Goal: Task Accomplishment & Management: Manage account settings

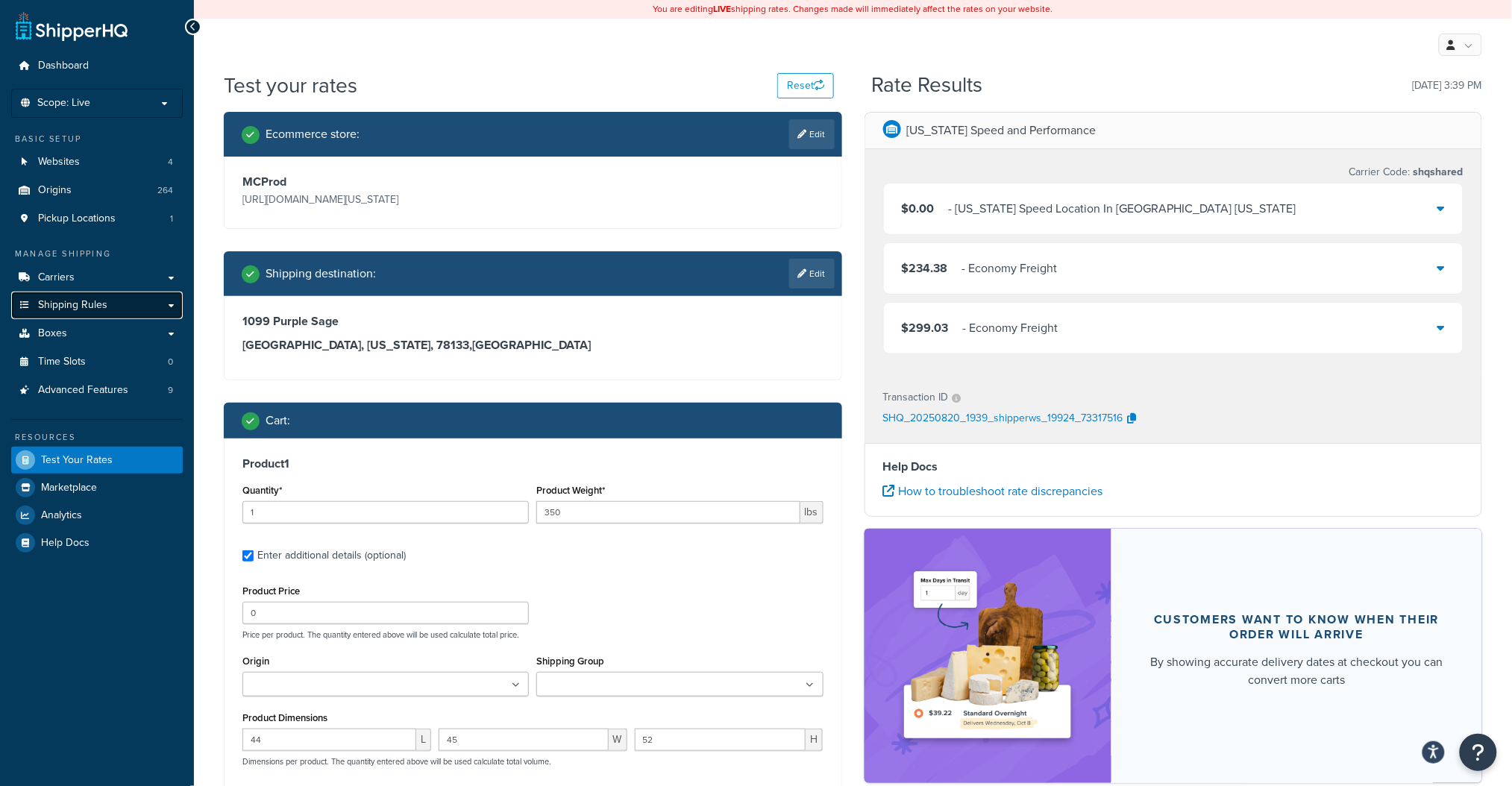
drag, startPoint x: 75, startPoint y: 314, endPoint x: 72, endPoint y: 306, distance: 8.5
click at [75, 312] on link "Shipping Rules" at bounding box center [97, 305] width 172 height 28
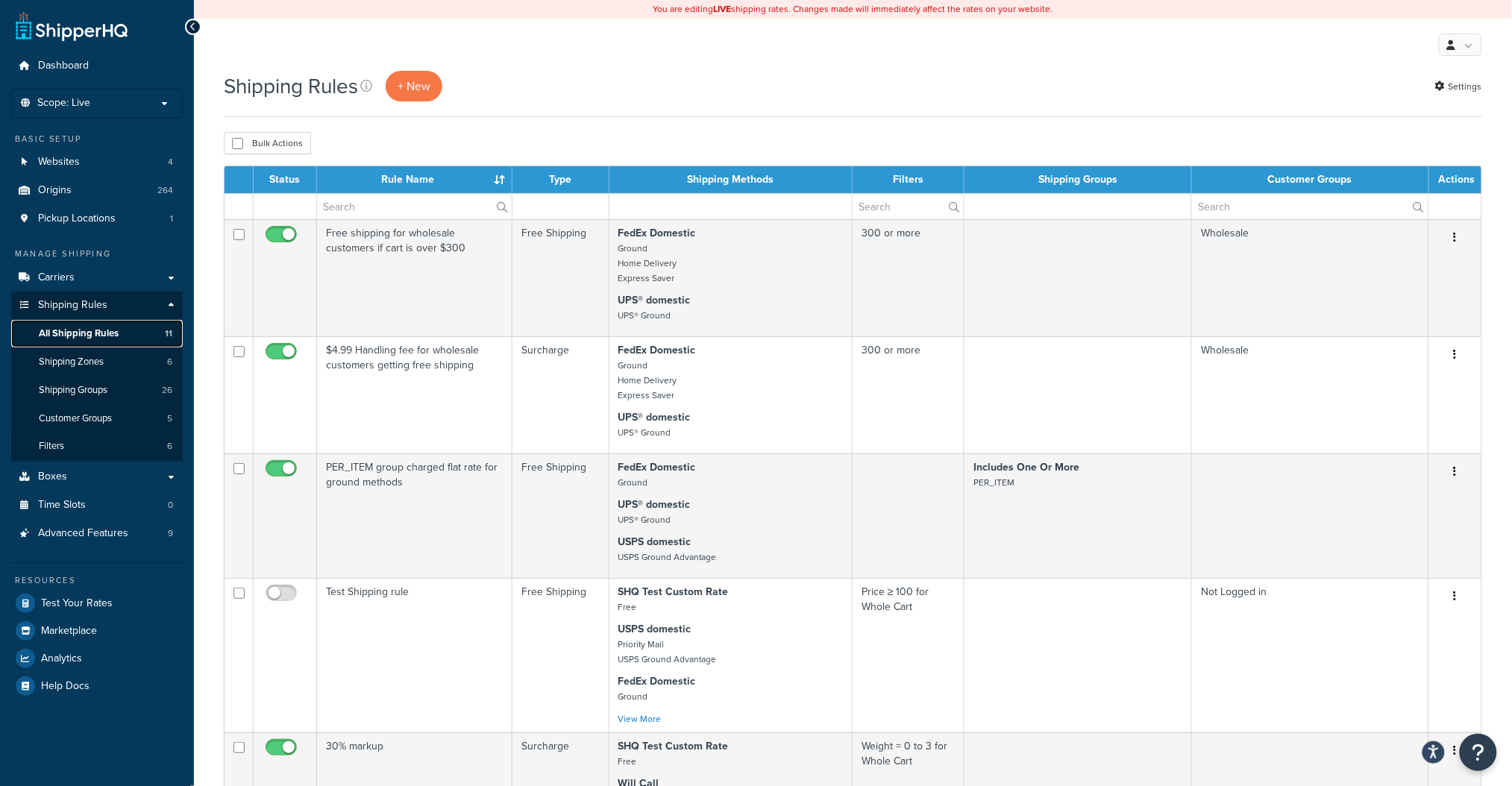
click at [80, 335] on span "All Shipping Rules" at bounding box center [78, 334] width 80 height 13
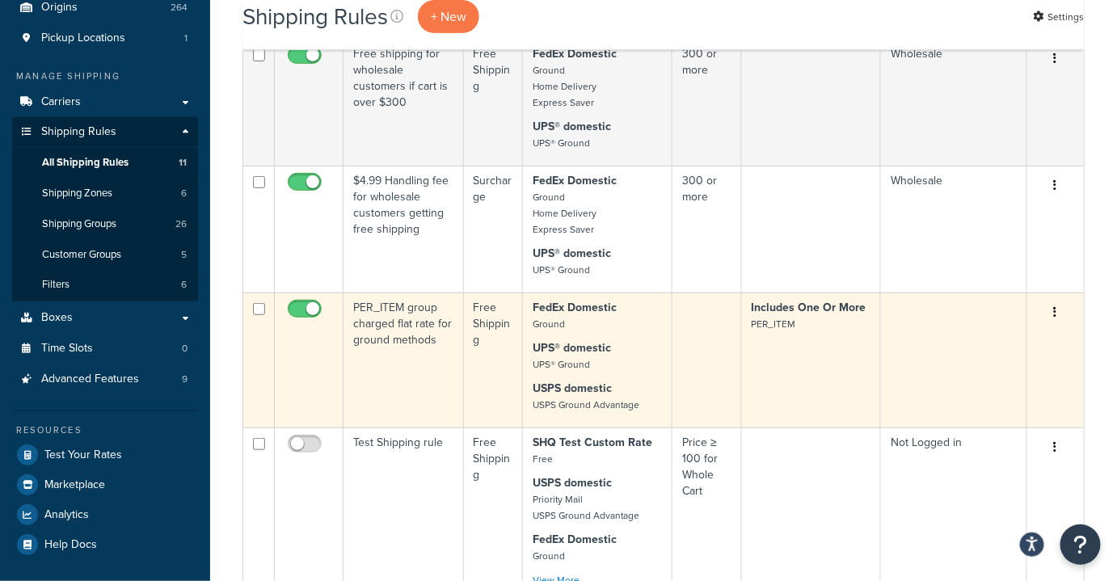
scroll to position [220, 0]
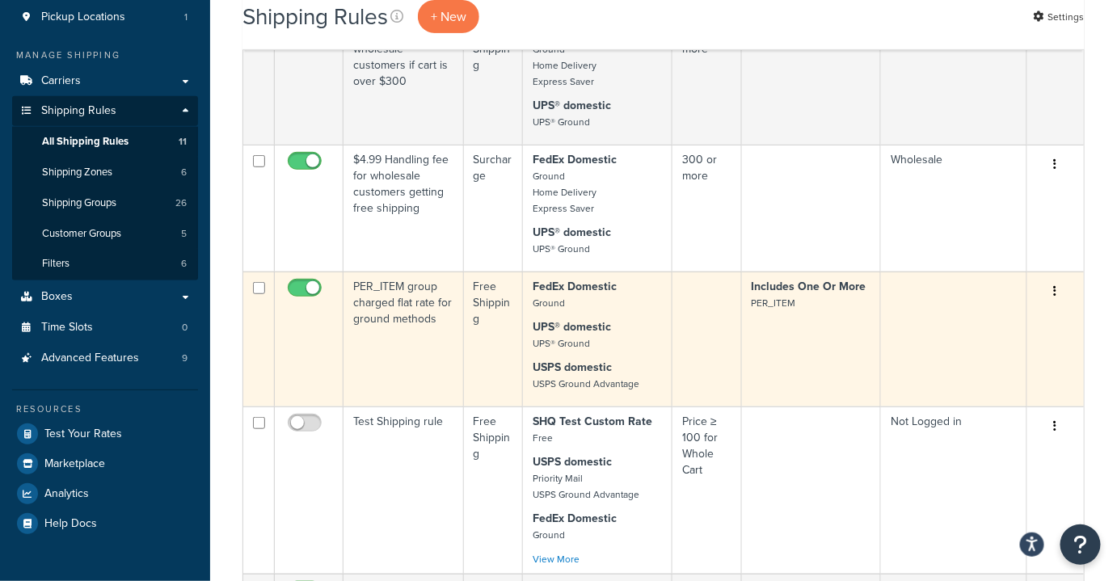
click at [311, 293] on input "checkbox" at bounding box center [307, 292] width 44 height 20
checkbox input "false"
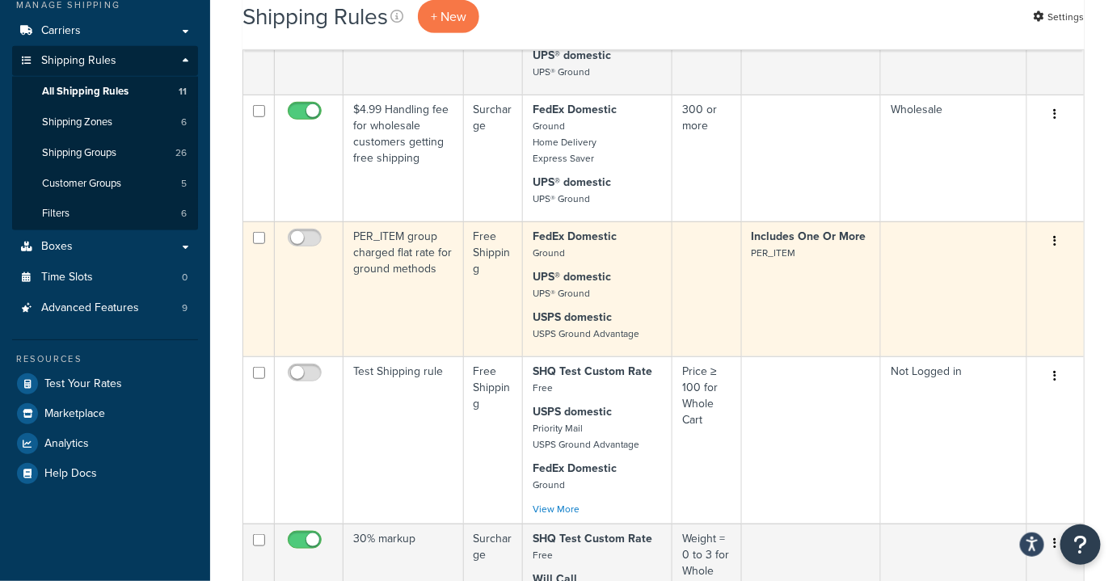
scroll to position [294, 0]
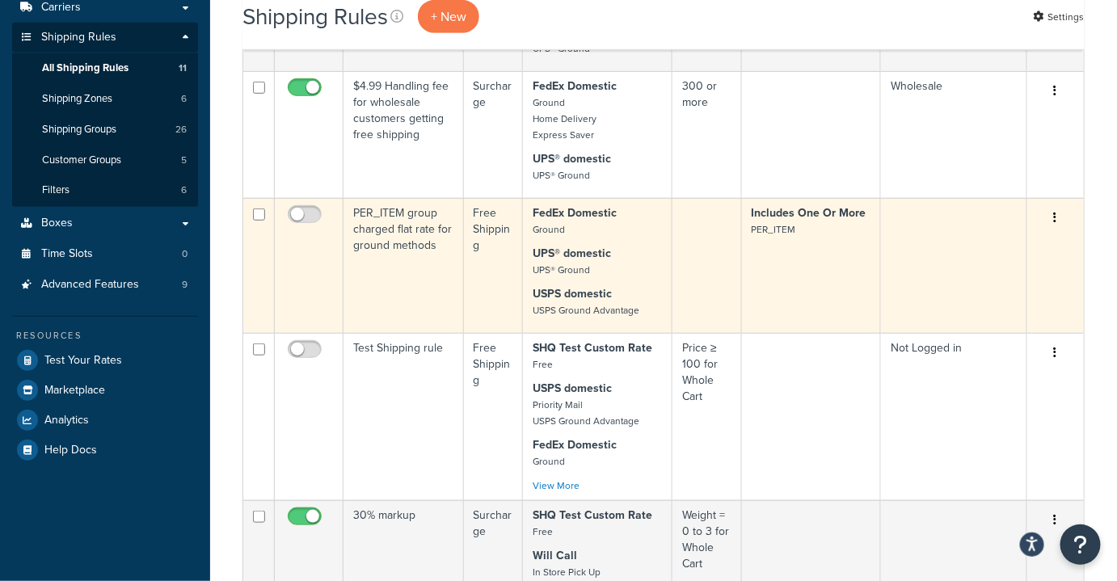
click at [433, 272] on td "PER_ITEM group charged flat rate for ground methods" at bounding box center [404, 265] width 120 height 135
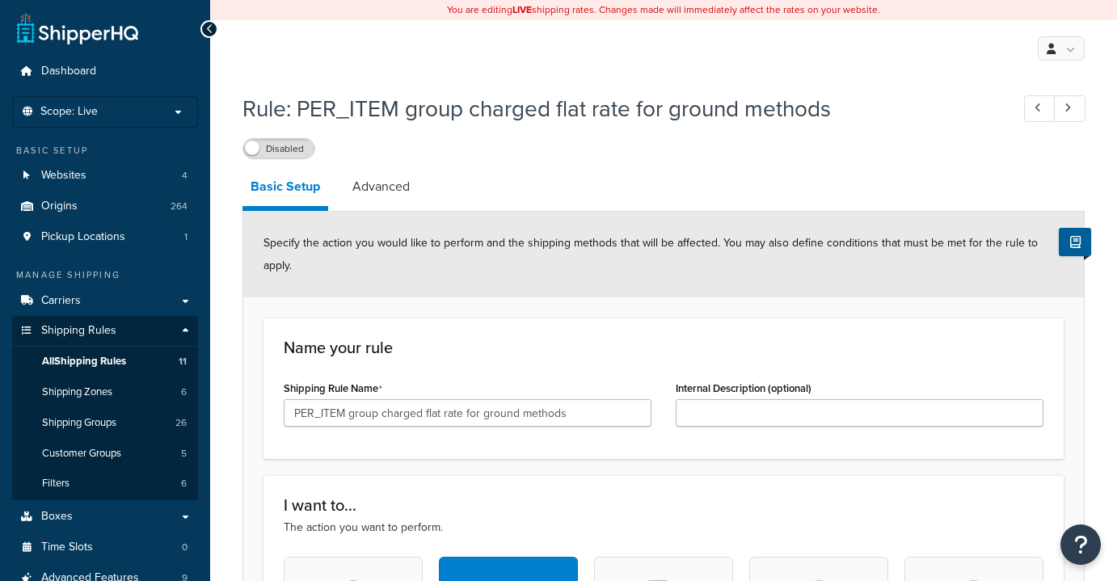
select select "ITEM"
click at [376, 192] on link "Advanced" at bounding box center [381, 186] width 74 height 39
select select "shipping_price"
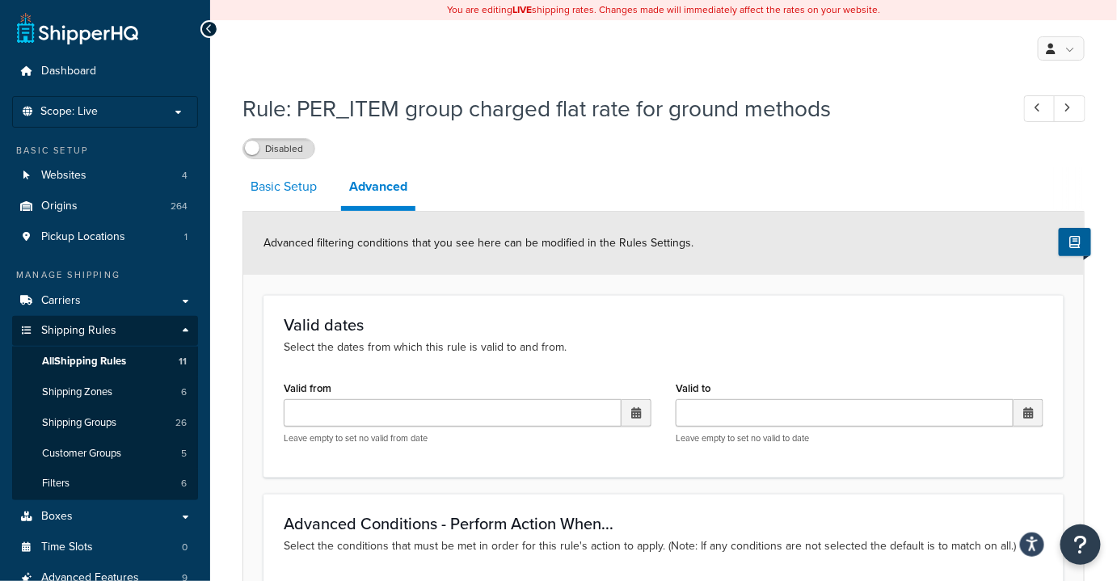
click at [287, 191] on link "Basic Setup" at bounding box center [284, 186] width 82 height 39
select select "ITEM"
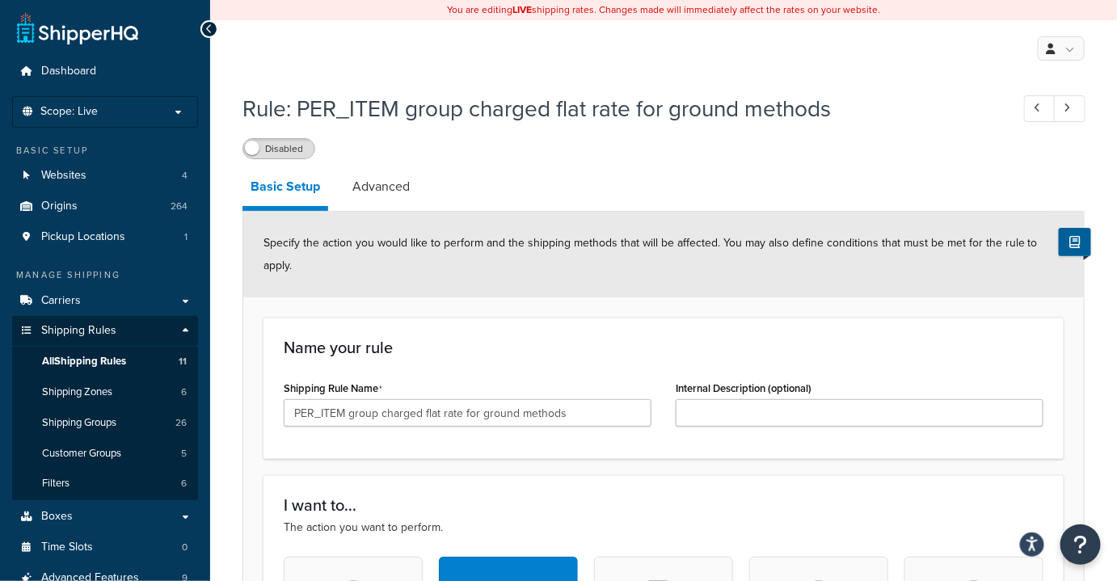
click at [254, 148] on span at bounding box center [252, 148] width 15 height 15
click at [110, 332] on span "Shipping Rules" at bounding box center [78, 331] width 75 height 14
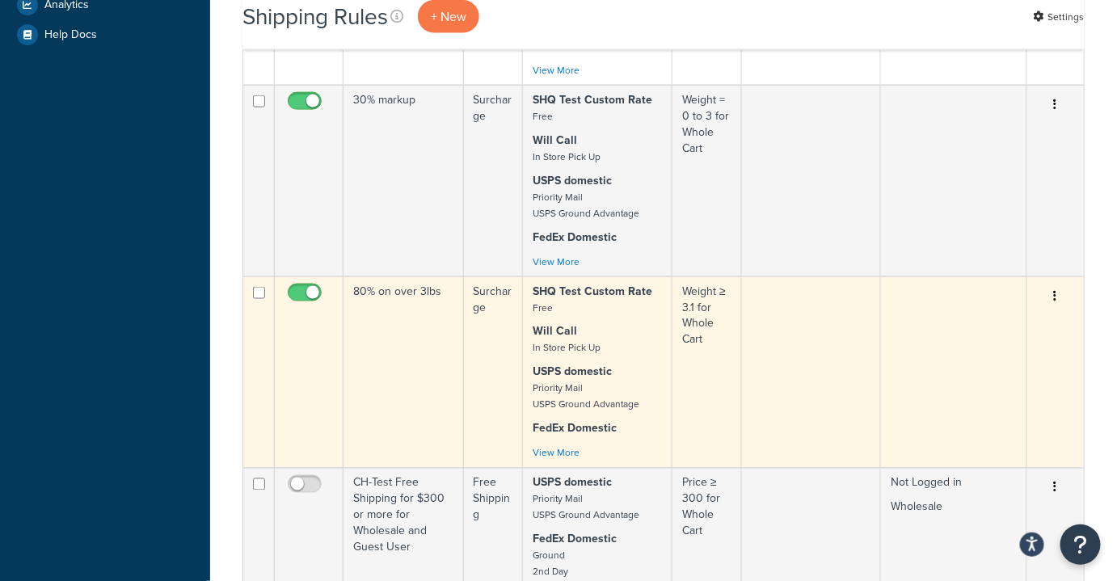
scroll to position [735, 0]
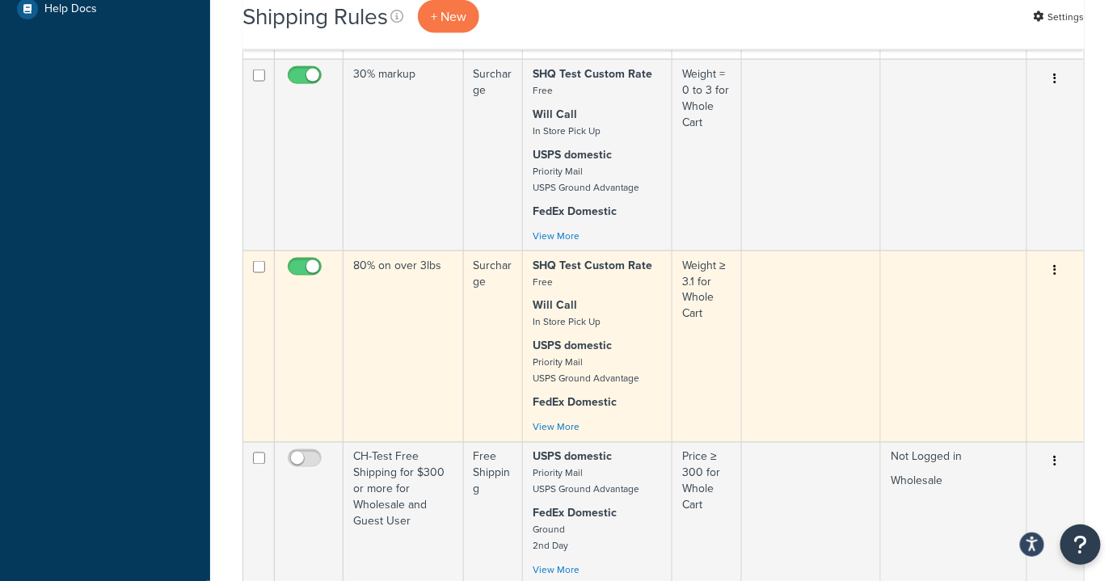
click at [377, 385] on td "80% on over 3lbs" at bounding box center [404, 347] width 120 height 192
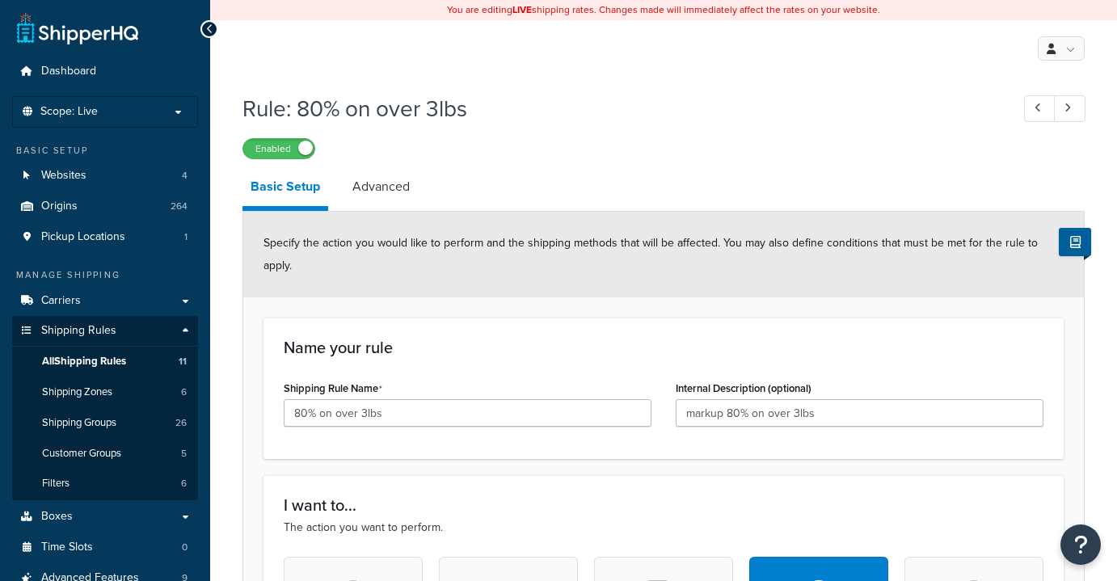
select select "PERCENTAGE"
select select "CART"
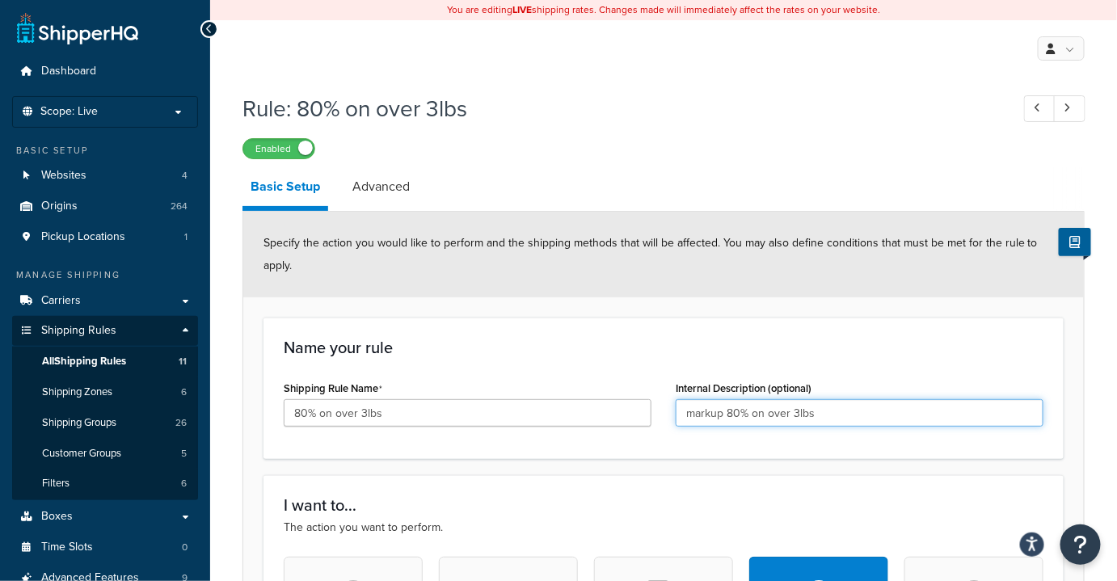
click at [737, 413] on input "markup 80% on over 3lbs" at bounding box center [860, 412] width 368 height 27
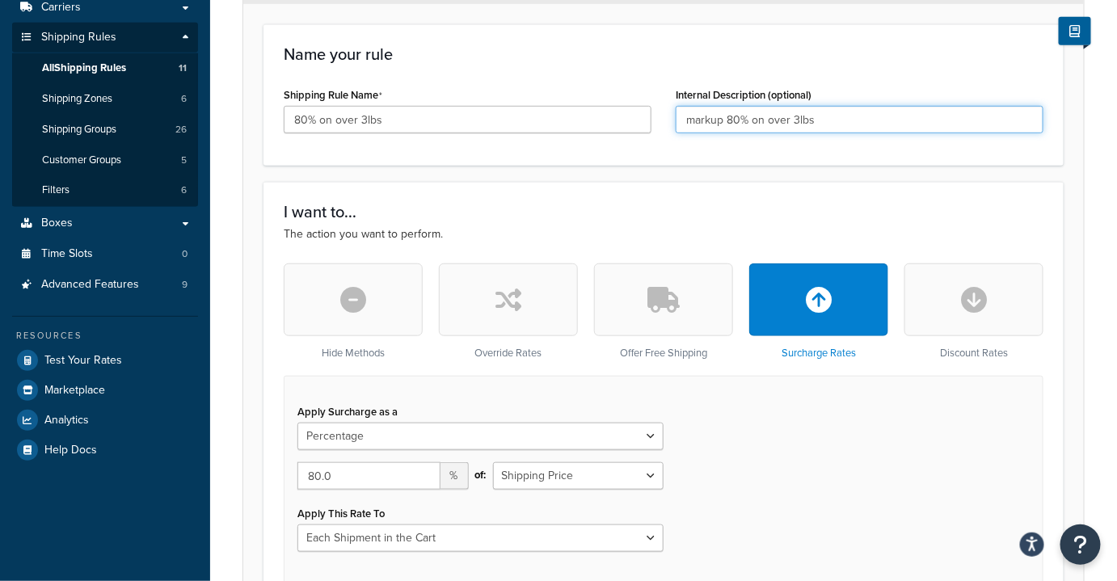
scroll to position [441, 0]
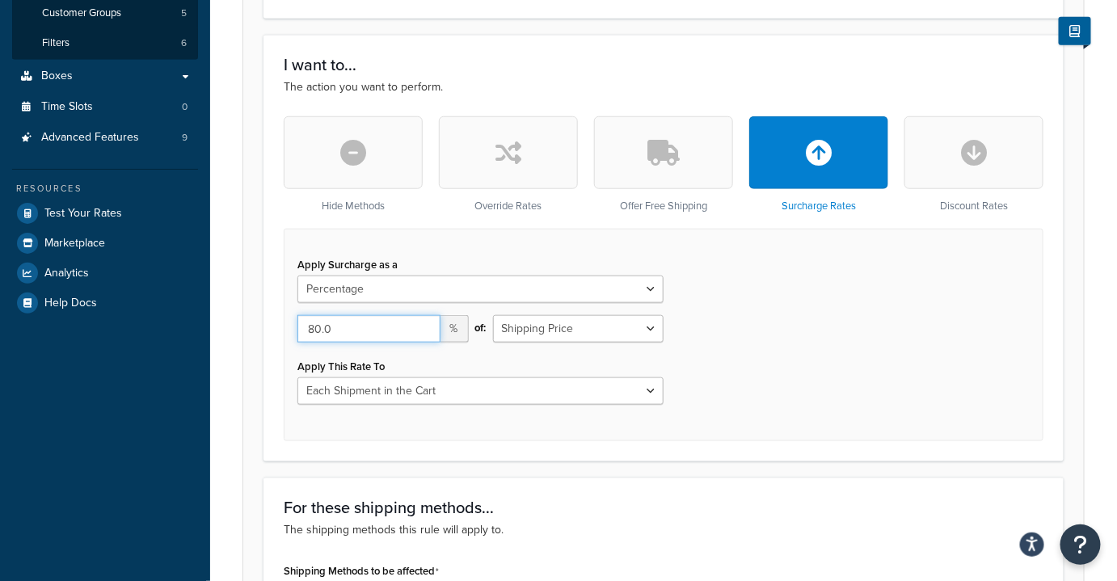
click at [375, 332] on input "80.0" at bounding box center [369, 328] width 143 height 27
drag, startPoint x: 152, startPoint y: 332, endPoint x: 144, endPoint y: 329, distance: 8.7
click at [143, 332] on div "Dashboard Scope: Live Basic Setup Websites 4 Origins 264 Pickup Locations 1 Man…" at bounding box center [558, 514] width 1117 height 1911
type input "91"
click at [804, 351] on div "Apply Surcharge as a Flat Rate Percentage Flat Rate & Percentage 91 % of: Shipp…" at bounding box center [664, 335] width 760 height 213
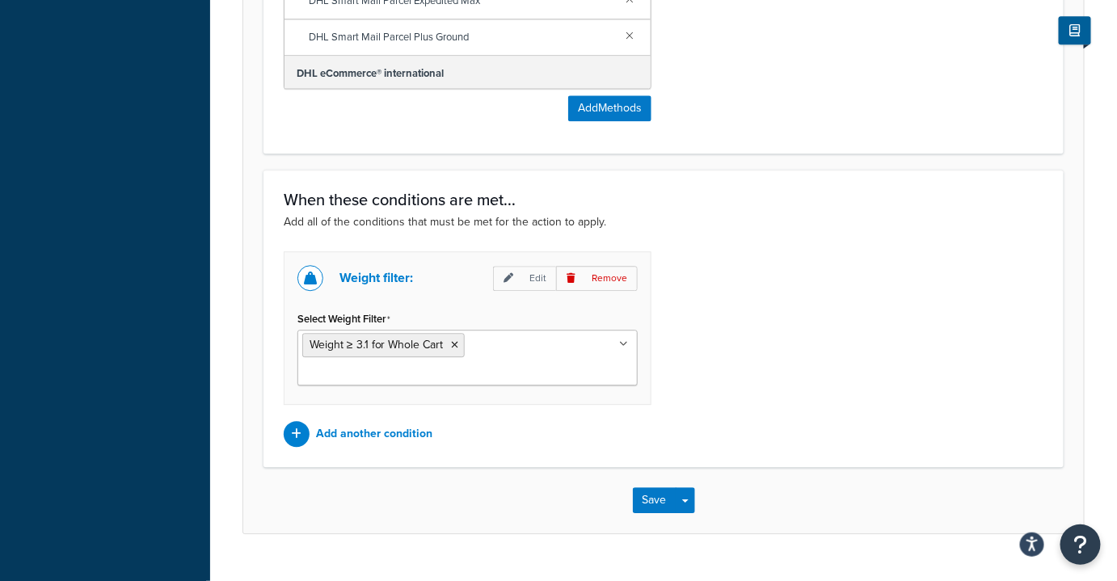
scroll to position [1300, 0]
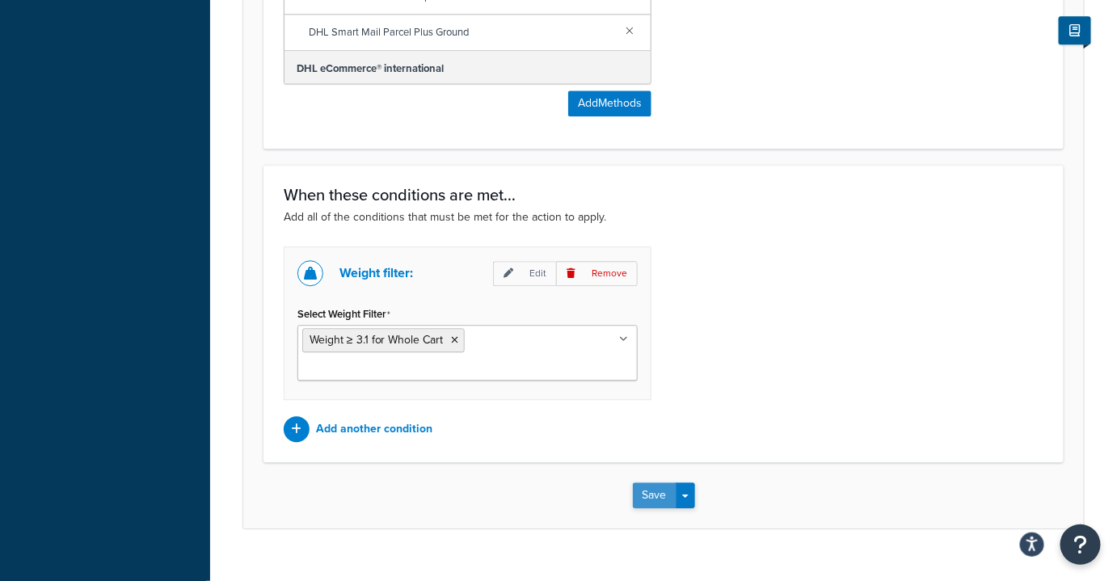
click at [653, 483] on button "Save" at bounding box center [655, 496] width 44 height 26
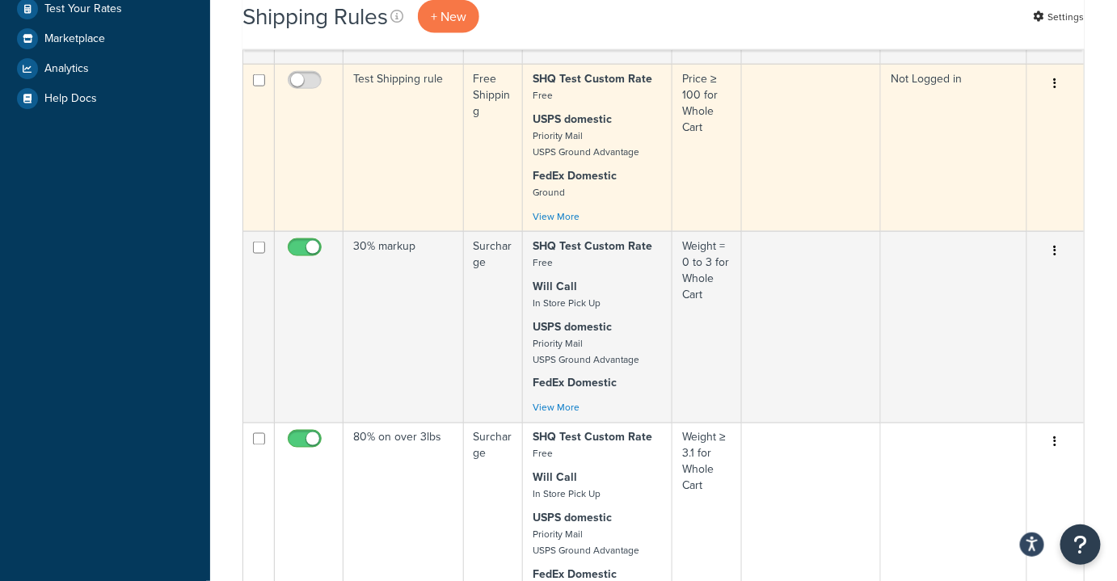
scroll to position [735, 0]
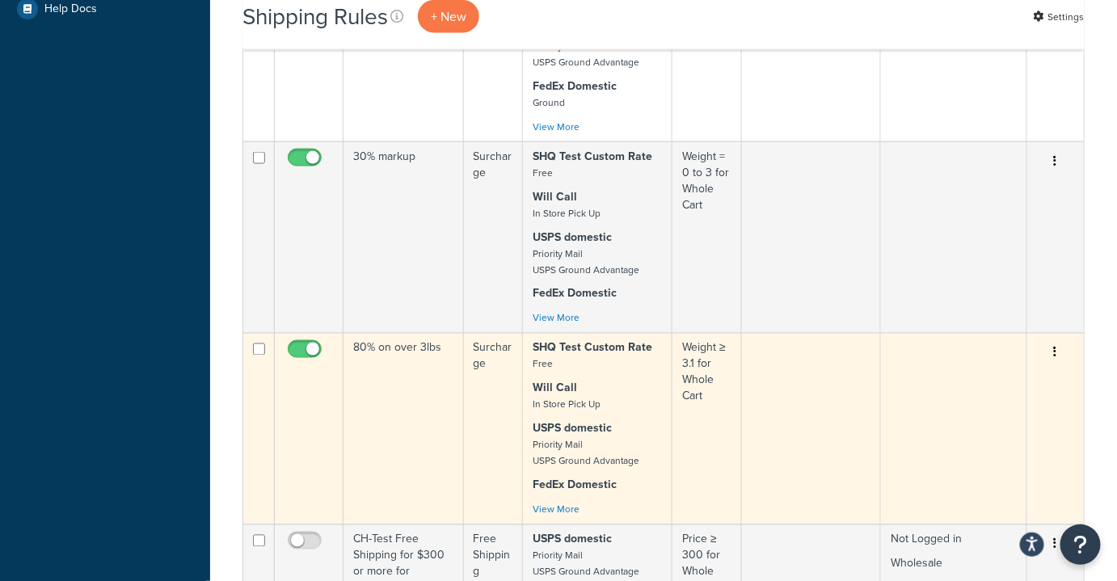
click at [408, 420] on td "80% on over 3lbs" at bounding box center [404, 429] width 120 height 192
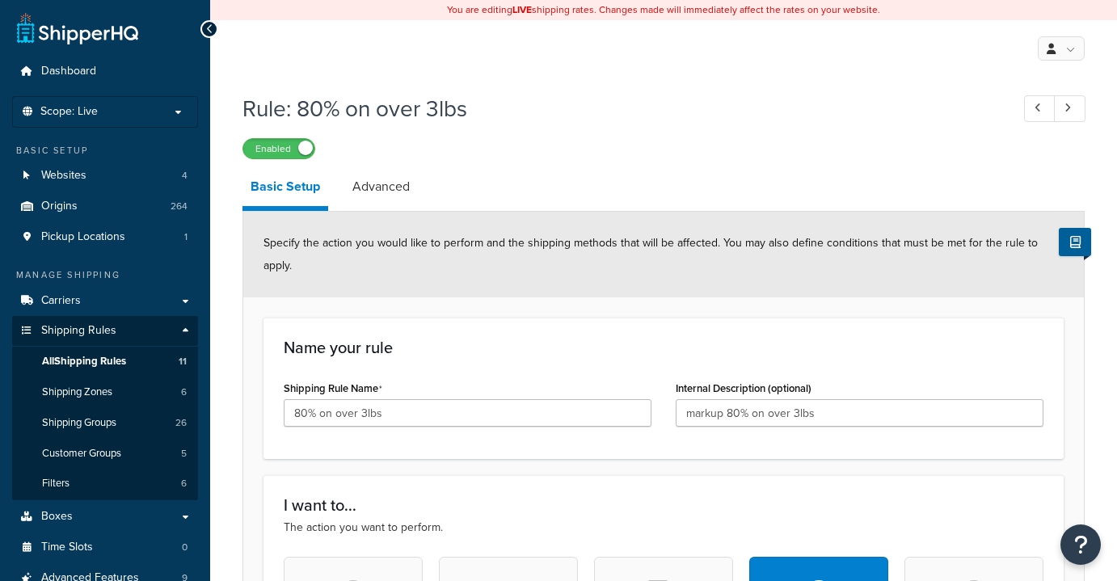
select select "PERCENTAGE"
select select "CART"
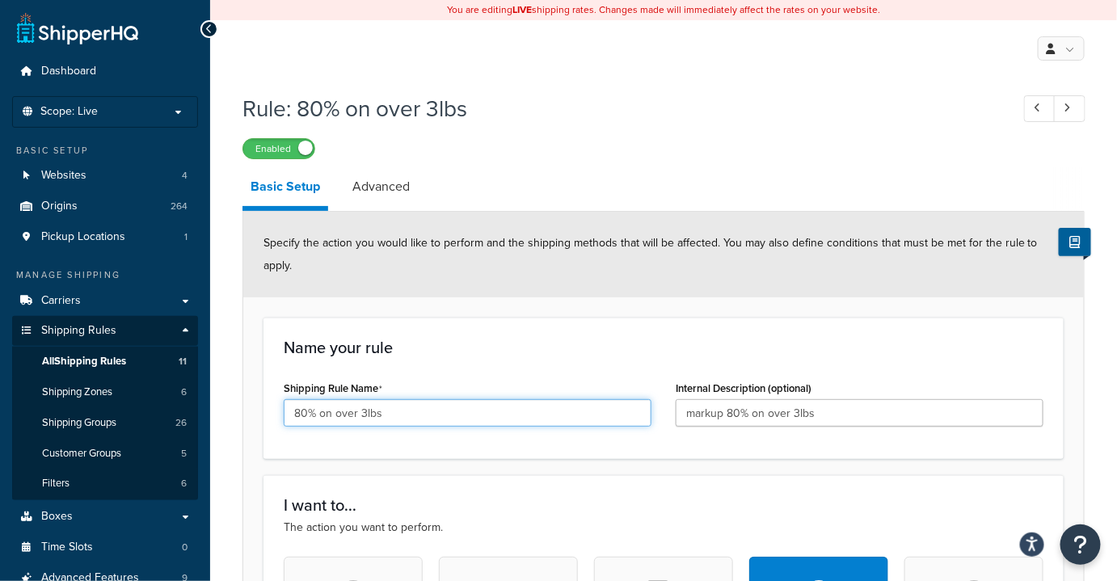
click at [301, 413] on input "80% on over 3lbs" at bounding box center [468, 412] width 368 height 27
drag, startPoint x: 306, startPoint y: 411, endPoint x: 312, endPoint y: 417, distance: 9.1
click at [310, 416] on input "80% on over 3lbs" at bounding box center [468, 412] width 368 height 27
type input "91% on over 3lbs"
click at [580, 360] on div "Name your rule Shipping Rule Name 91% on over 3lbs Internal Description (option…" at bounding box center [664, 388] width 800 height 141
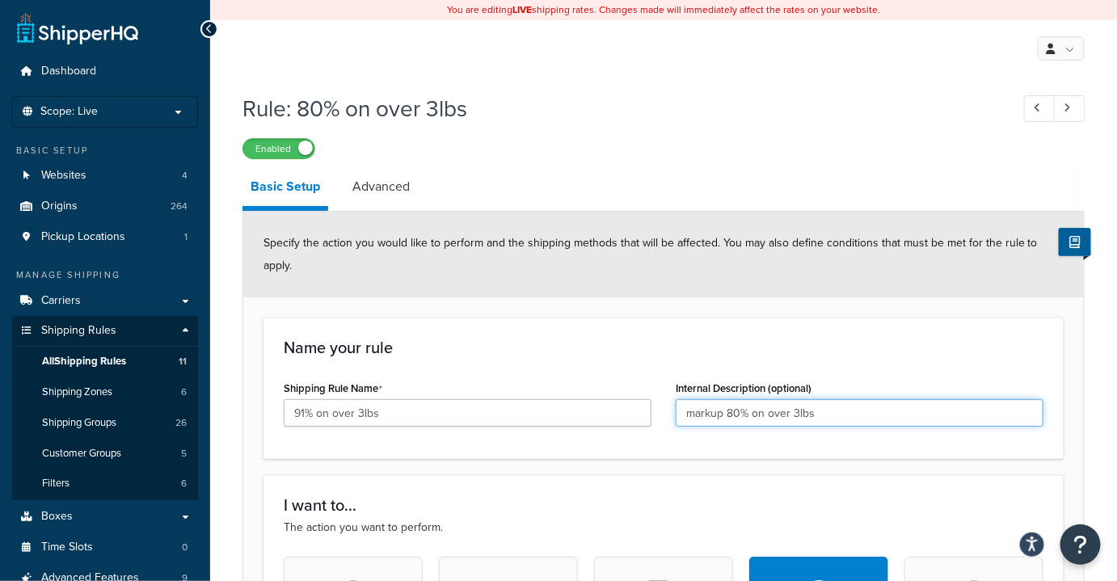
click at [740, 413] on input "markup 80% on over 3lbs" at bounding box center [860, 412] width 368 height 27
type input "markup 91% on over 3lbs"
click at [657, 348] on h3 "Name your rule" at bounding box center [664, 348] width 760 height 18
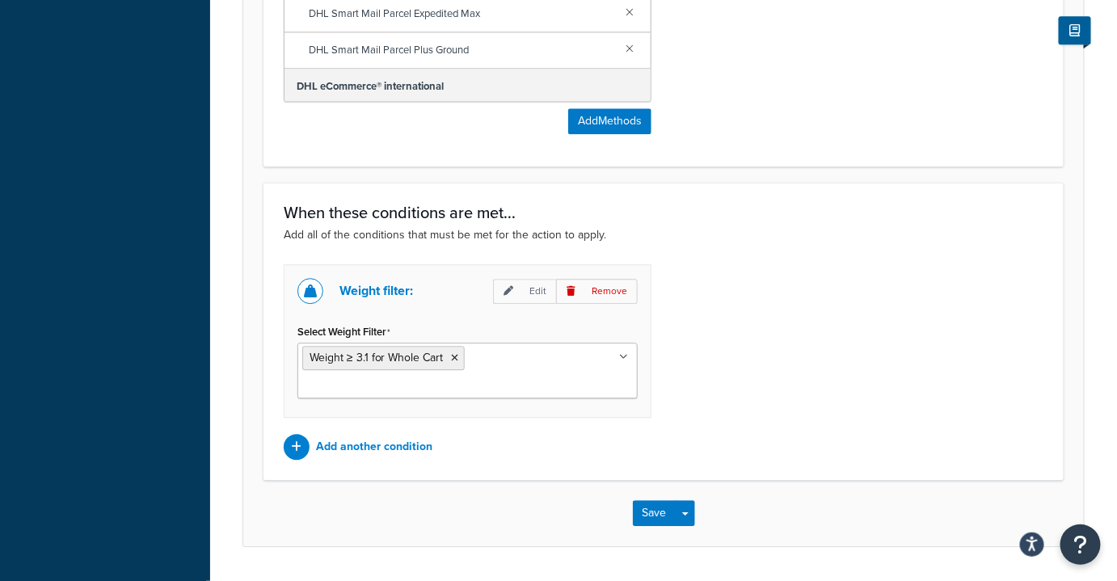
scroll to position [1300, 0]
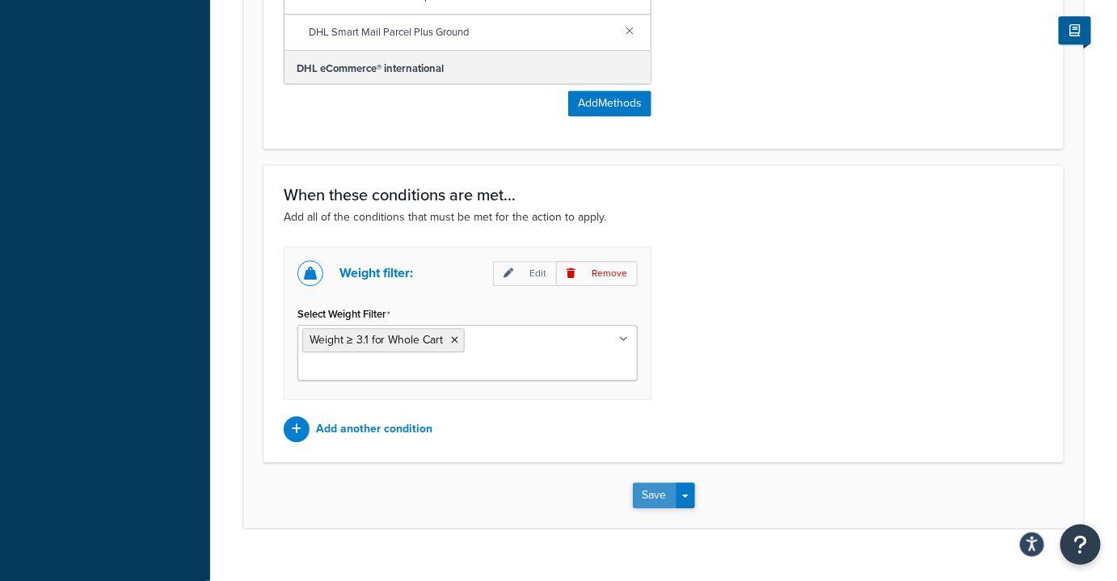
click at [652, 483] on button "Save" at bounding box center [655, 496] width 44 height 26
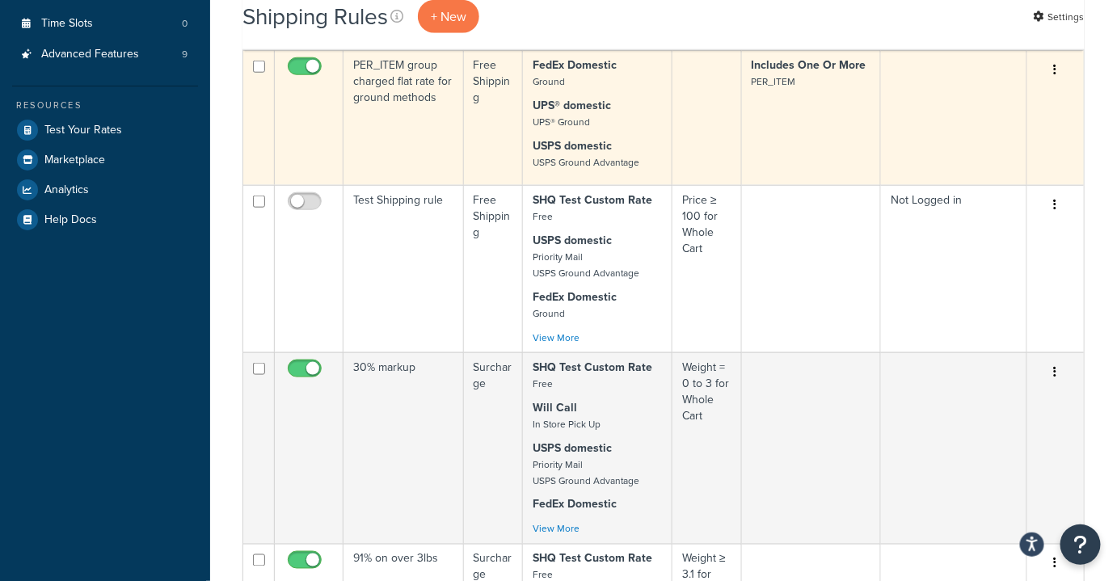
scroll to position [588, 0]
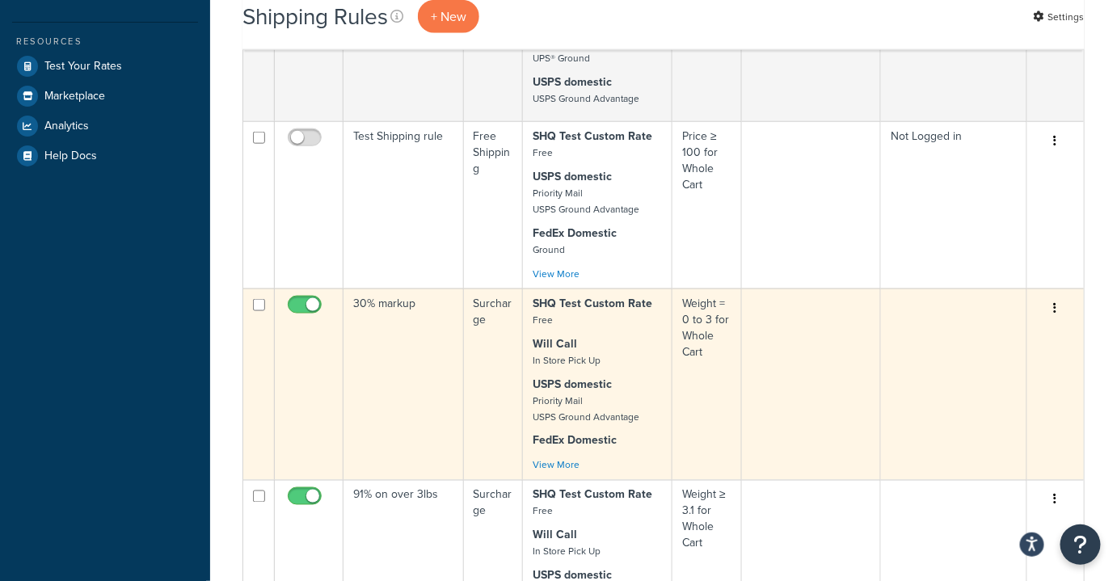
click at [385, 386] on td "30% markup" at bounding box center [404, 385] width 120 height 192
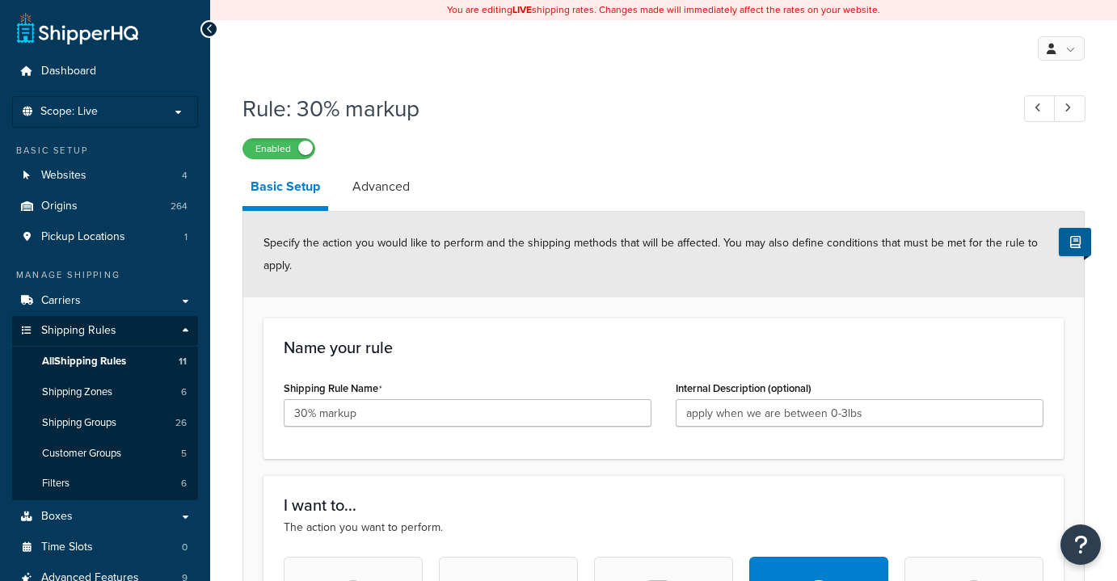
select select "PERCENTAGE"
select select "CART"
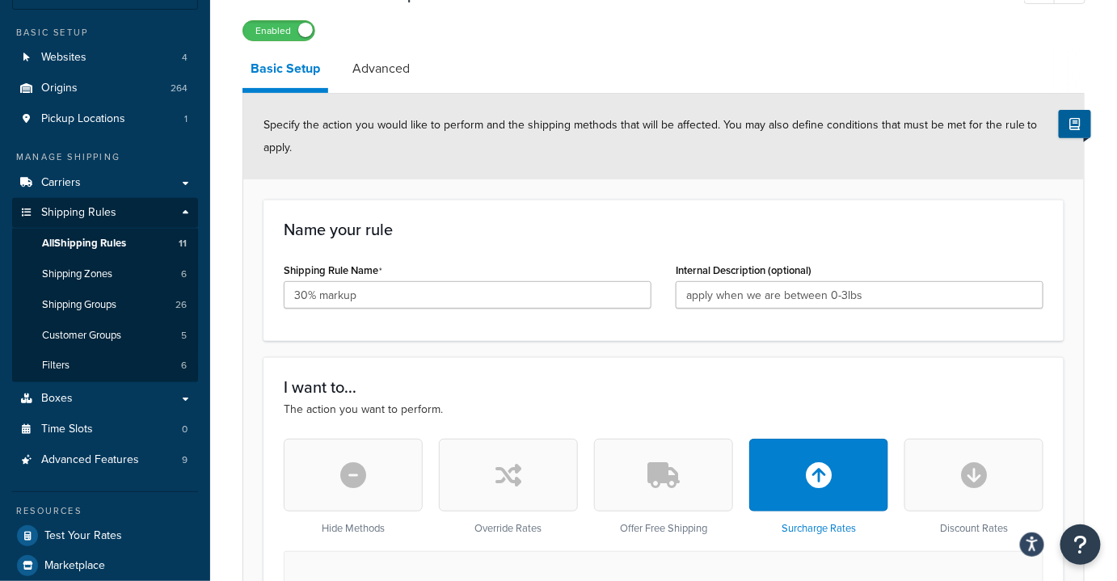
scroll to position [146, 0]
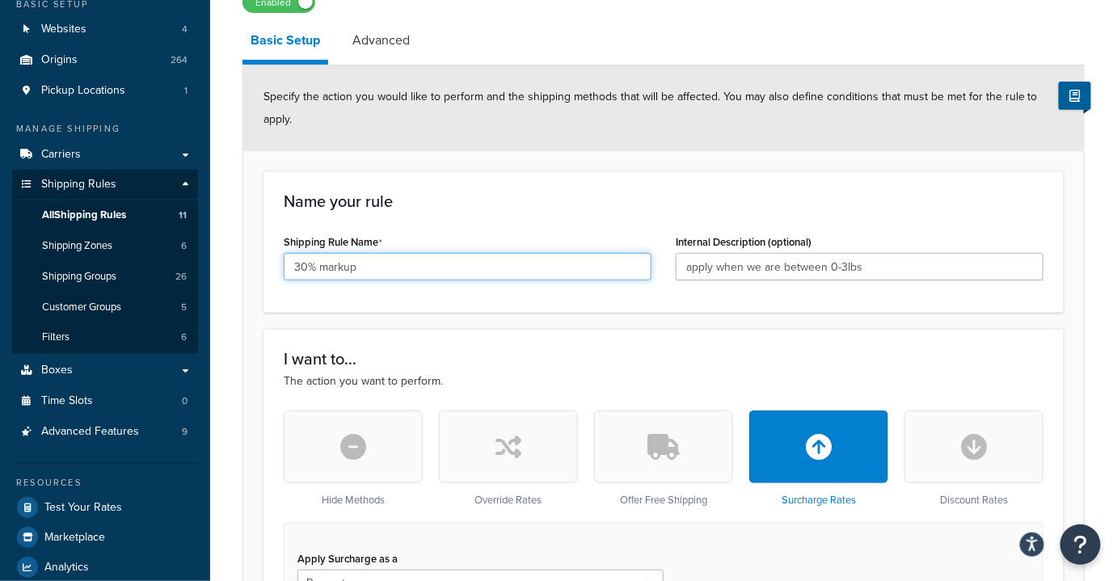
click at [304, 267] on input "30% markup" at bounding box center [468, 266] width 368 height 27
type input "91% markup"
click at [567, 184] on div "Name your rule Shipping Rule Name 91% markup Internal Description (optional) ap…" at bounding box center [664, 241] width 800 height 141
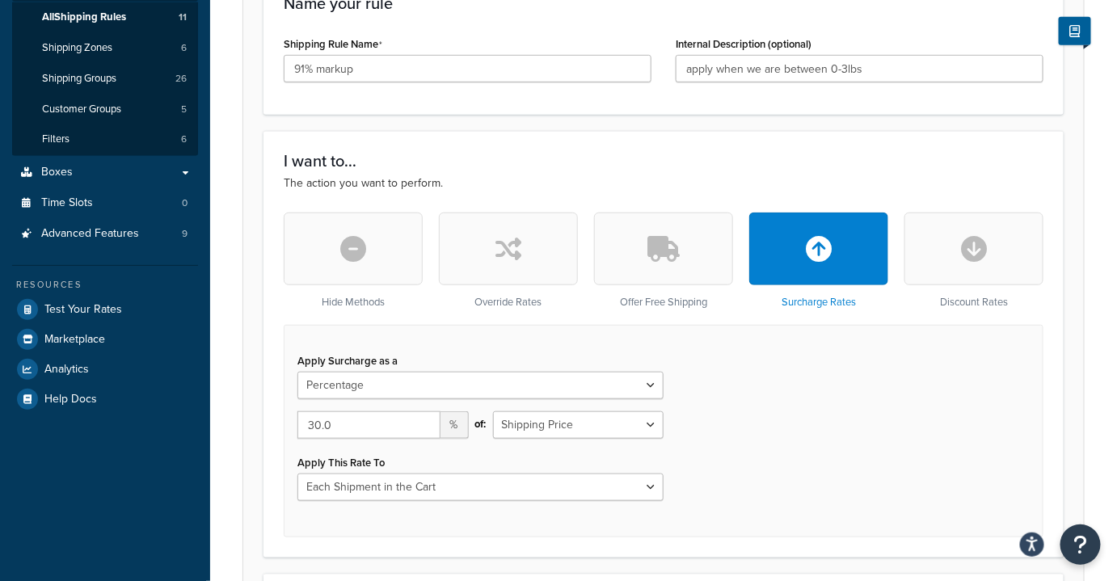
scroll to position [367, 0]
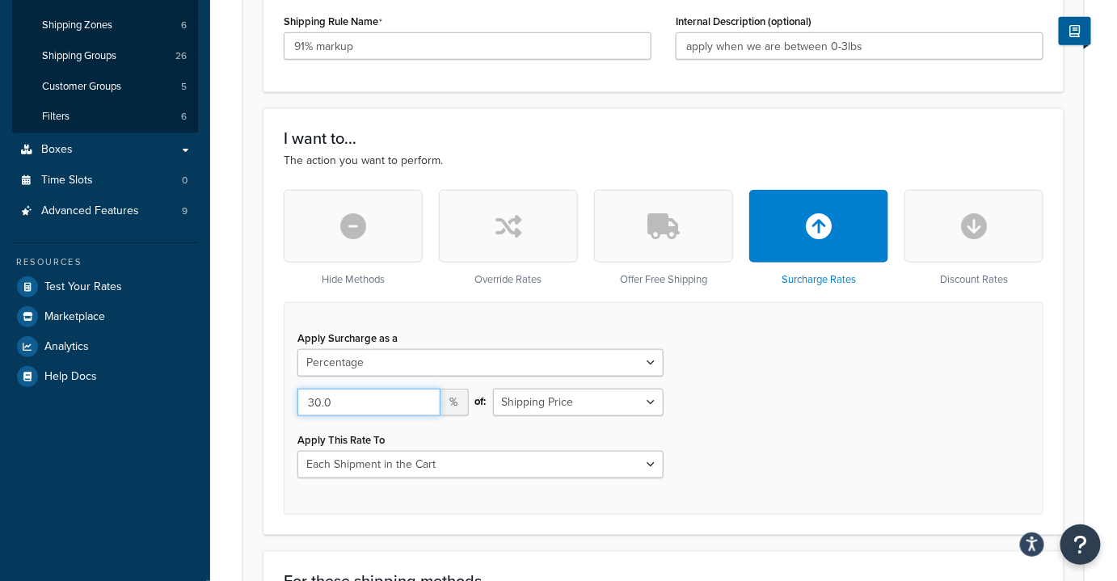
click at [319, 406] on input "30.0" at bounding box center [369, 402] width 143 height 27
type input "91.0"
click at [848, 435] on div "Apply Surcharge as a Flat Rate Percentage Flat Rate & Percentage 91.0 % of: Shi…" at bounding box center [664, 408] width 760 height 213
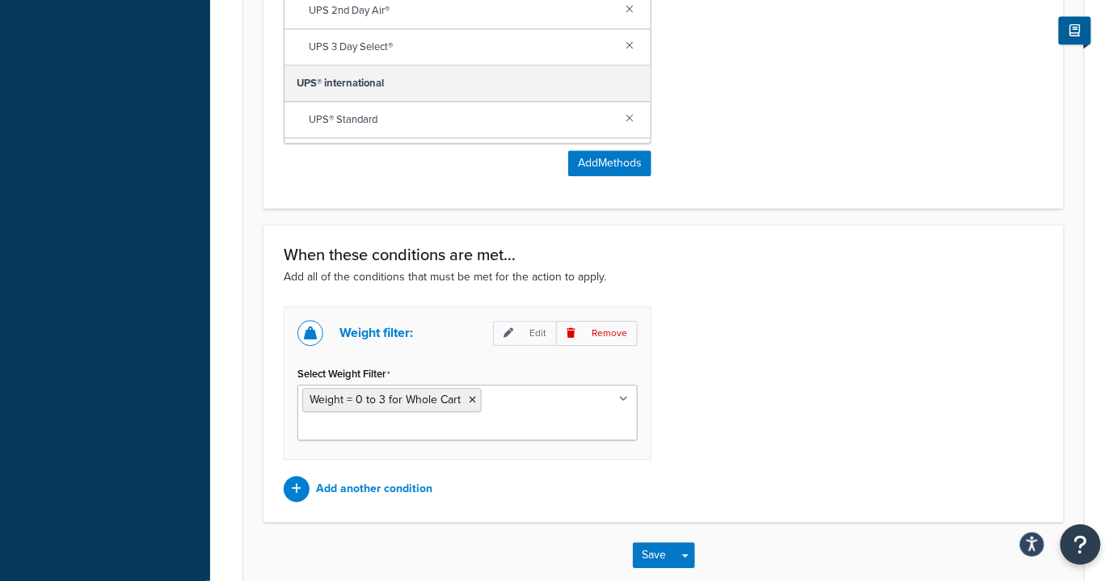
scroll to position [1249, 0]
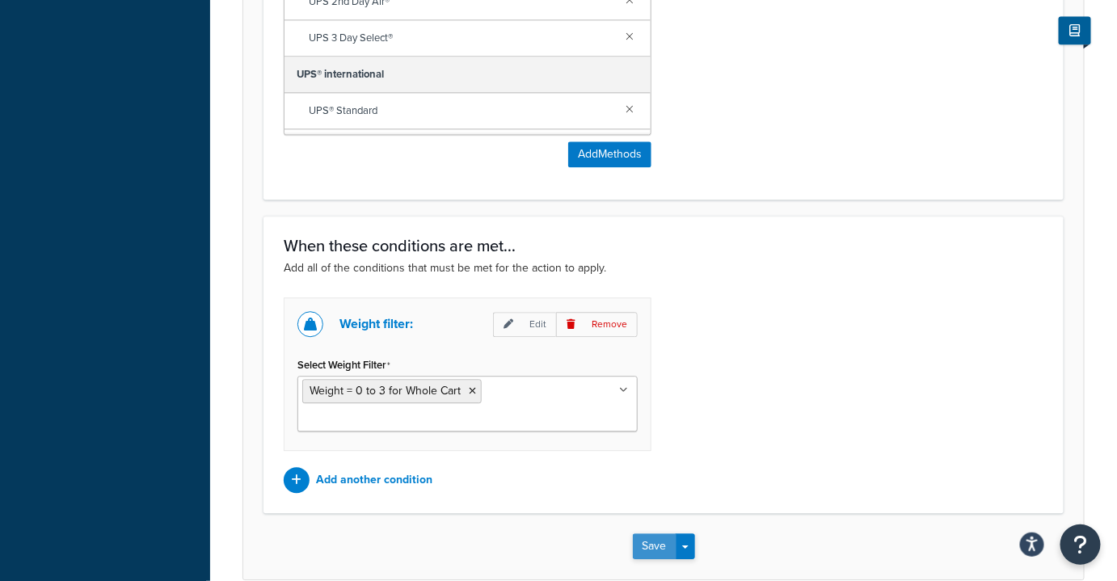
click at [650, 534] on button "Save" at bounding box center [655, 547] width 44 height 26
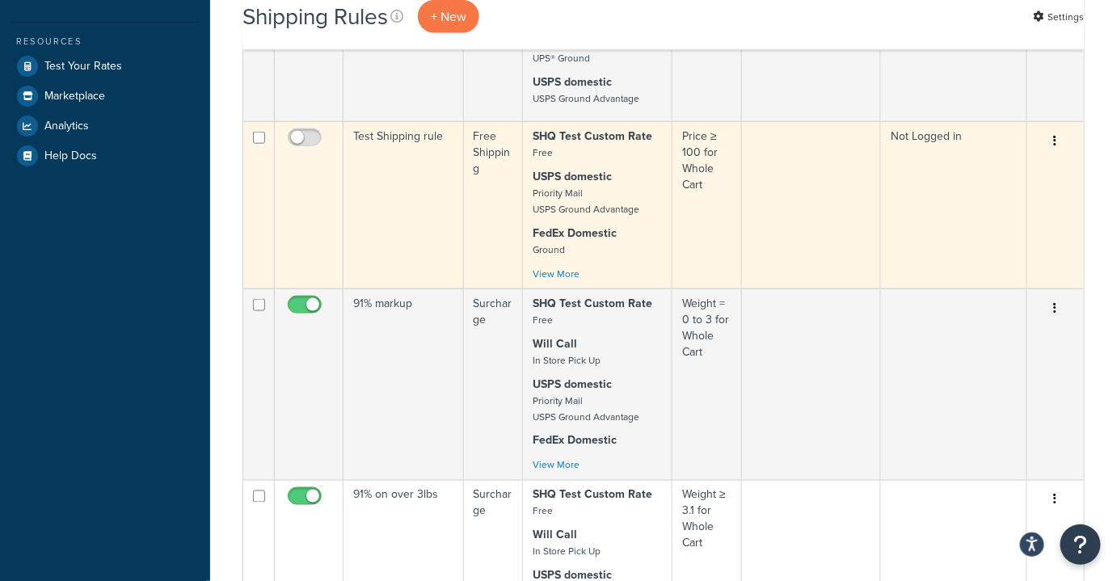
scroll to position [735, 0]
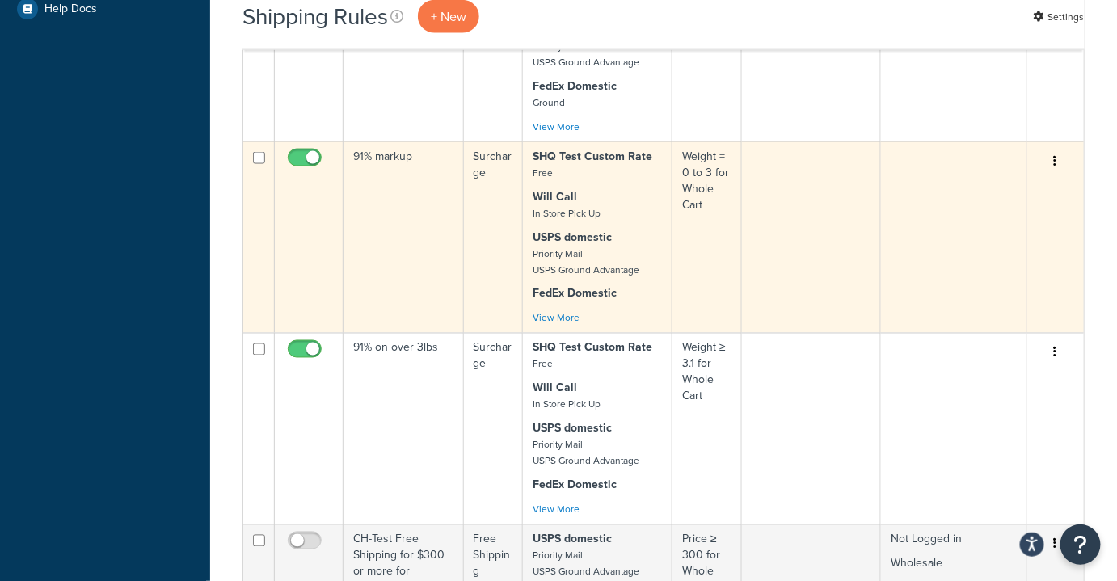
click at [387, 277] on td "91% markup" at bounding box center [404, 237] width 120 height 192
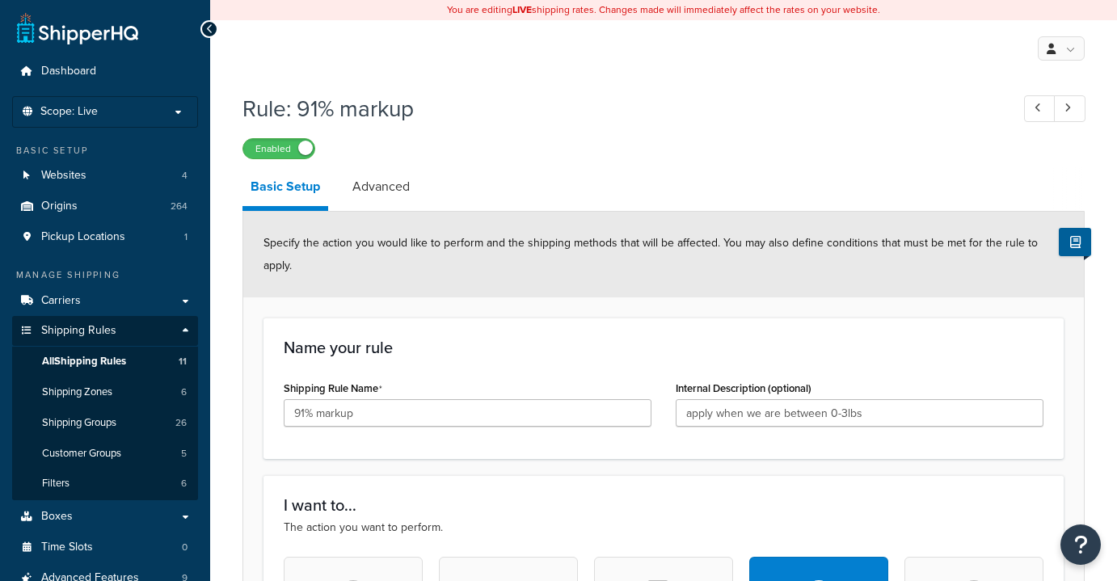
select select "PERCENTAGE"
select select "CART"
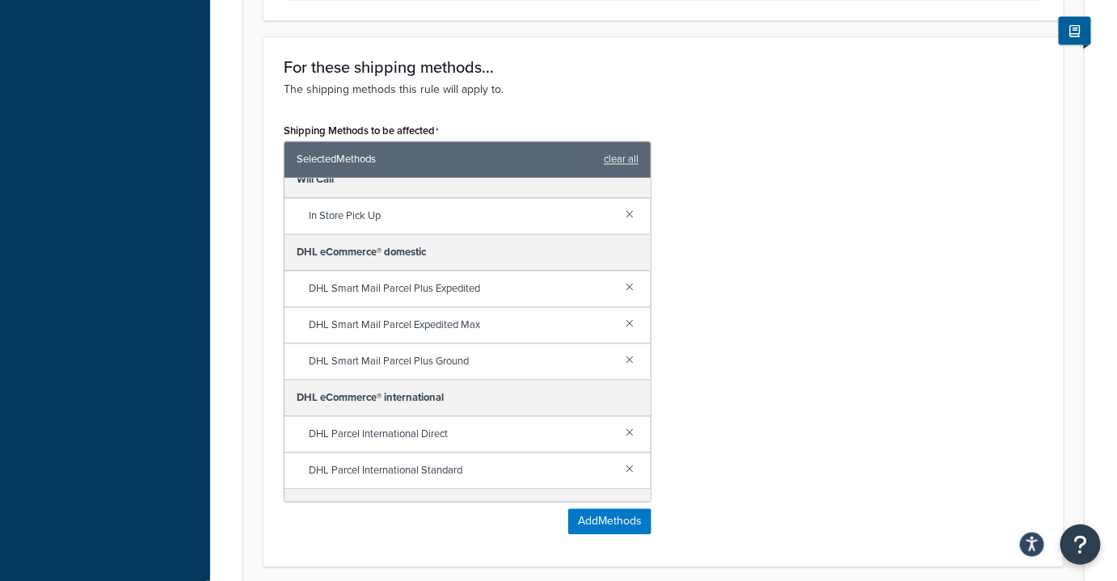
scroll to position [73, 0]
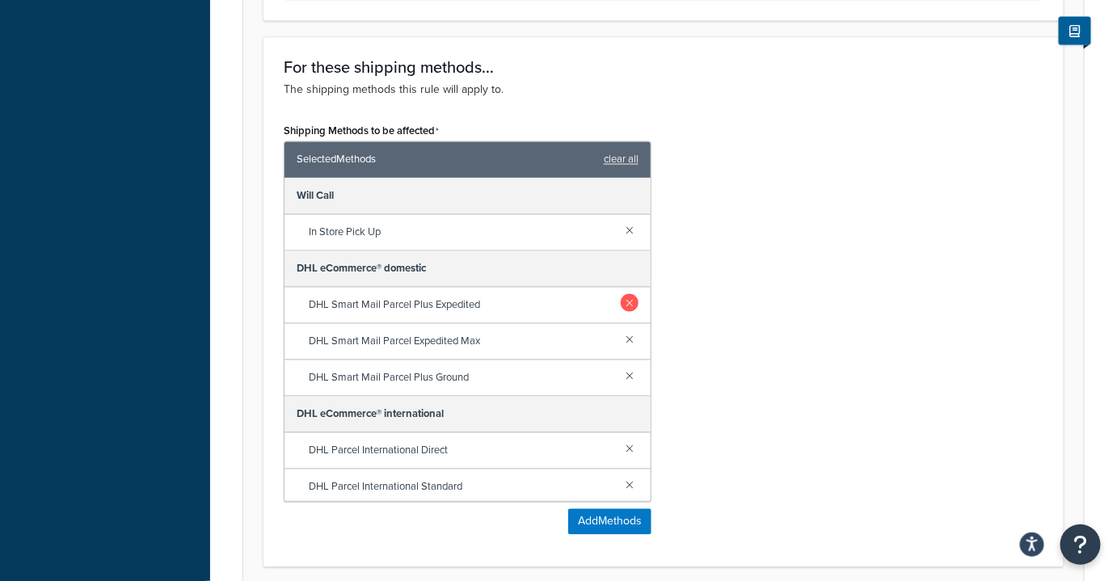
click at [621, 299] on link at bounding box center [630, 303] width 18 height 18
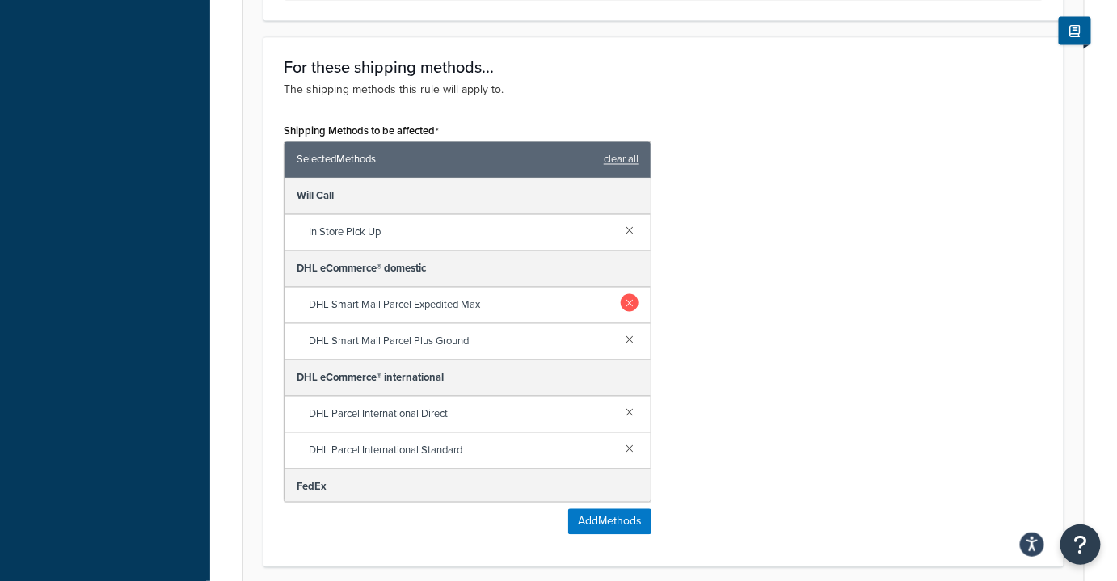
click at [621, 299] on link at bounding box center [630, 303] width 18 height 18
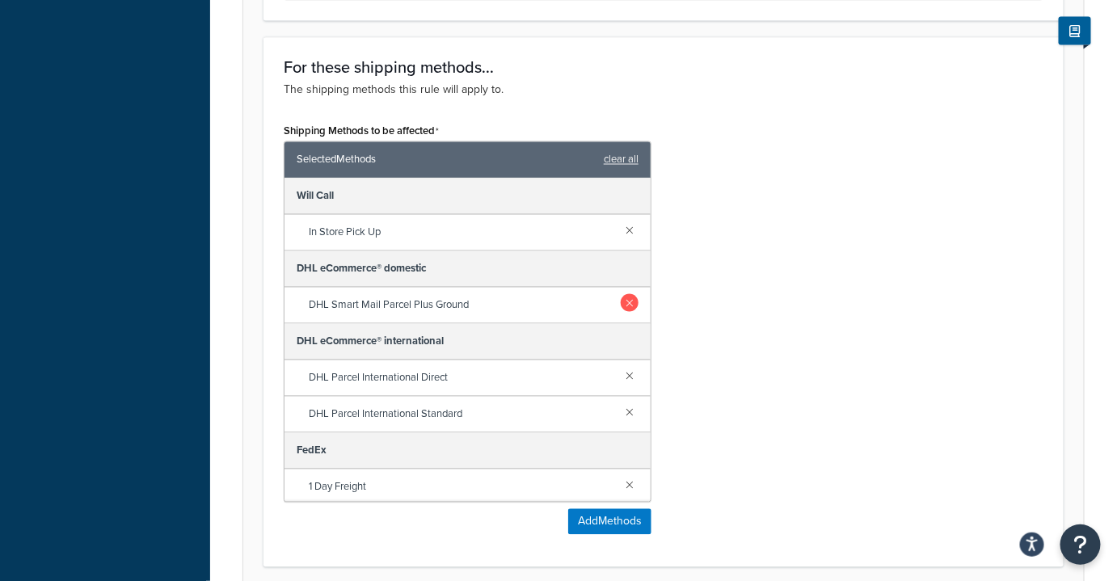
click at [621, 298] on link at bounding box center [630, 303] width 18 height 18
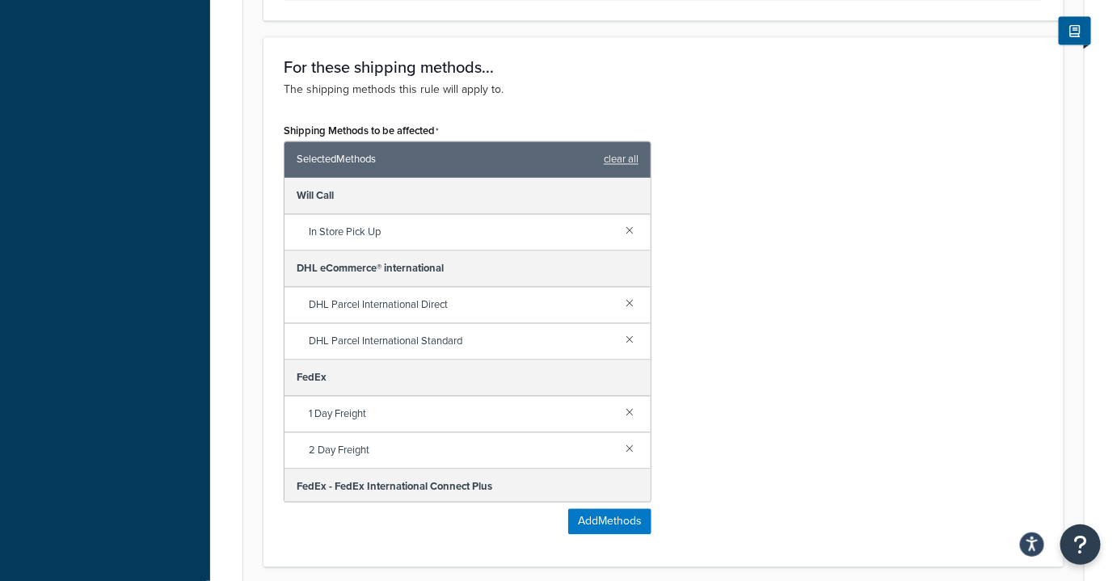
click at [770, 275] on div "Shipping Methods to be affected Selected Methods clear all SHQ Test Custom Rate…" at bounding box center [664, 333] width 784 height 429
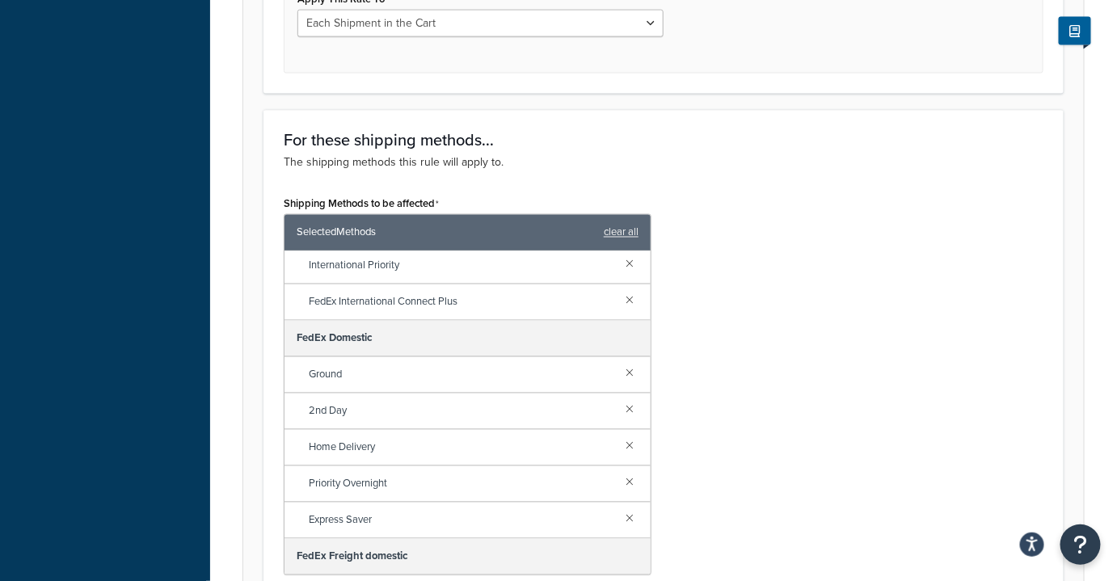
scroll to position [479, 0]
click at [720, 313] on div "Shipping Methods to be affected Selected Methods clear all SHQ Test Custom Rate…" at bounding box center [664, 406] width 784 height 429
click at [821, 292] on div "Shipping Methods to be affected Selected Methods clear all SHQ Test Custom Rate…" at bounding box center [664, 406] width 784 height 429
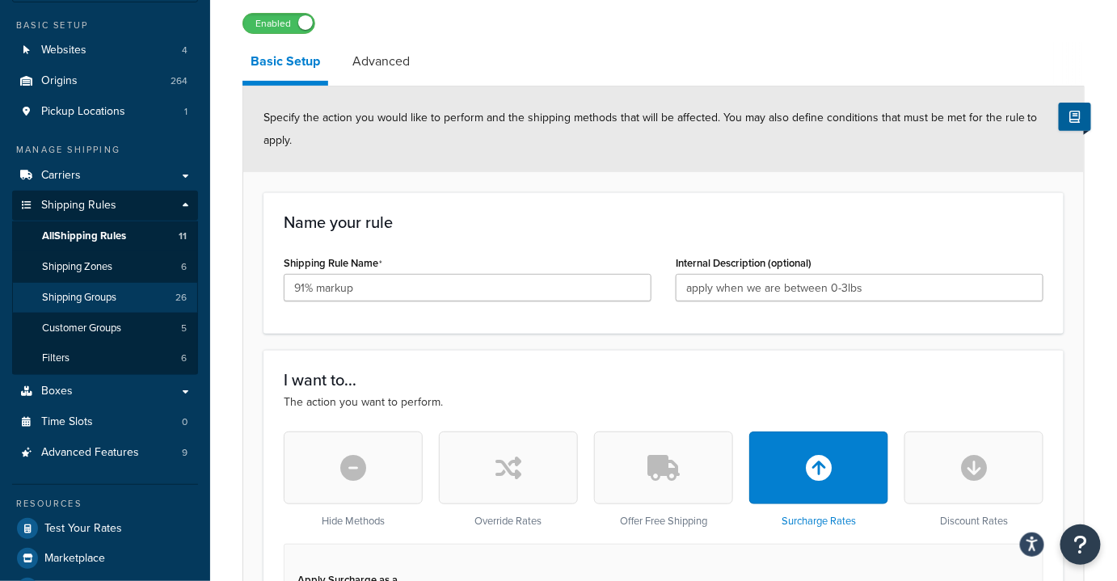
scroll to position [73, 0]
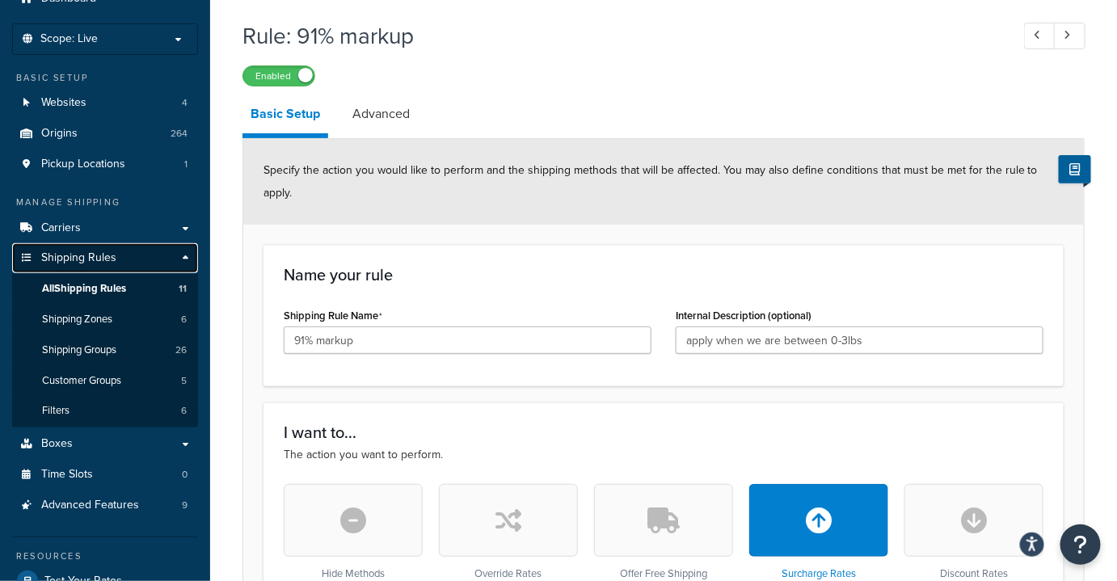
click at [65, 243] on link "Shipping Rules" at bounding box center [105, 258] width 186 height 30
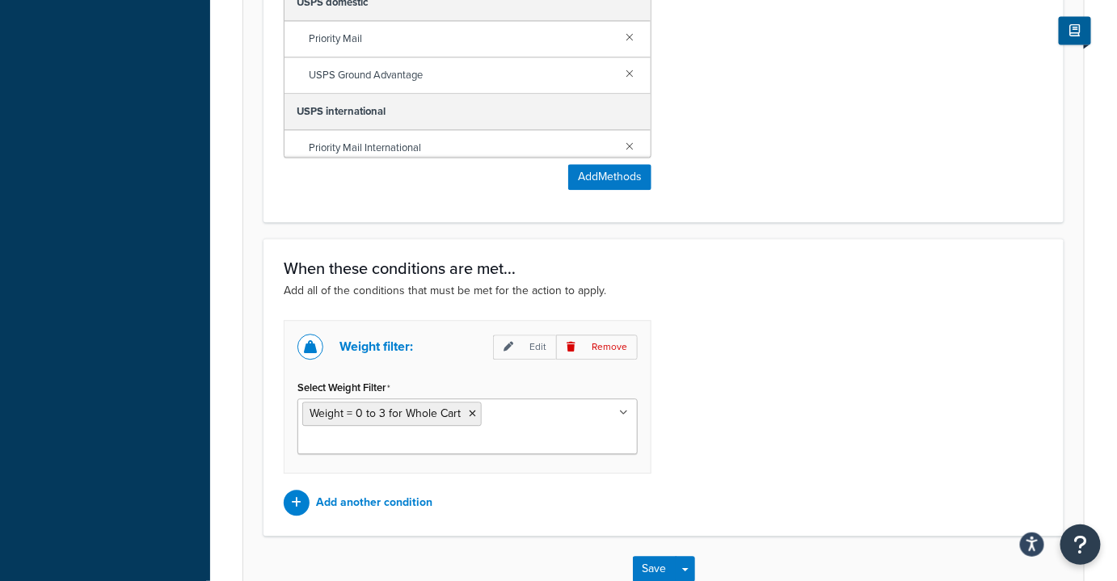
scroll to position [1300, 0]
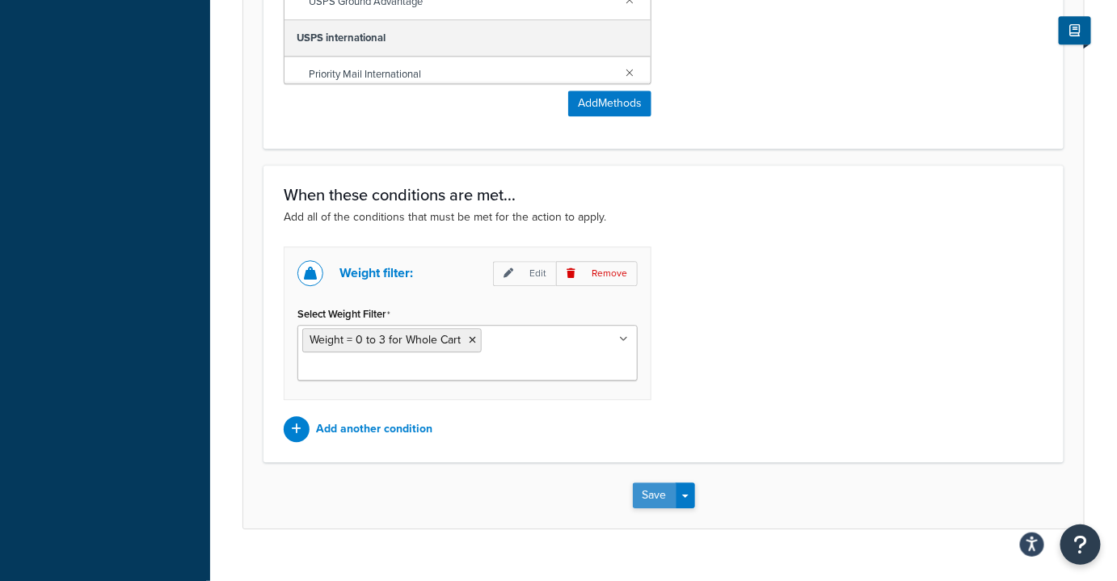
click at [655, 483] on button "Save" at bounding box center [655, 496] width 44 height 26
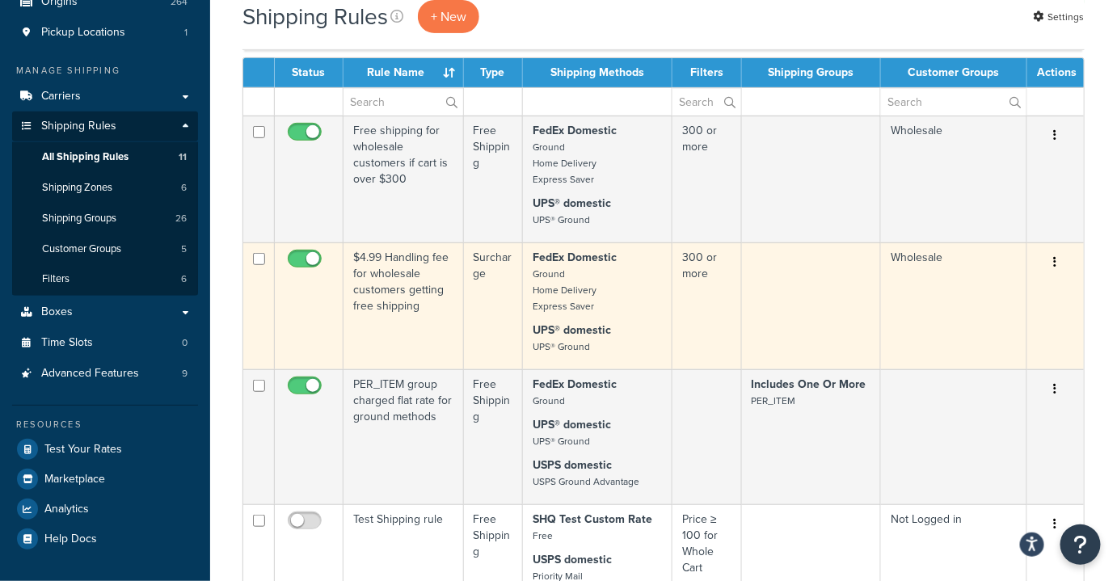
scroll to position [220, 0]
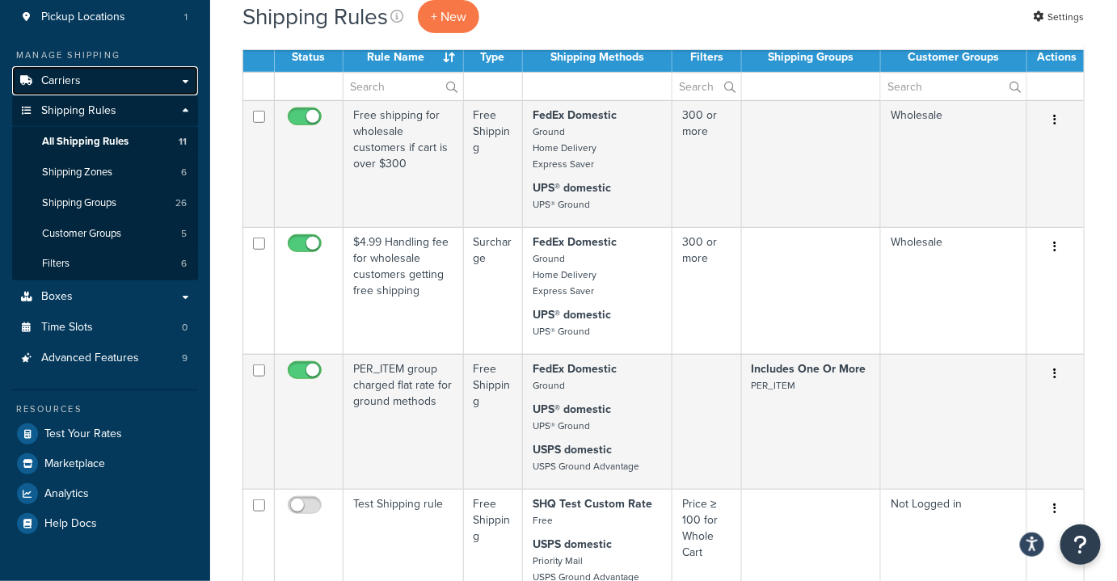
click at [76, 85] on span "Carriers" at bounding box center [61, 81] width 40 height 14
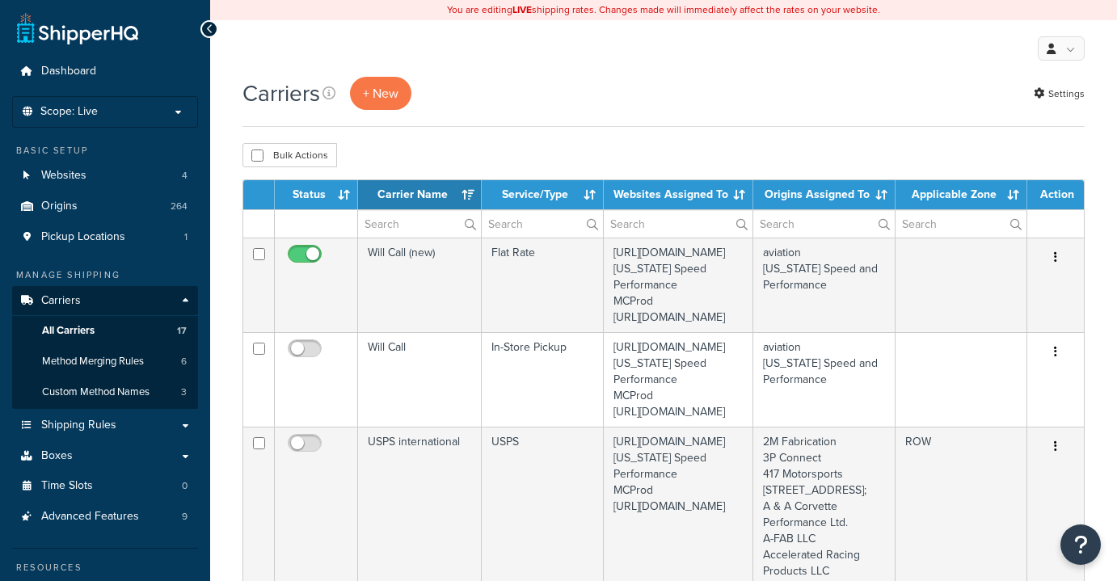
select select "15"
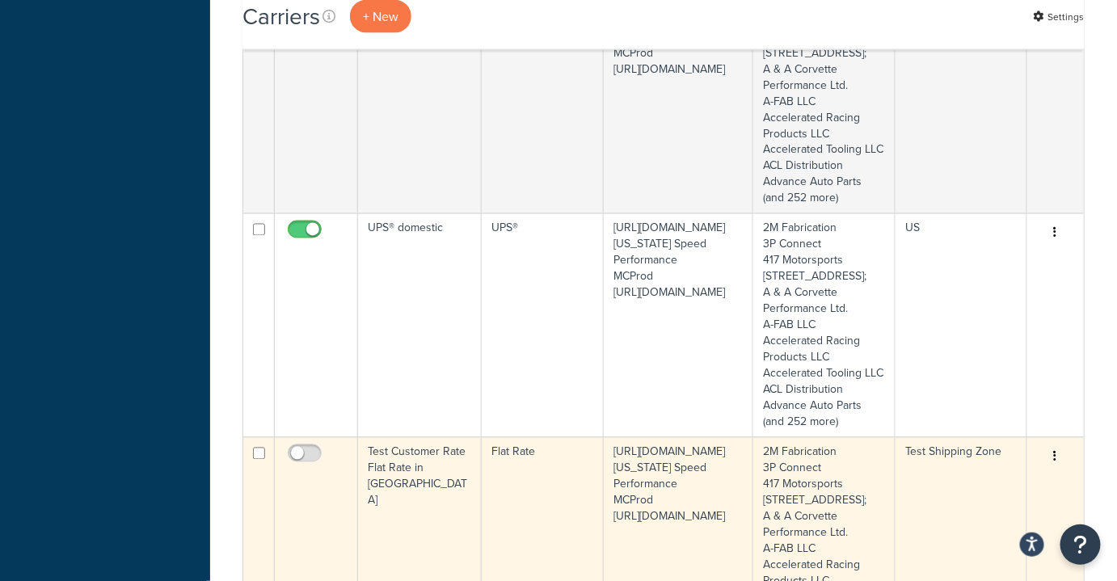
scroll to position [881, 0]
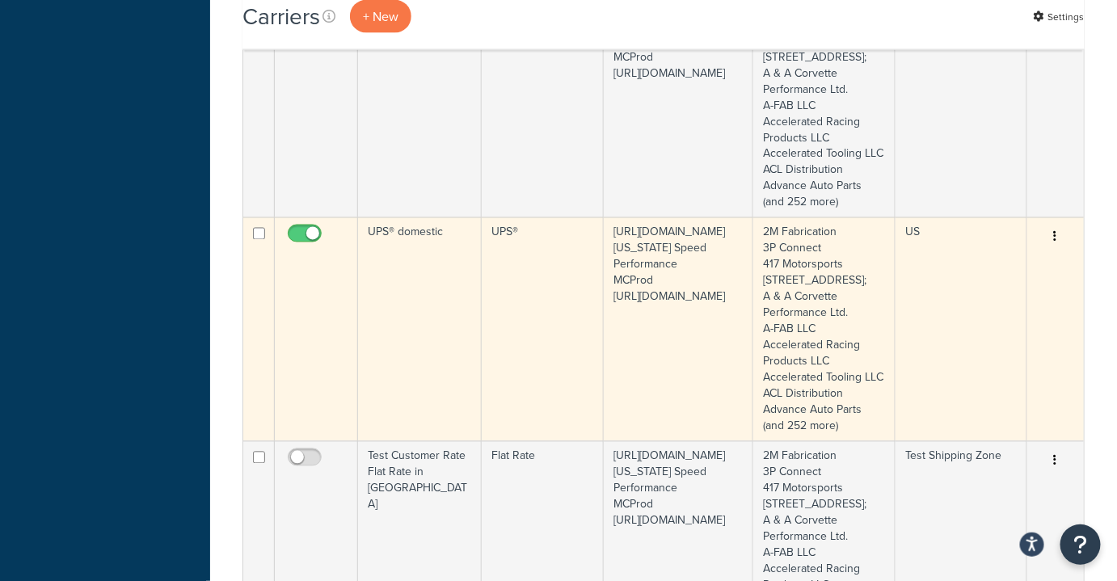
click at [313, 248] on input "checkbox" at bounding box center [307, 238] width 44 height 20
checkbox input "false"
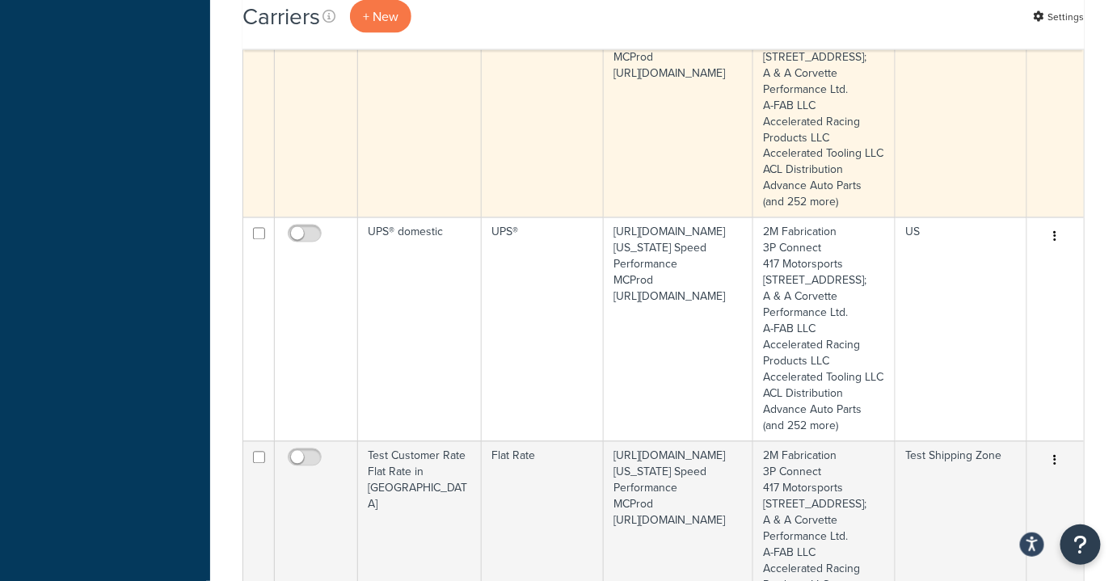
click at [319, 24] on input "checkbox" at bounding box center [307, 14] width 44 height 20
checkbox input "false"
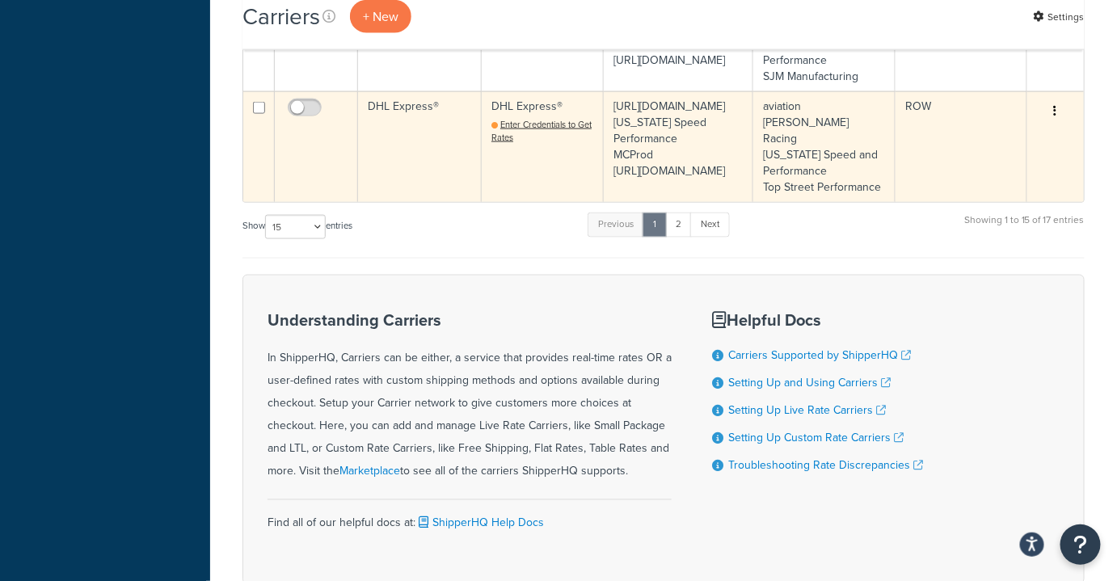
scroll to position [2793, 0]
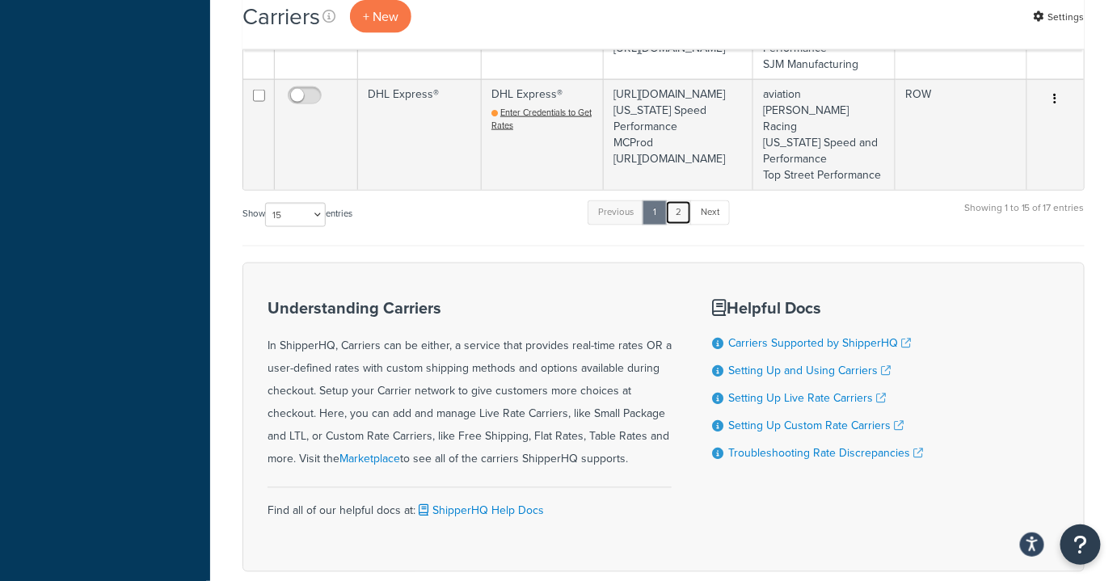
click at [687, 225] on link "2" at bounding box center [678, 213] width 27 height 24
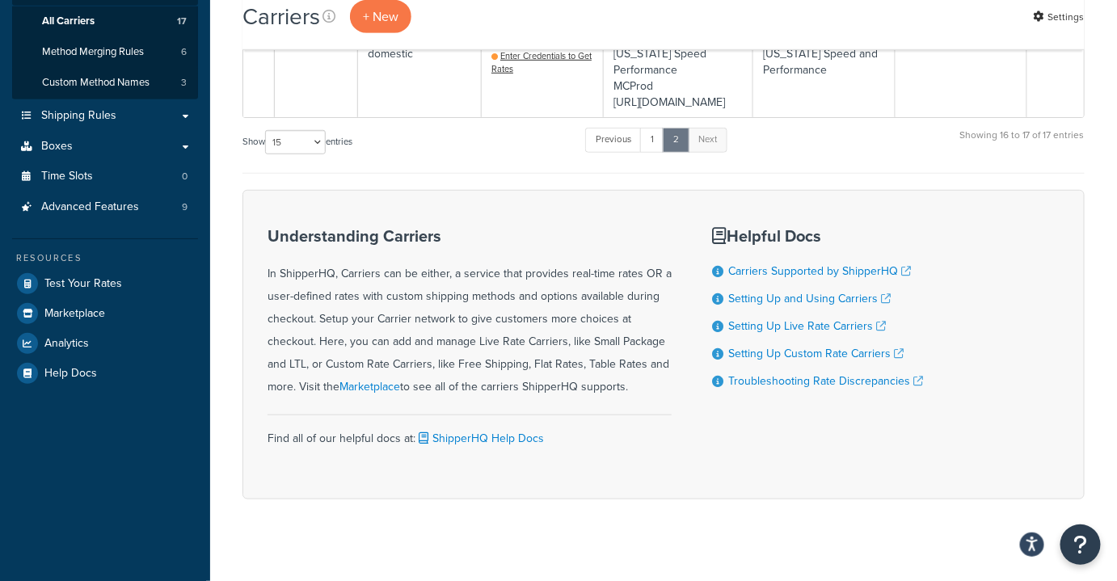
scroll to position [312, 0]
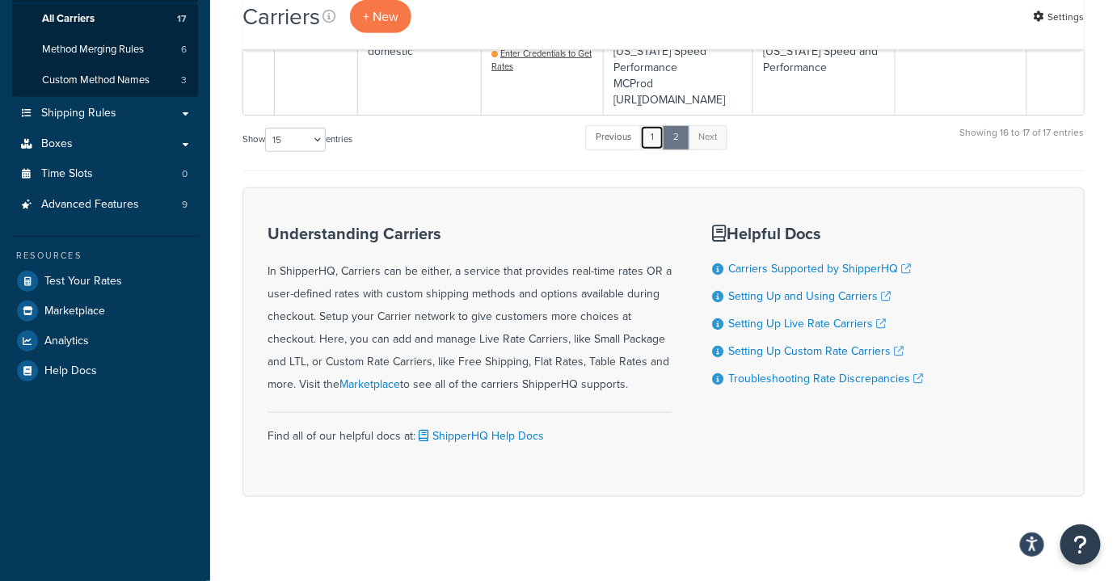
click at [651, 150] on link "1" at bounding box center [652, 137] width 24 height 24
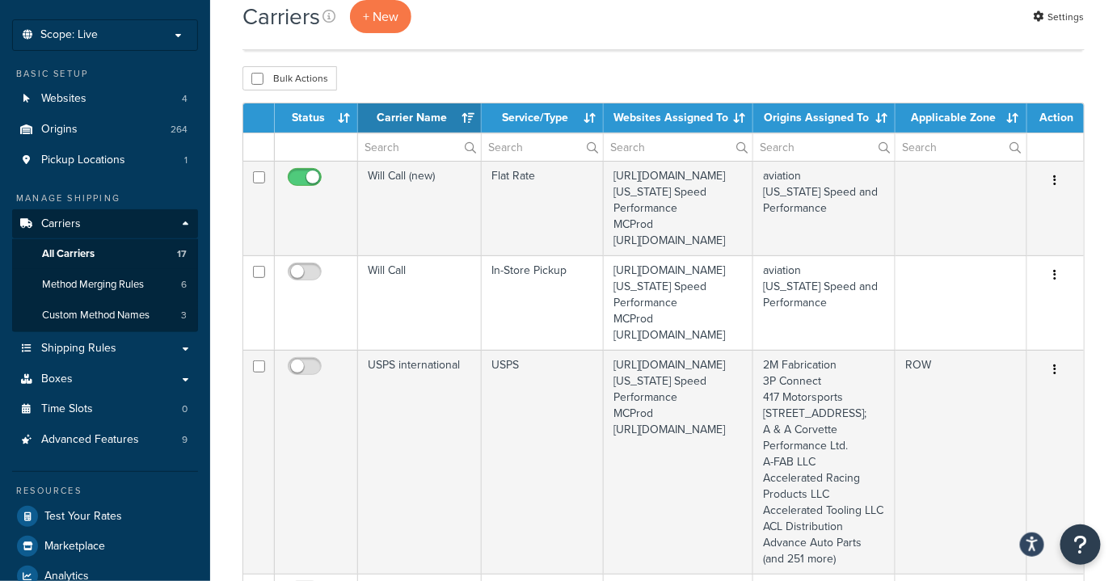
scroll to position [73, 0]
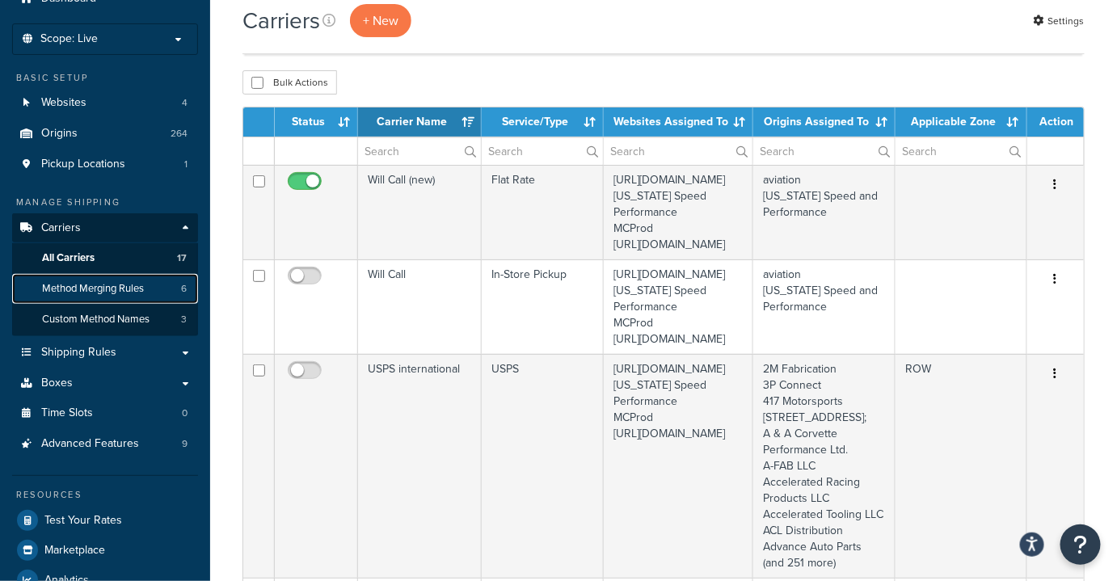
click at [96, 288] on span "Method Merging Rules" at bounding box center [93, 289] width 102 height 14
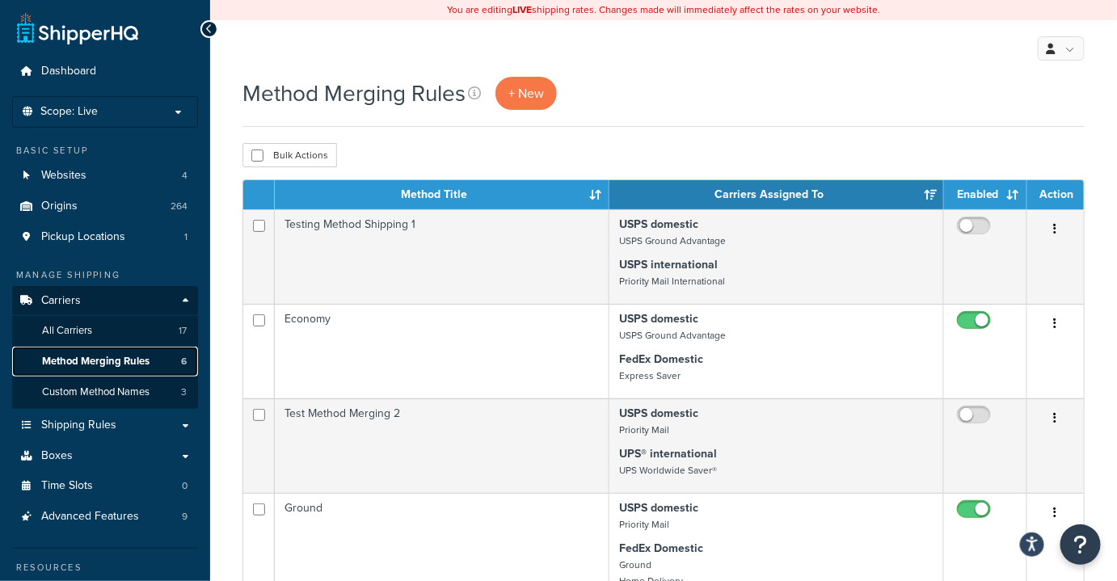
click at [103, 366] on span "Method Merging Rules" at bounding box center [96, 362] width 108 height 14
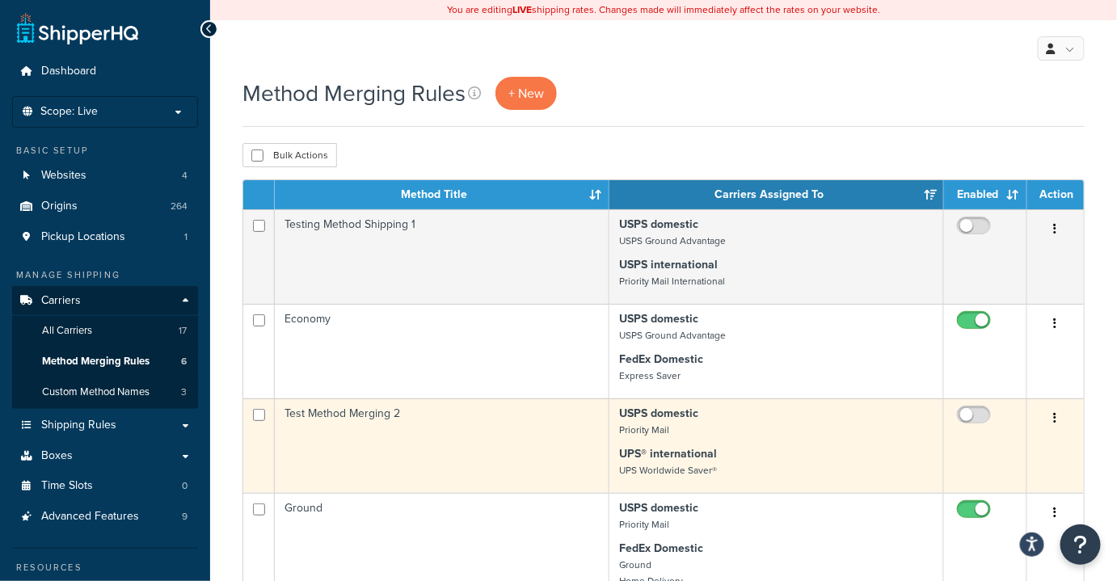
scroll to position [73, 0]
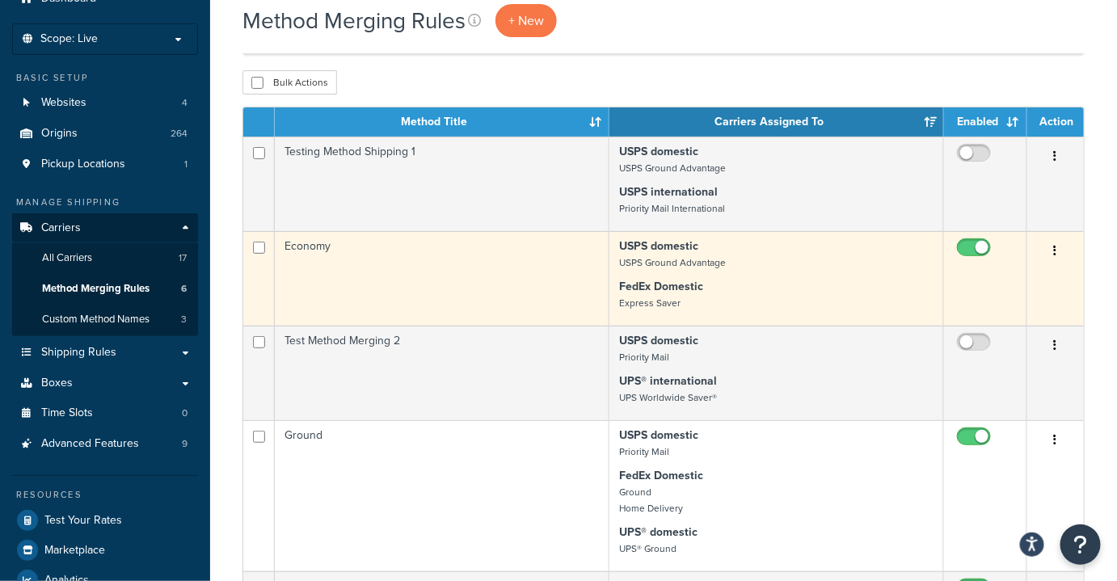
click at [412, 294] on td "Economy" at bounding box center [442, 278] width 335 height 95
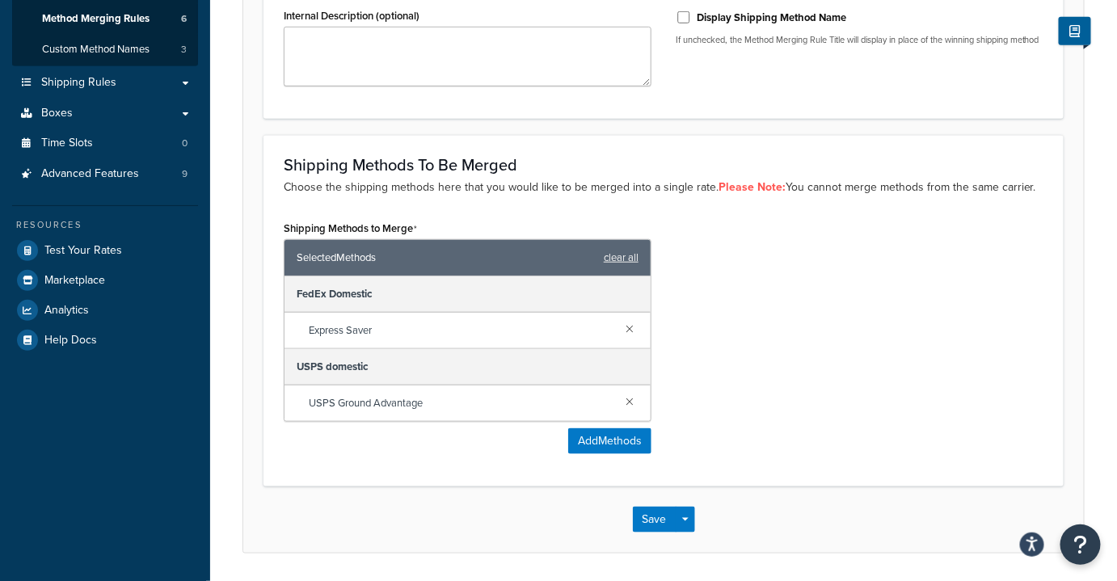
scroll to position [393, 0]
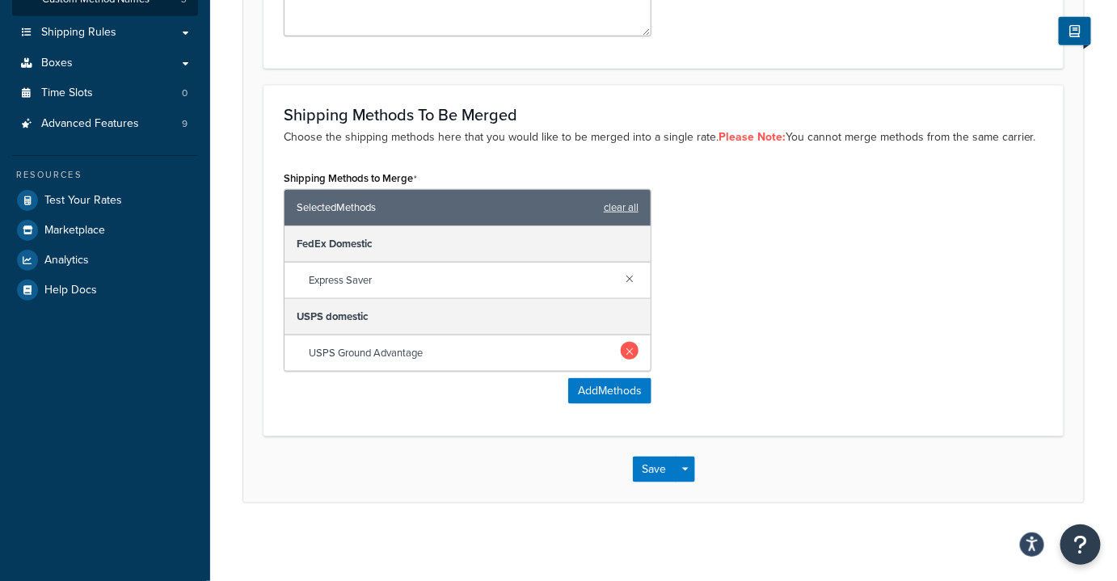
click at [629, 351] on link at bounding box center [630, 351] width 18 height 18
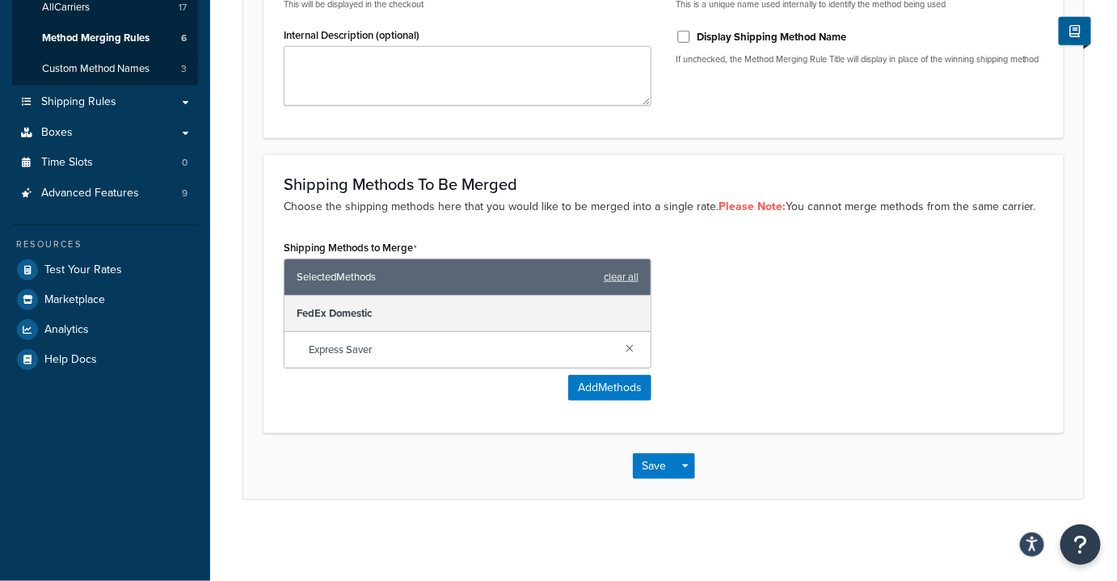
scroll to position [321, 0]
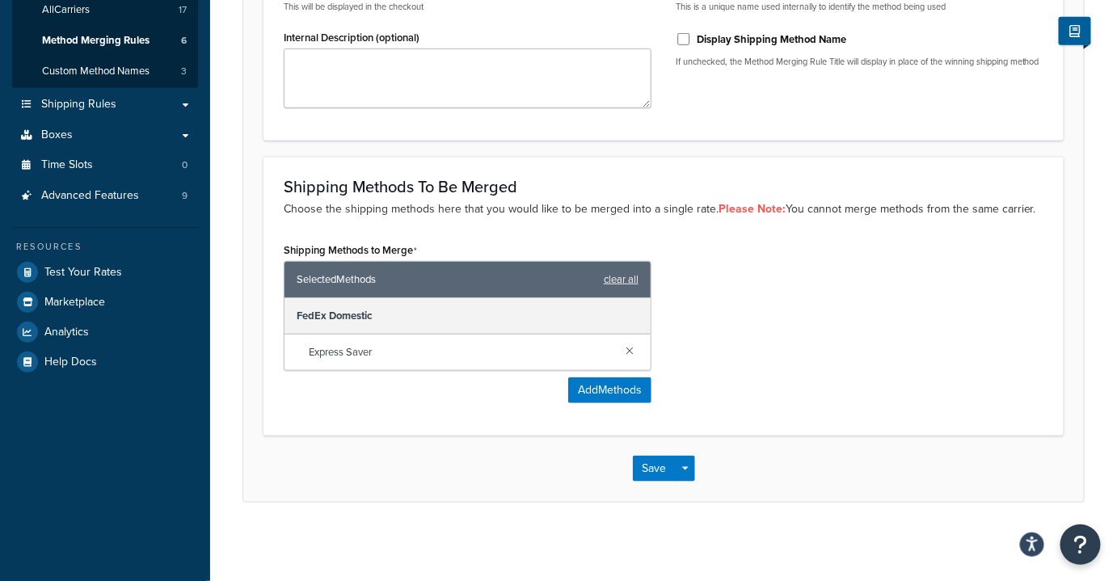
click at [762, 345] on div "Shipping Methods to Merge Selected Methods clear all FedEx Domestic Express Sav…" at bounding box center [664, 327] width 784 height 177
click at [662, 467] on button "Save" at bounding box center [655, 469] width 44 height 26
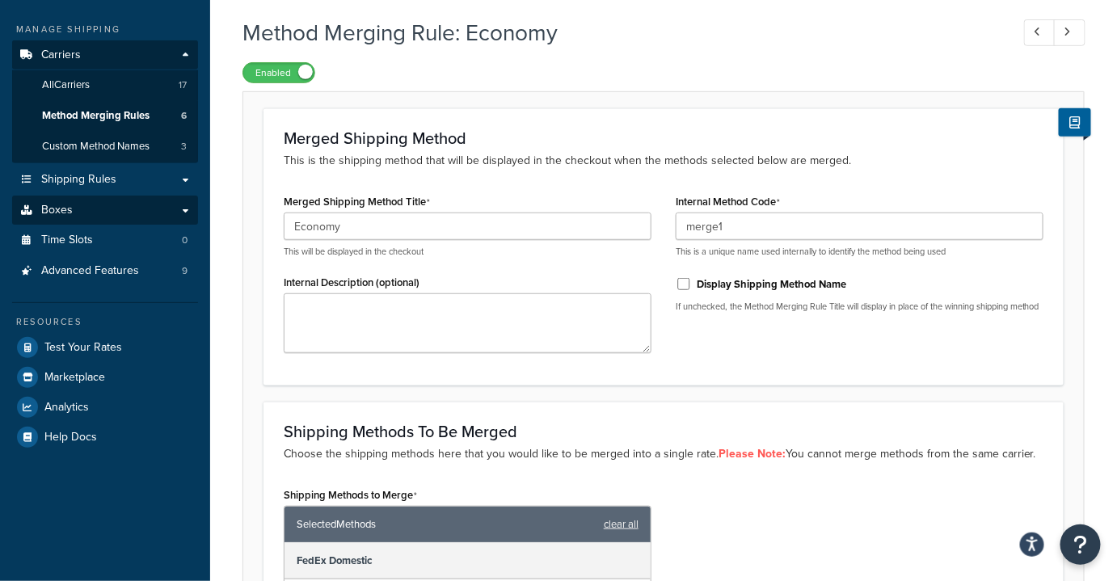
scroll to position [174, 0]
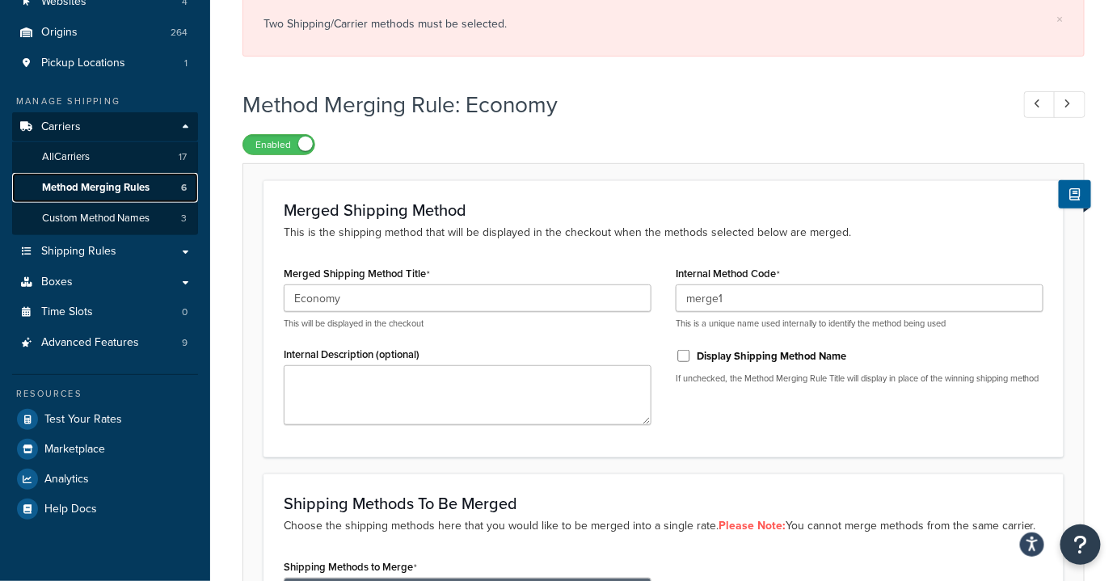
click at [116, 194] on span "Method Merging Rules" at bounding box center [96, 188] width 108 height 14
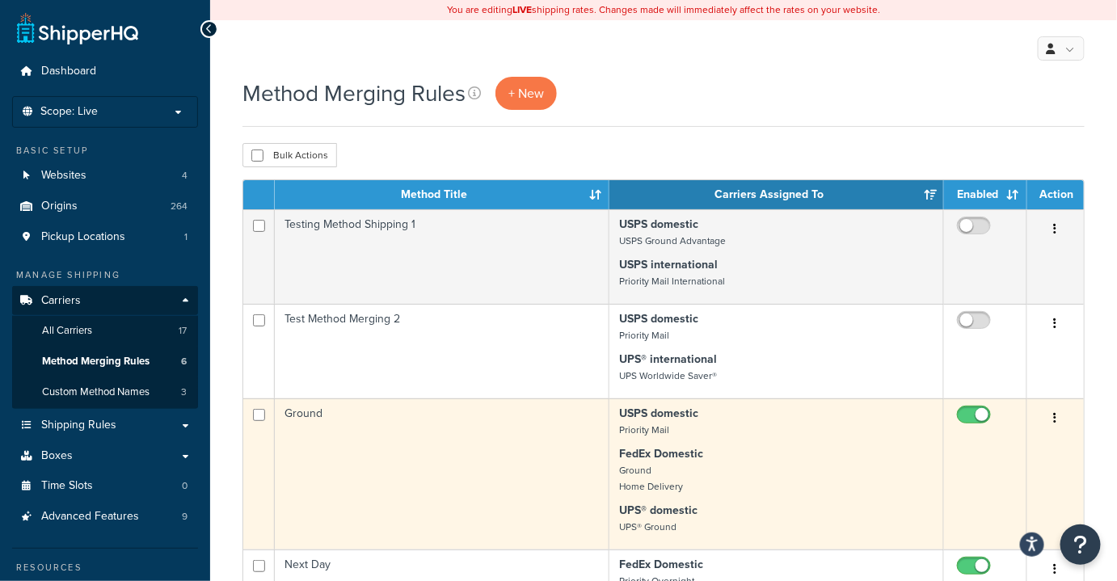
scroll to position [146, 0]
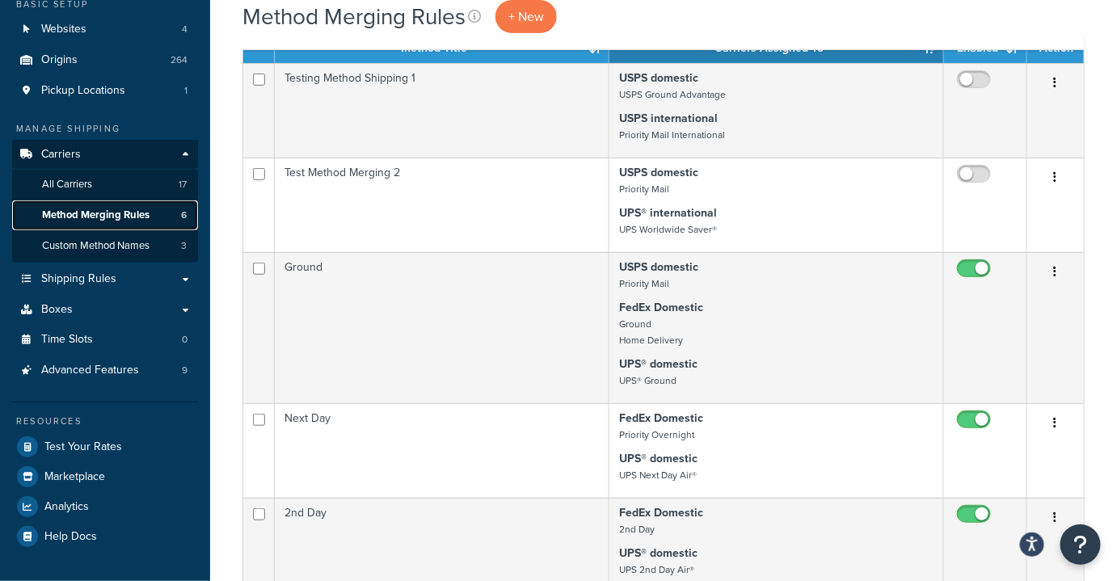
click at [116, 217] on span "Method Merging Rules" at bounding box center [96, 216] width 108 height 14
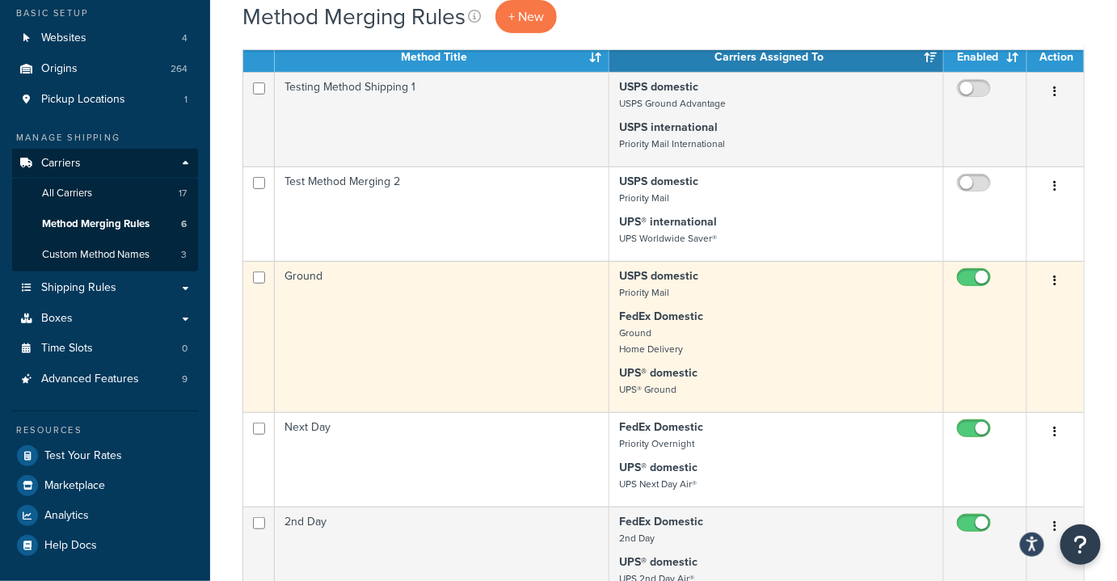
scroll to position [146, 0]
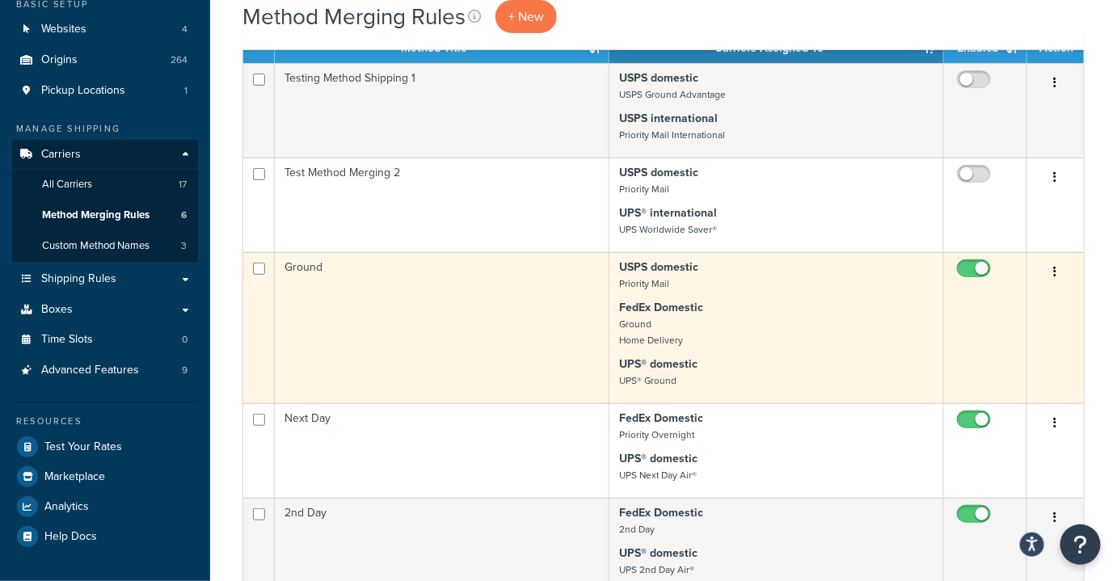
click at [487, 323] on td "Ground" at bounding box center [442, 327] width 335 height 151
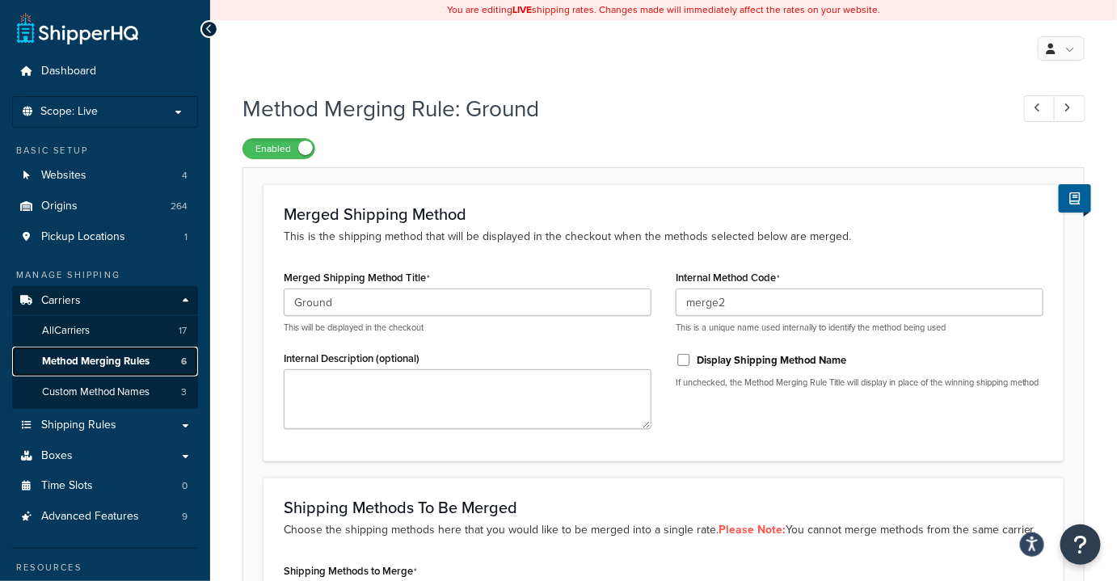
click at [103, 360] on span "Method Merging Rules" at bounding box center [96, 362] width 108 height 14
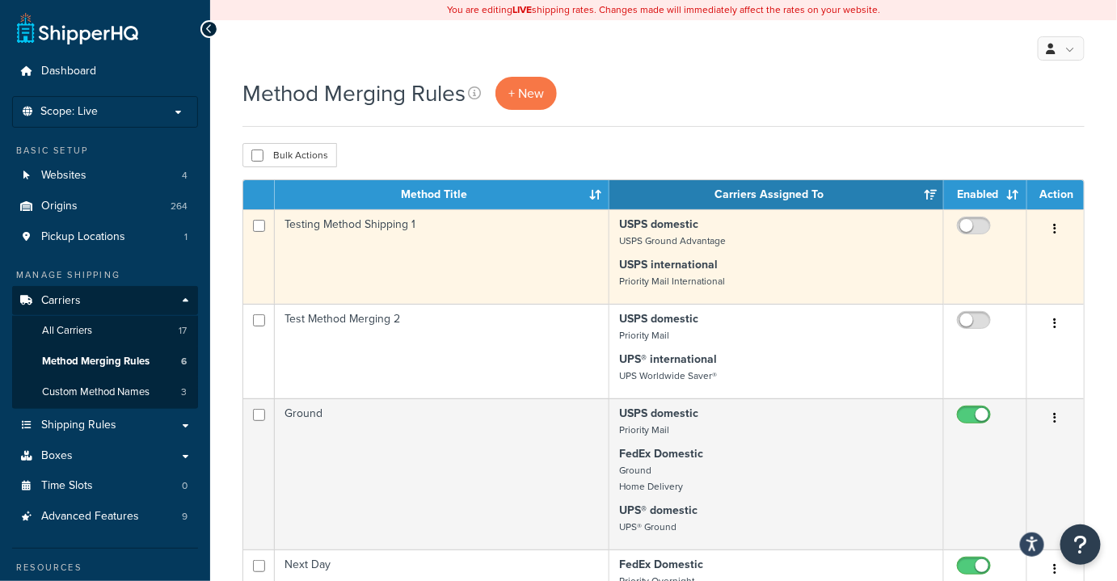
scroll to position [146, 0]
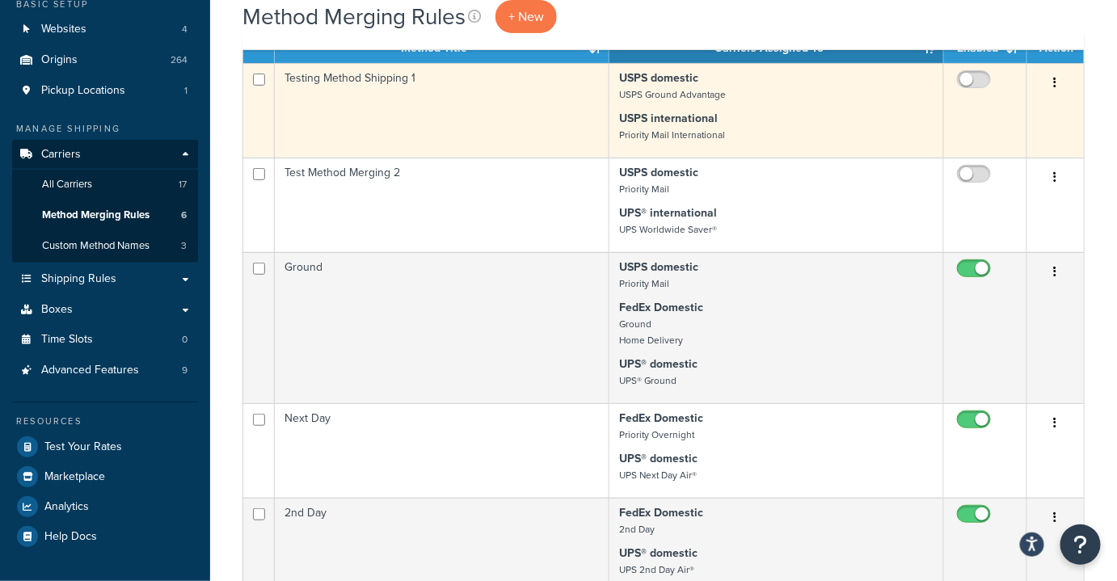
click at [496, 100] on td "Testing Method Shipping 1" at bounding box center [442, 110] width 335 height 95
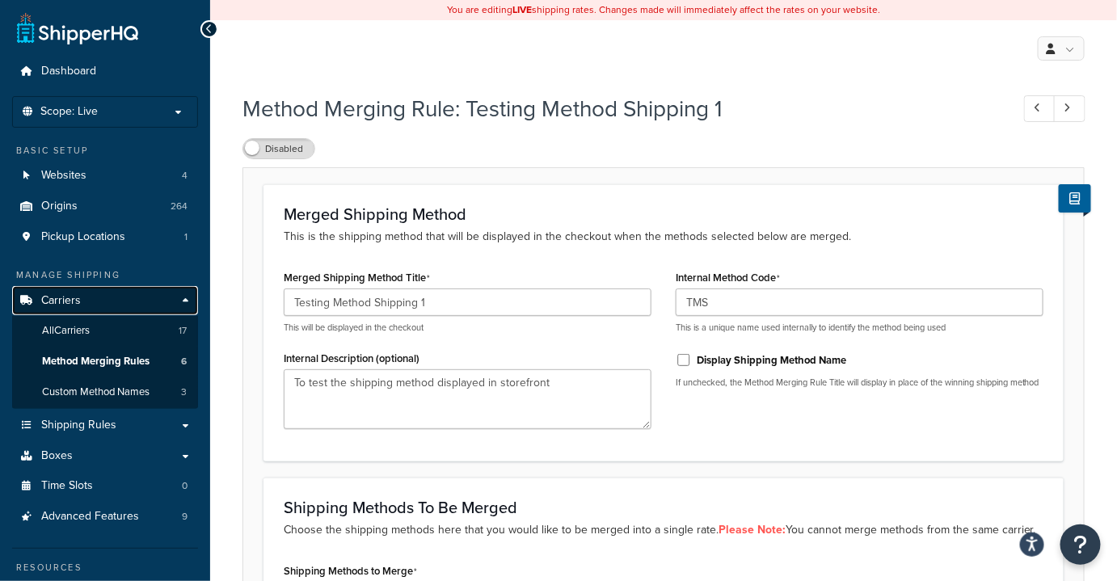
click at [75, 303] on span "Carriers" at bounding box center [61, 301] width 40 height 14
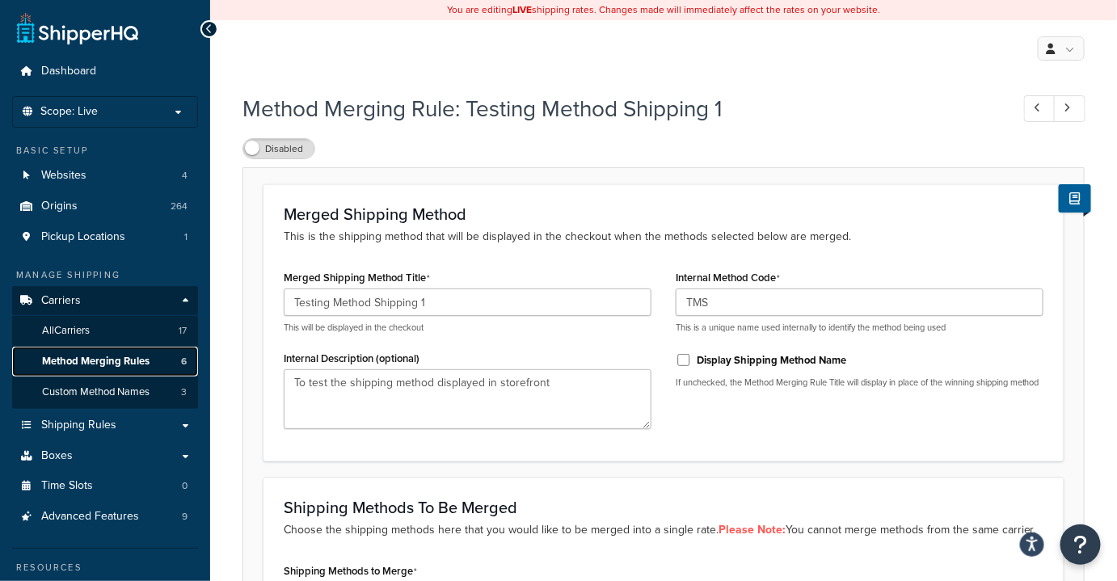
click at [99, 365] on span "Method Merging Rules" at bounding box center [96, 362] width 108 height 14
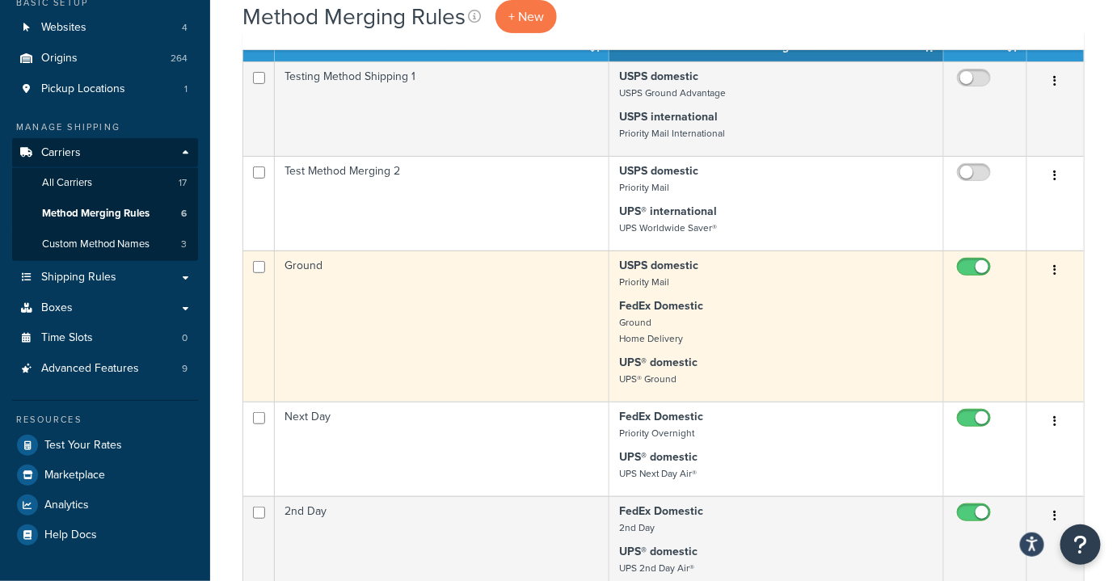
scroll to position [220, 0]
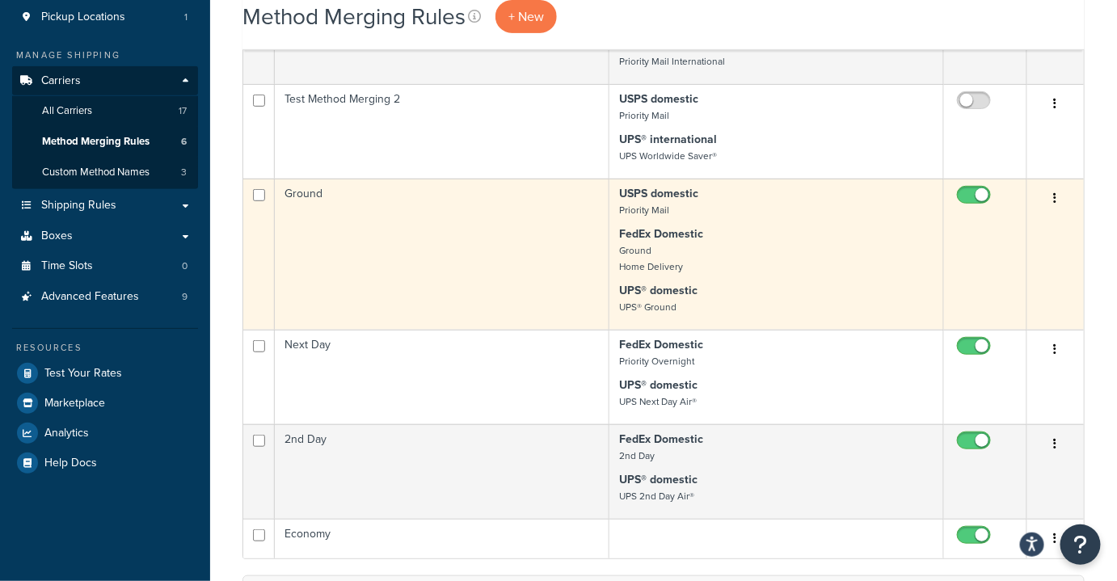
click at [480, 231] on td "Ground" at bounding box center [442, 254] width 335 height 151
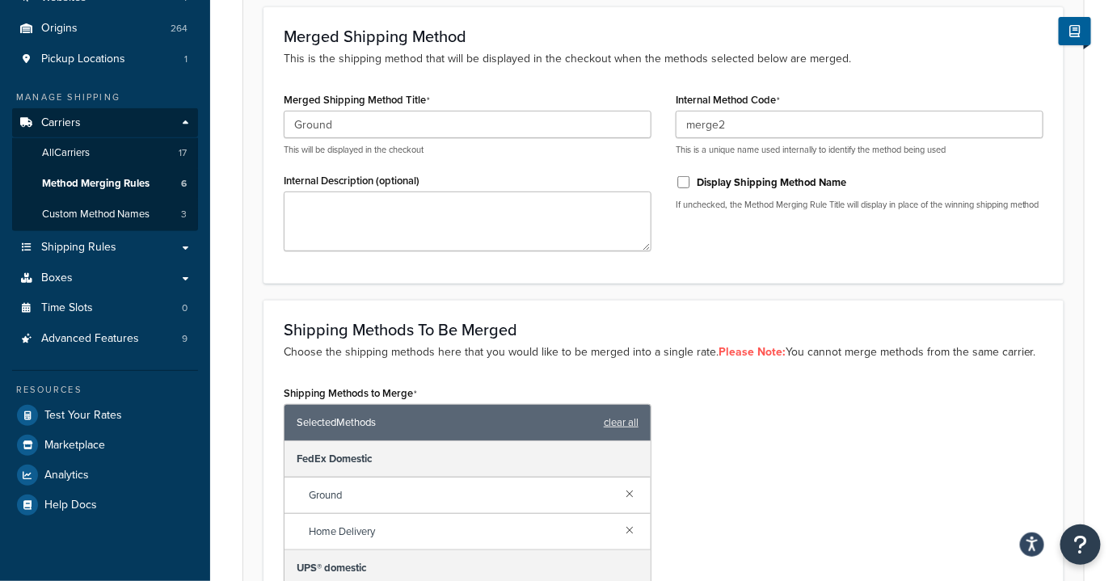
scroll to position [73, 0]
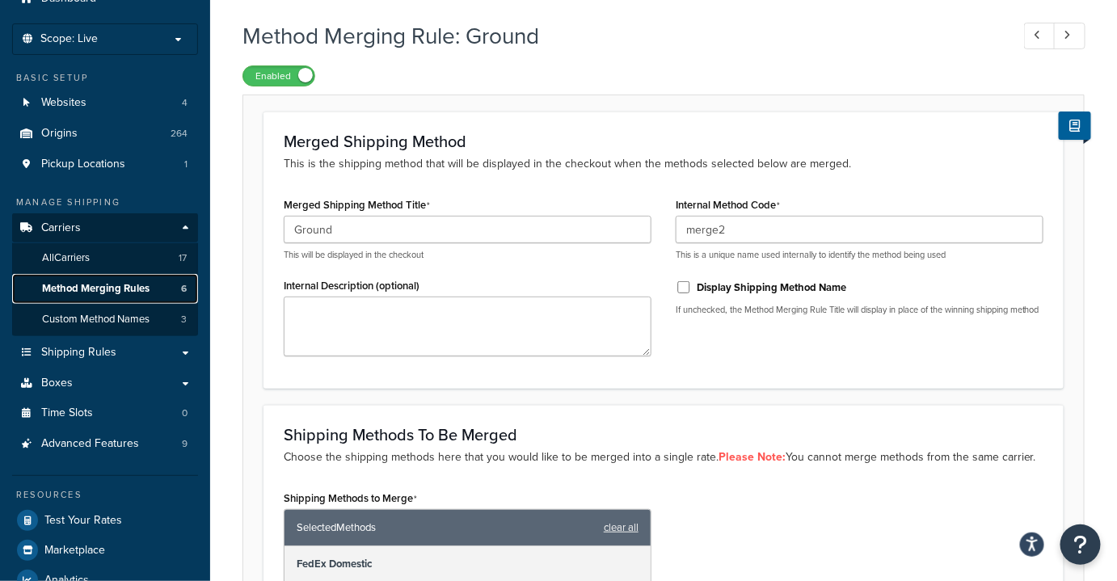
click at [136, 288] on span "Method Merging Rules" at bounding box center [96, 289] width 108 height 14
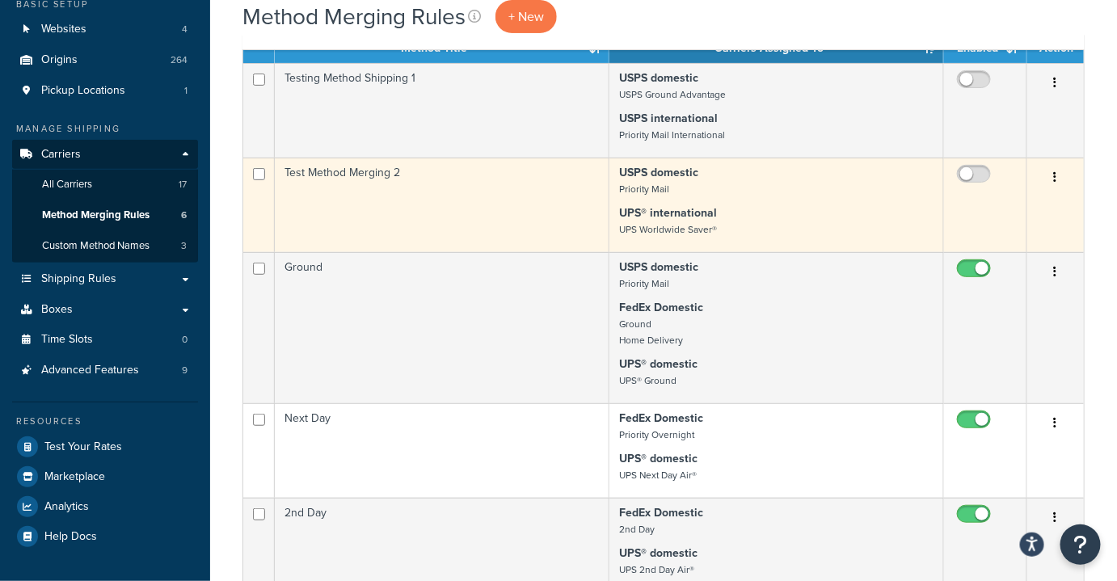
scroll to position [220, 0]
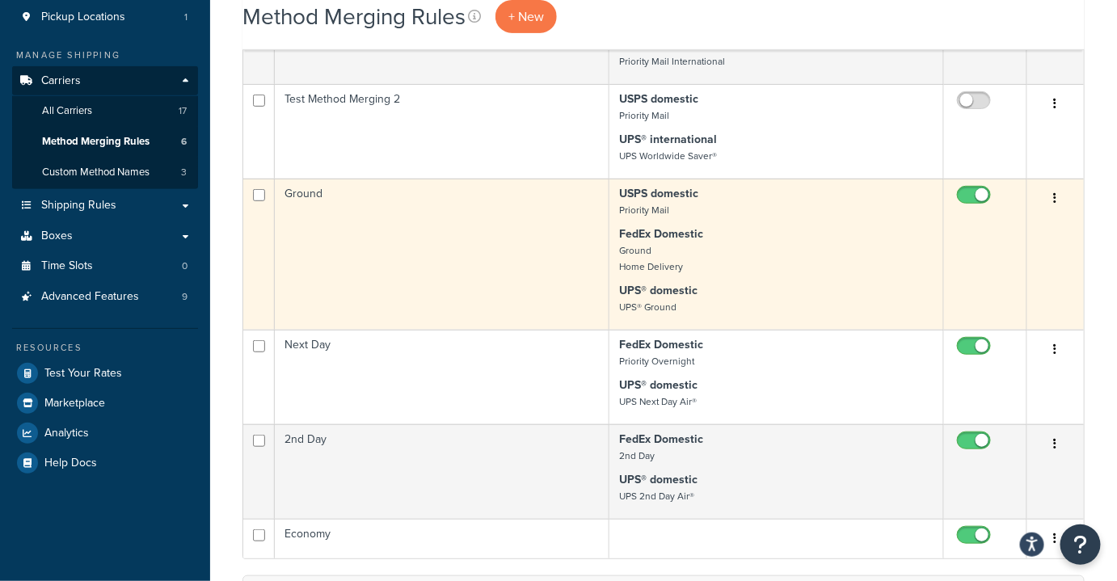
click at [458, 244] on td "Ground" at bounding box center [442, 254] width 335 height 151
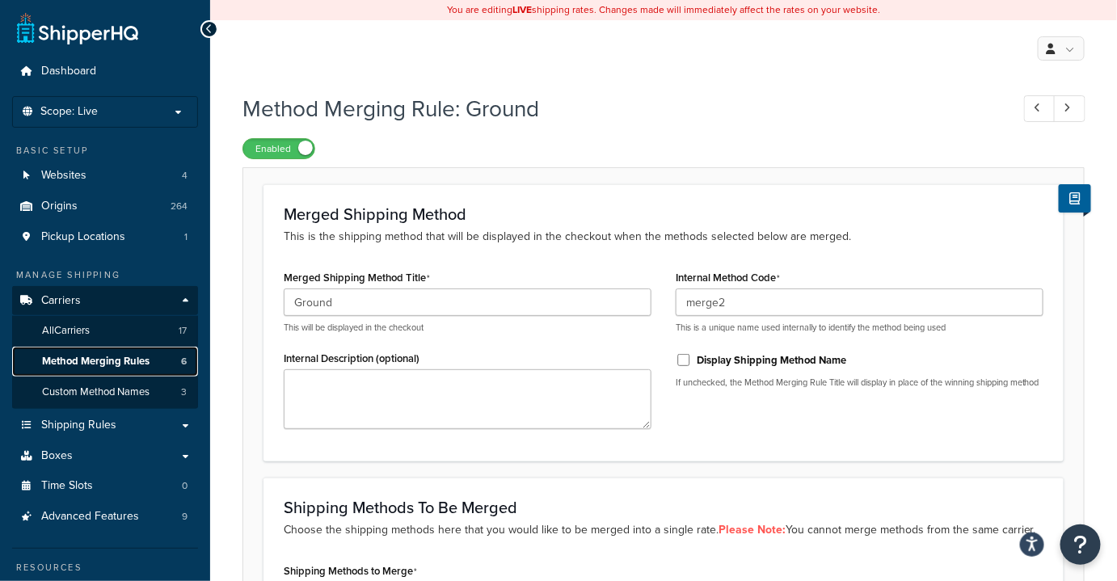
click at [62, 364] on span "Method Merging Rules" at bounding box center [96, 362] width 108 height 14
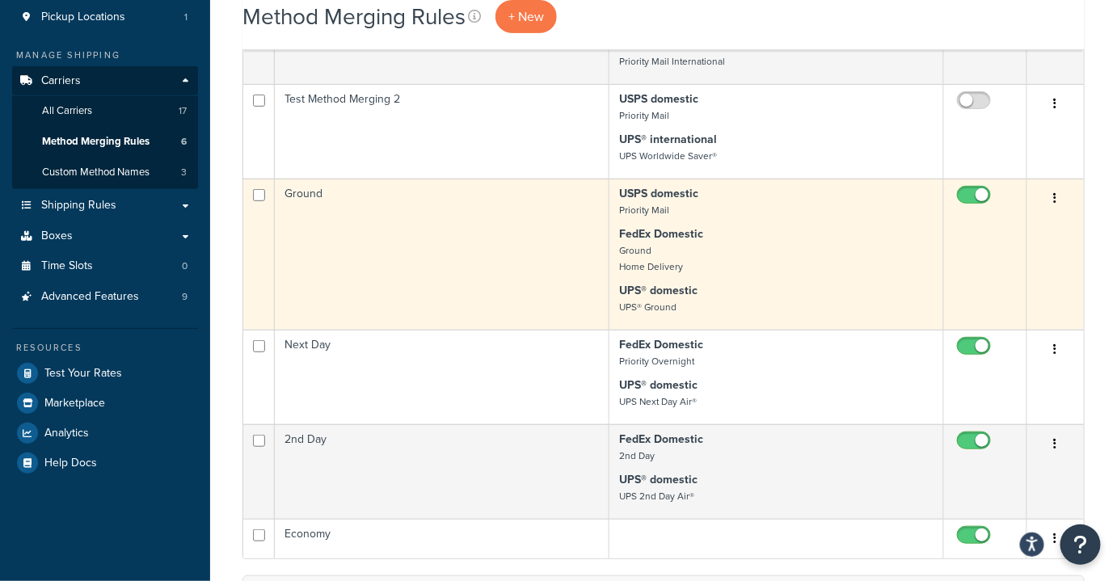
scroll to position [294, 0]
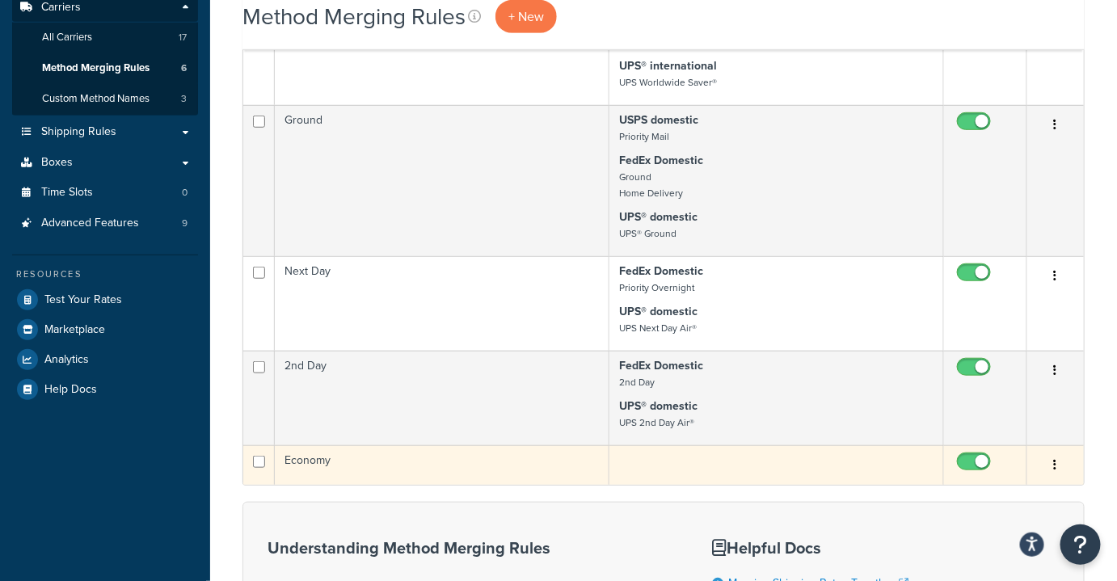
click at [424, 474] on td "Economy" at bounding box center [442, 466] width 335 height 40
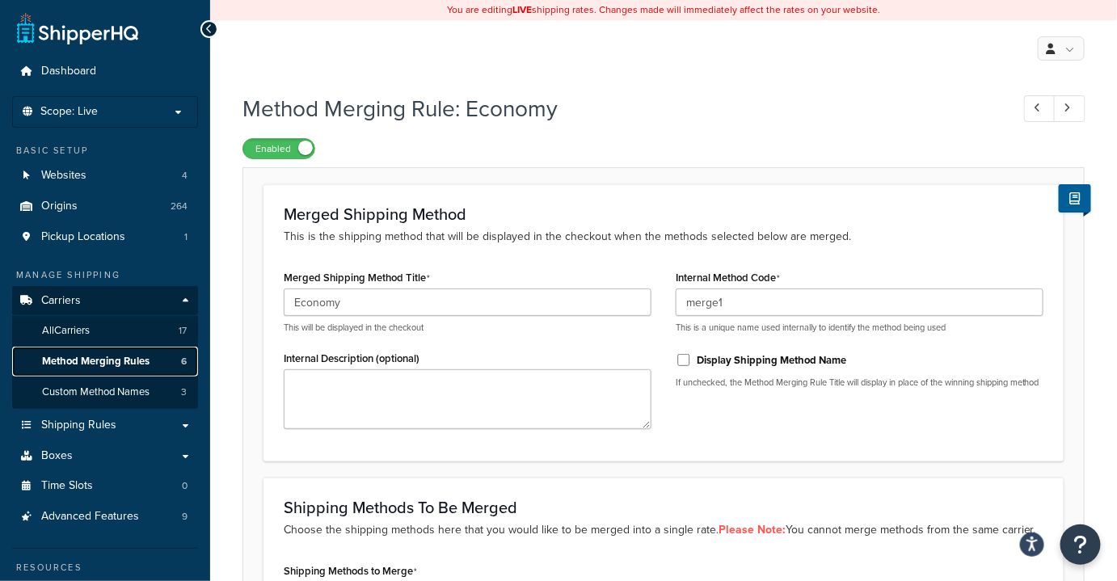
click at [73, 368] on span "Method Merging Rules" at bounding box center [96, 362] width 108 height 14
click at [82, 361] on span "Method Merging Rules" at bounding box center [96, 362] width 108 height 14
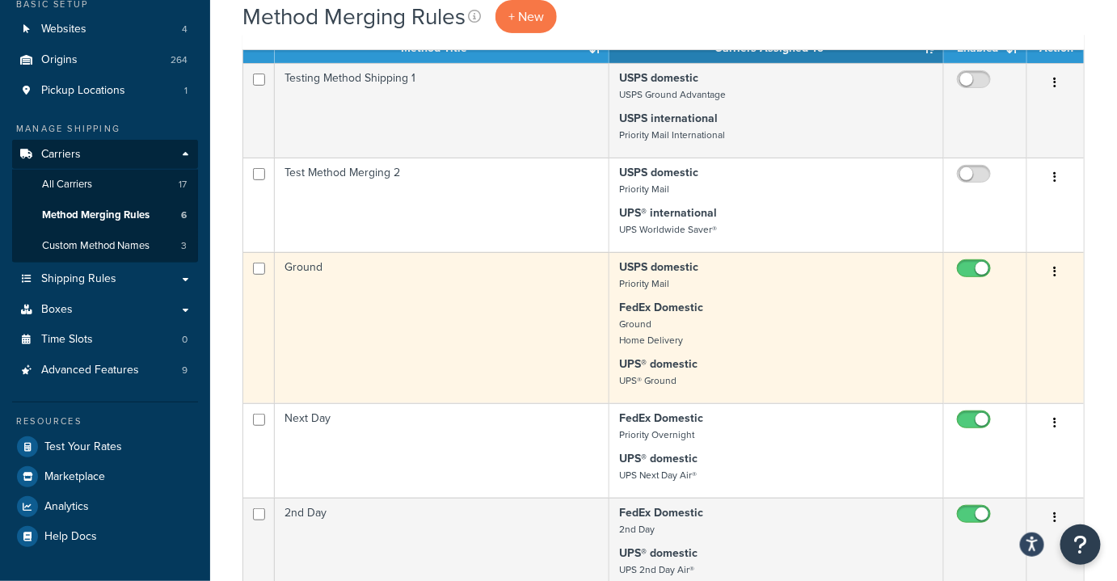
click at [492, 354] on td "Ground" at bounding box center [442, 327] width 335 height 151
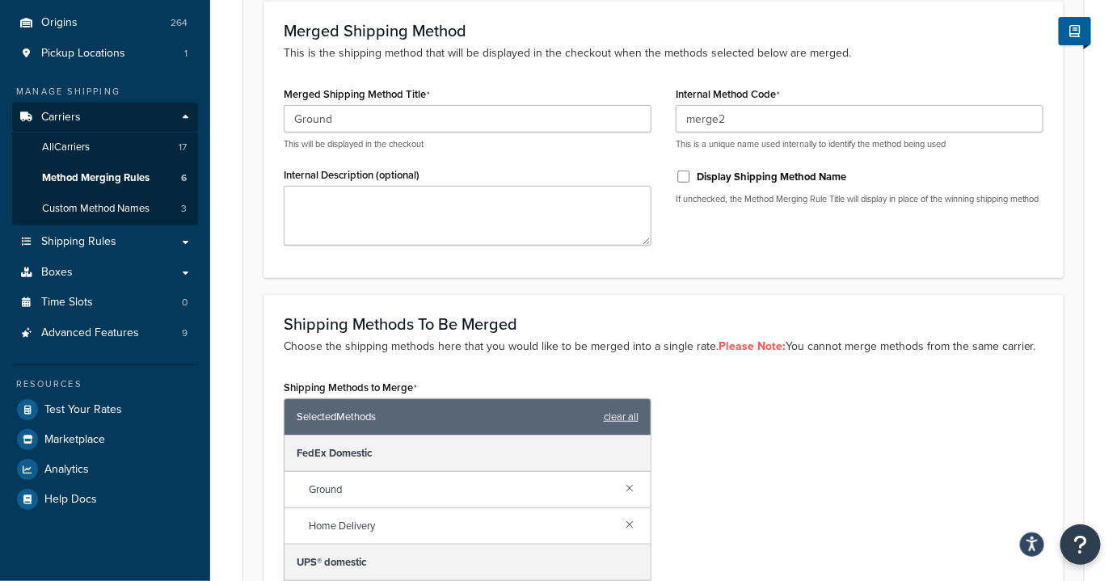
scroll to position [134, 0]
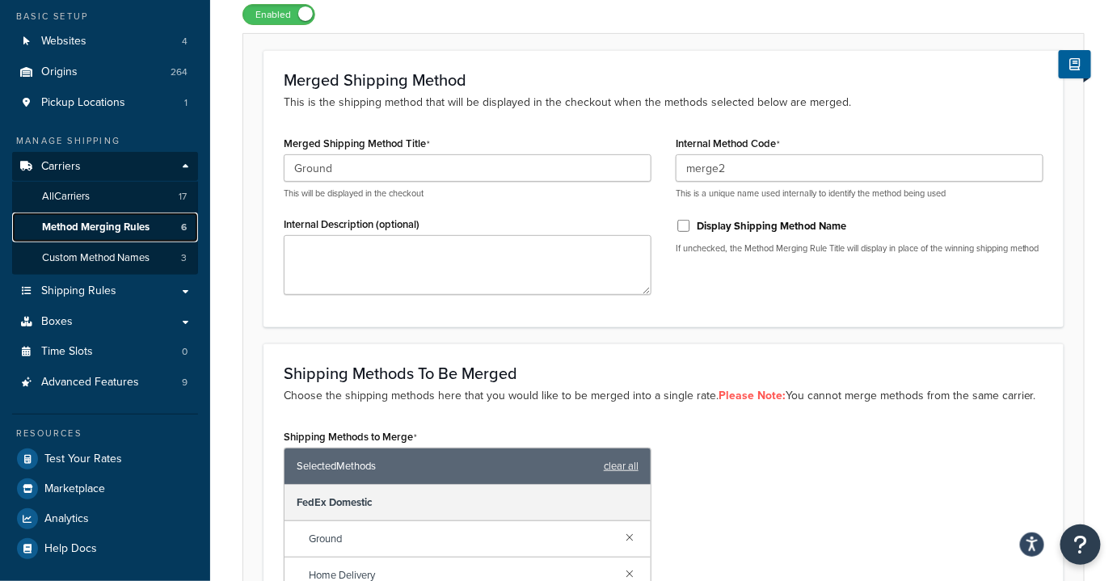
click at [143, 236] on link "Method Merging Rules 6" at bounding box center [105, 228] width 186 height 30
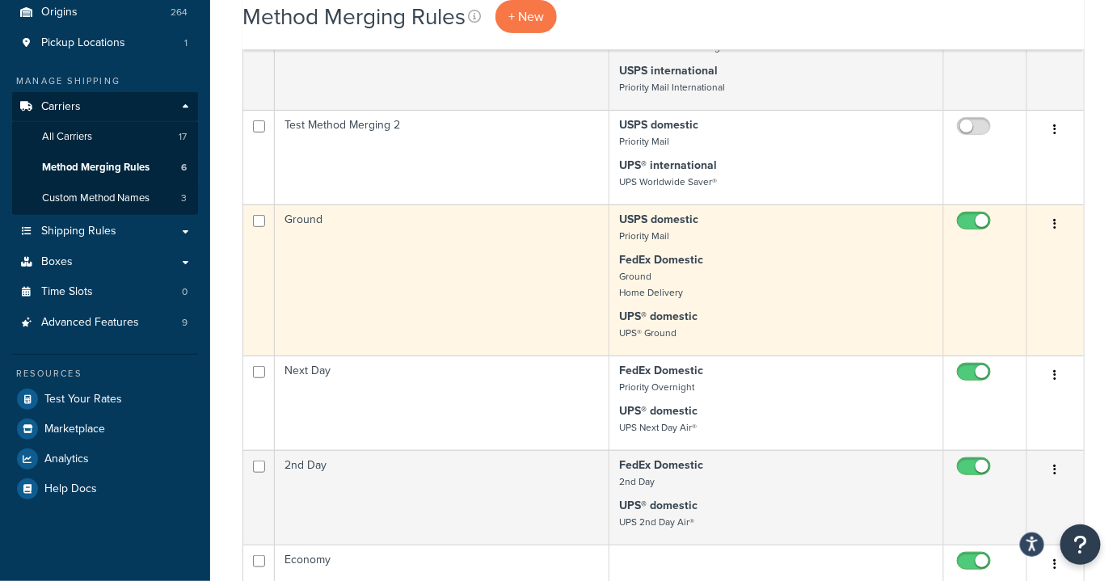
scroll to position [367, 0]
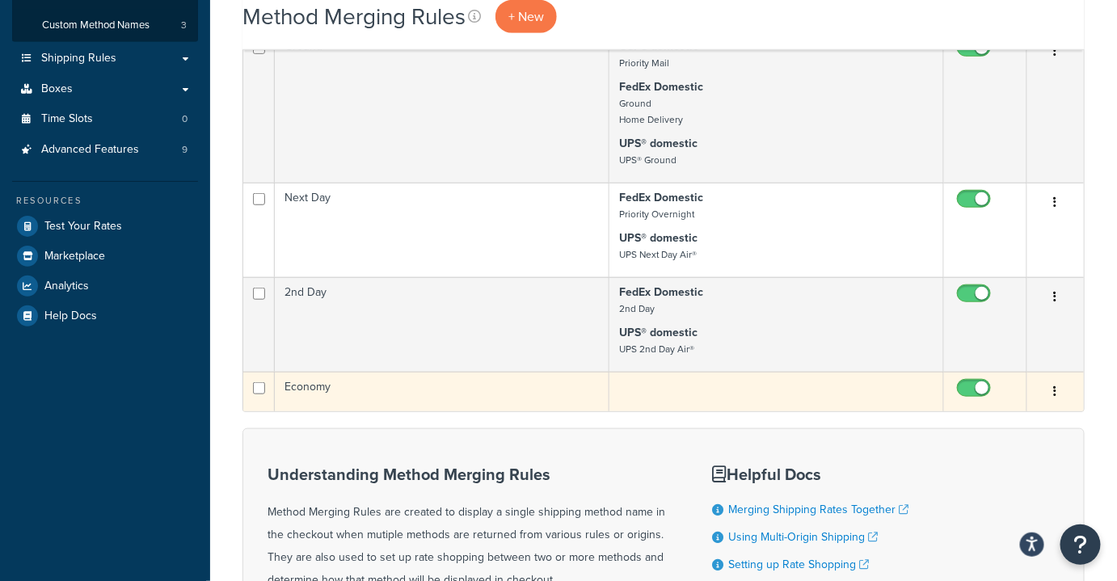
click at [418, 395] on td "Economy" at bounding box center [442, 392] width 335 height 40
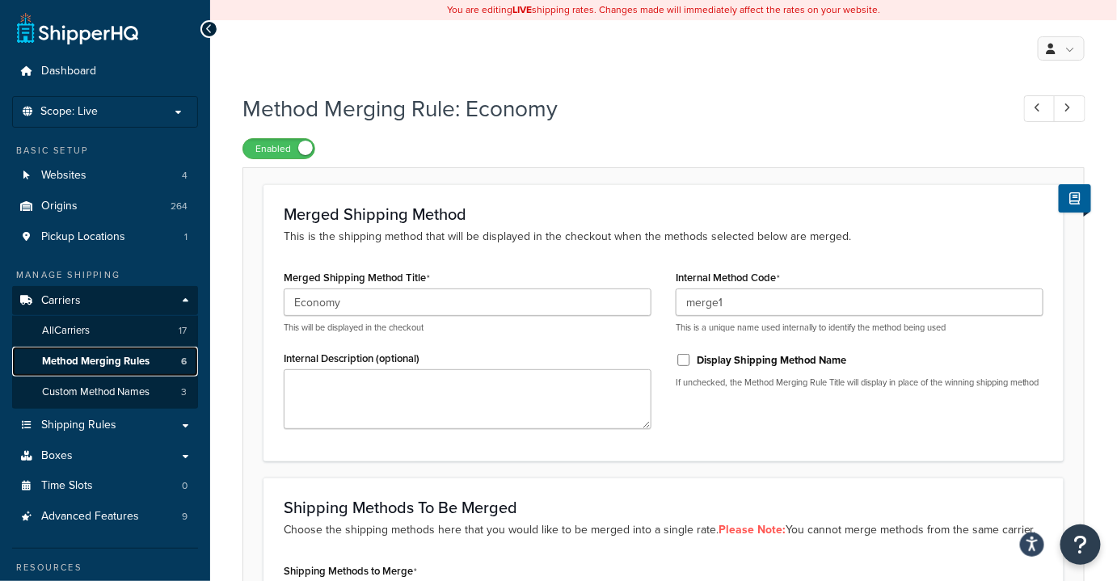
click at [60, 366] on span "Method Merging Rules" at bounding box center [96, 362] width 108 height 14
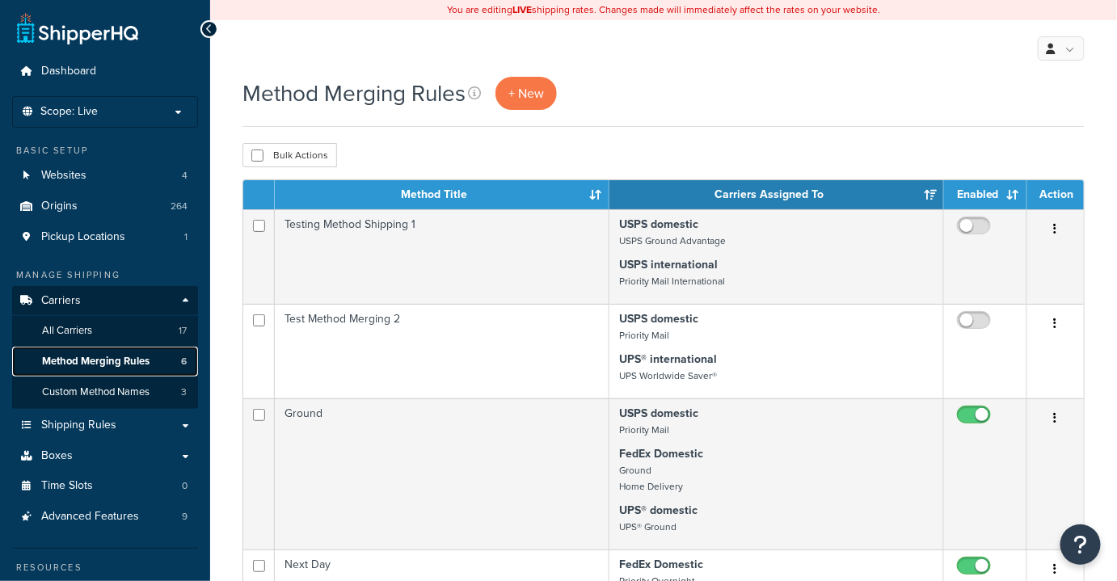
click at [118, 361] on span "Method Merging Rules" at bounding box center [96, 362] width 108 height 14
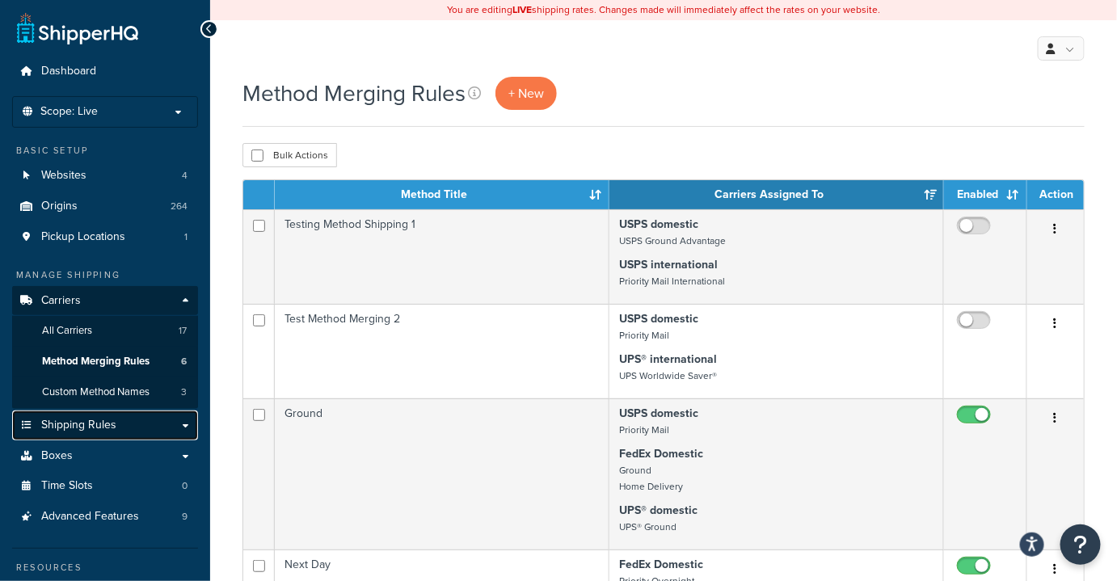
click at [88, 428] on span "Shipping Rules" at bounding box center [78, 426] width 75 height 14
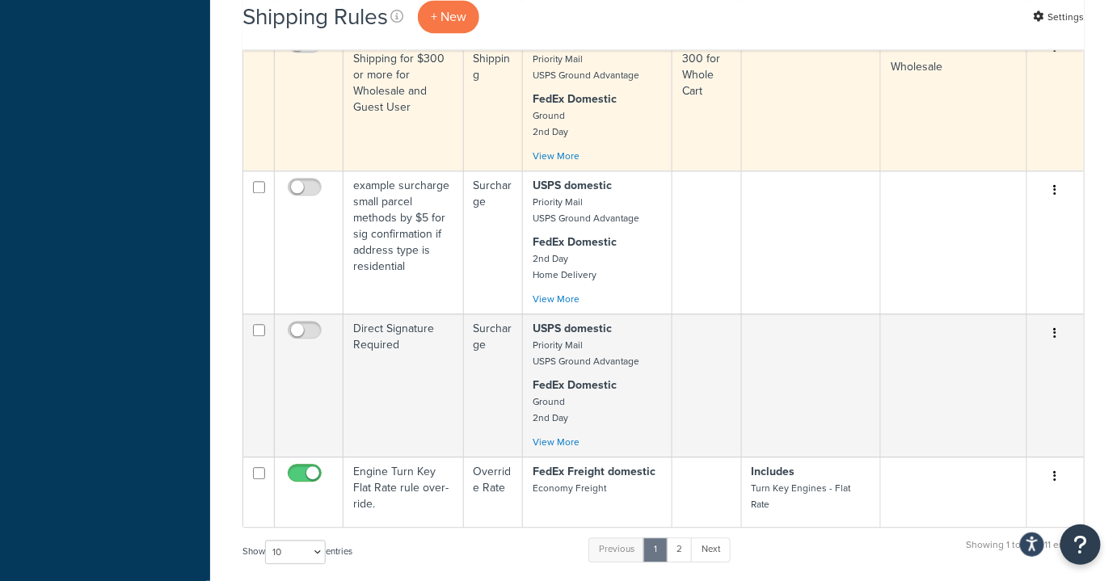
scroll to position [1249, 0]
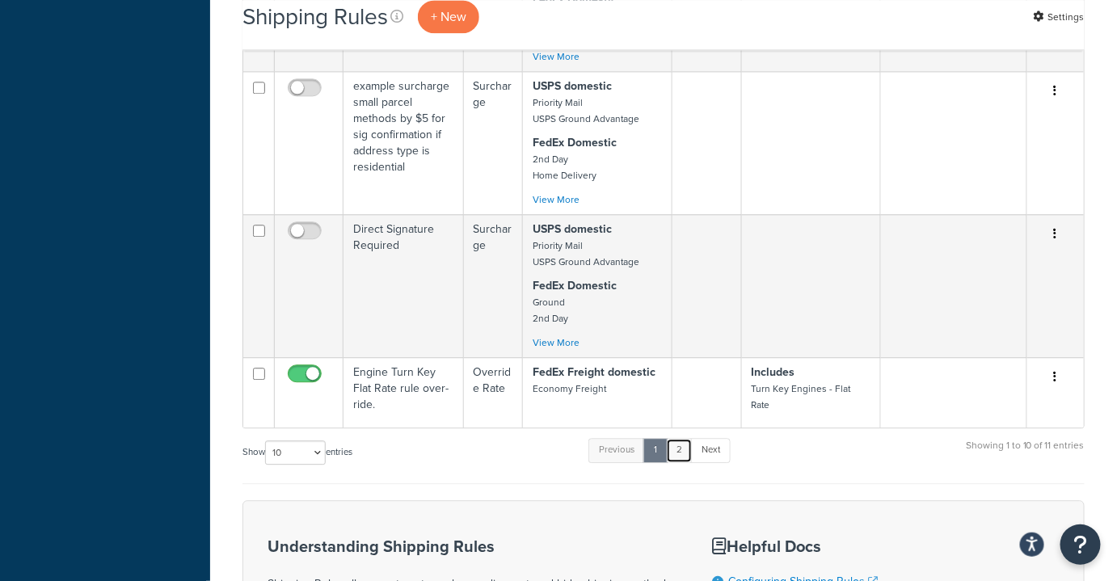
click at [680, 454] on link "2" at bounding box center [679, 450] width 27 height 24
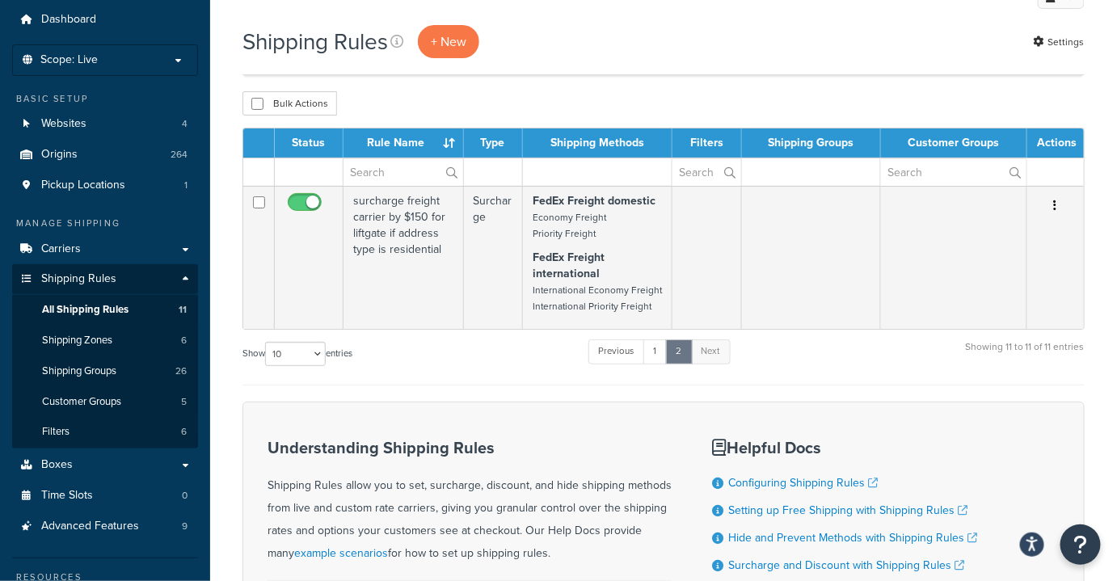
scroll to position [41, 0]
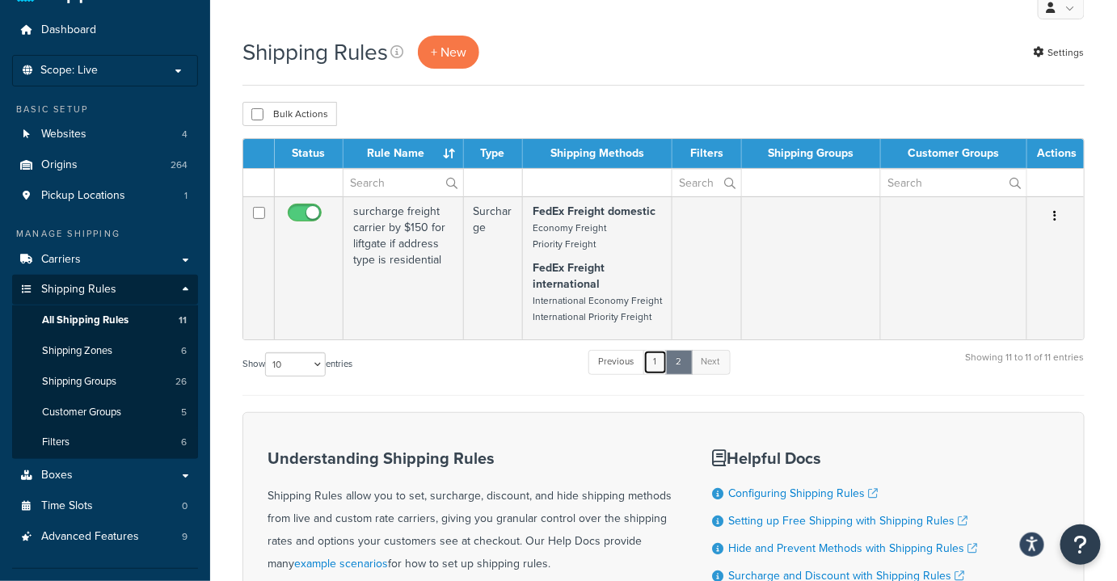
click at [658, 361] on link "1" at bounding box center [656, 362] width 24 height 24
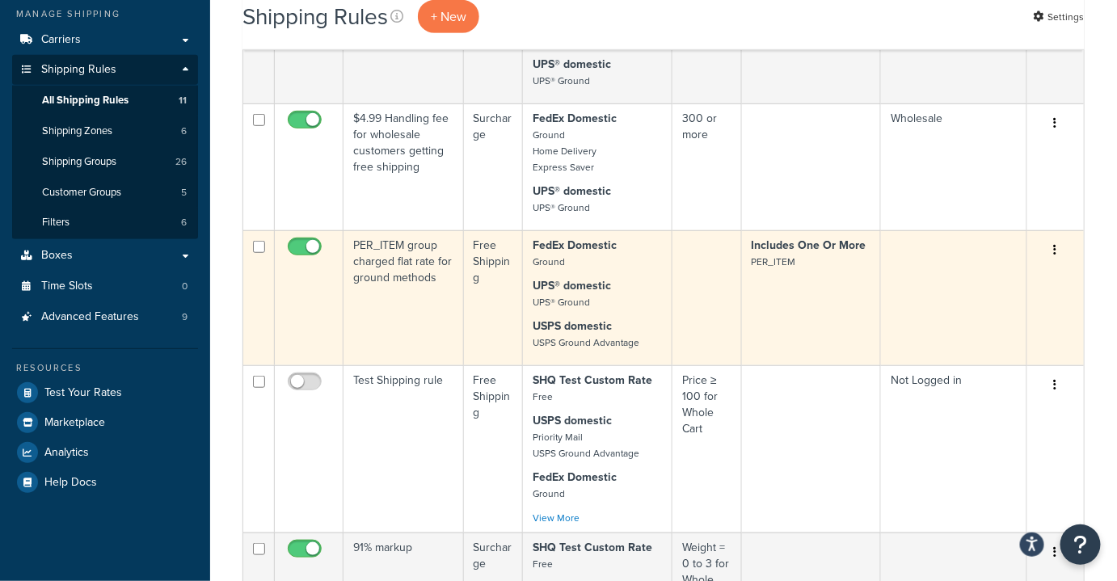
scroll to position [236, 0]
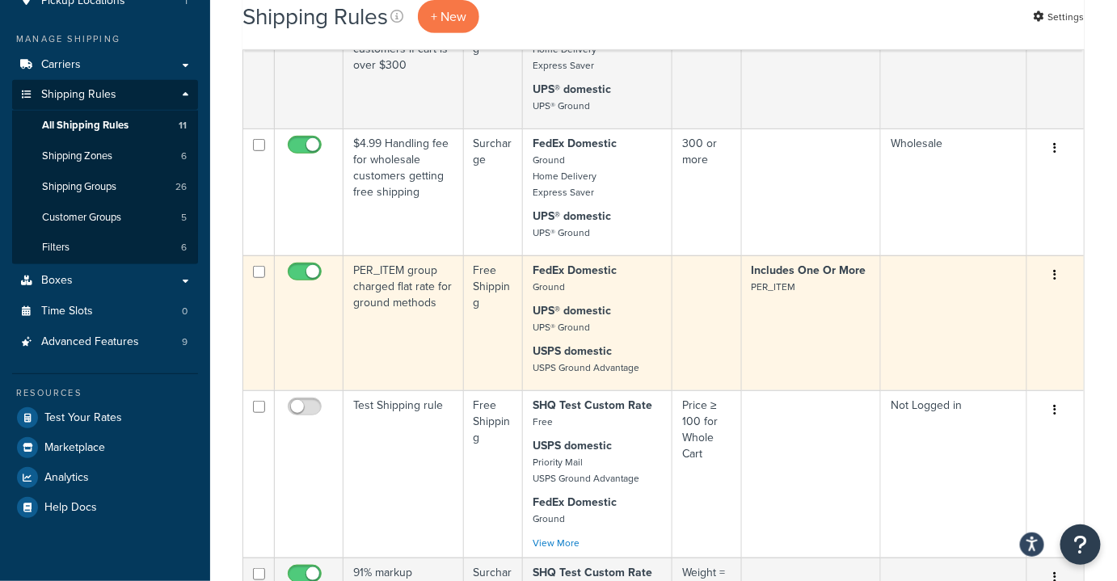
click at [396, 323] on td "PER_ITEM group charged flat rate for ground methods" at bounding box center [404, 322] width 120 height 135
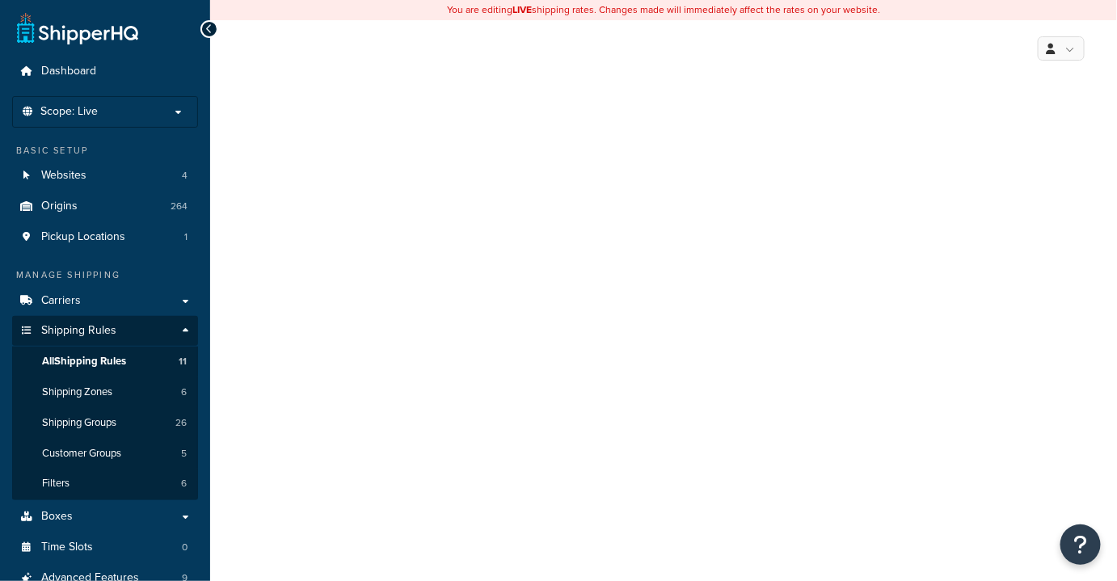
select select "ITEM"
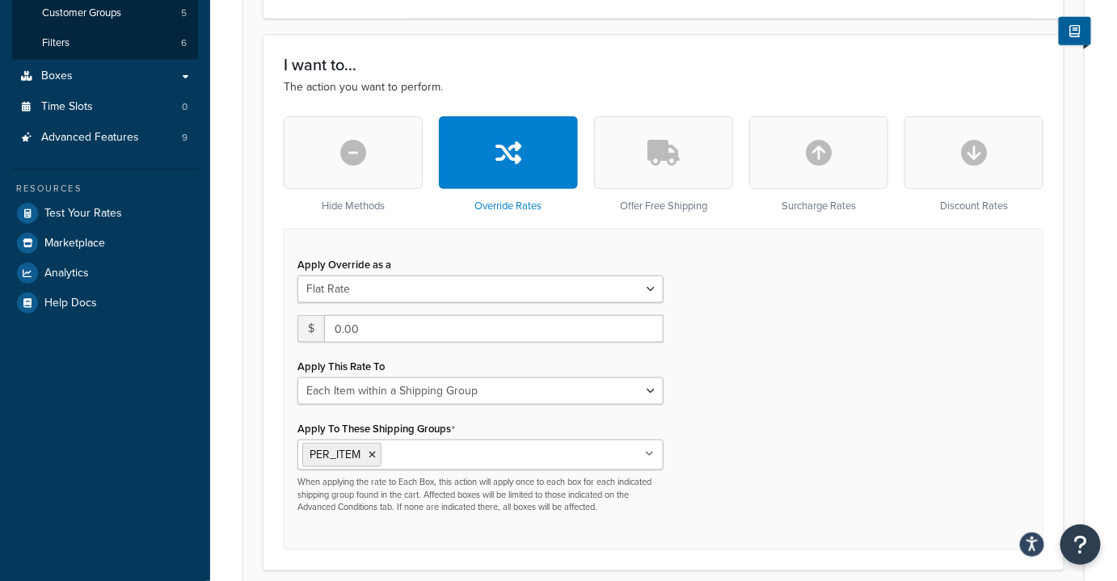
scroll to position [514, 0]
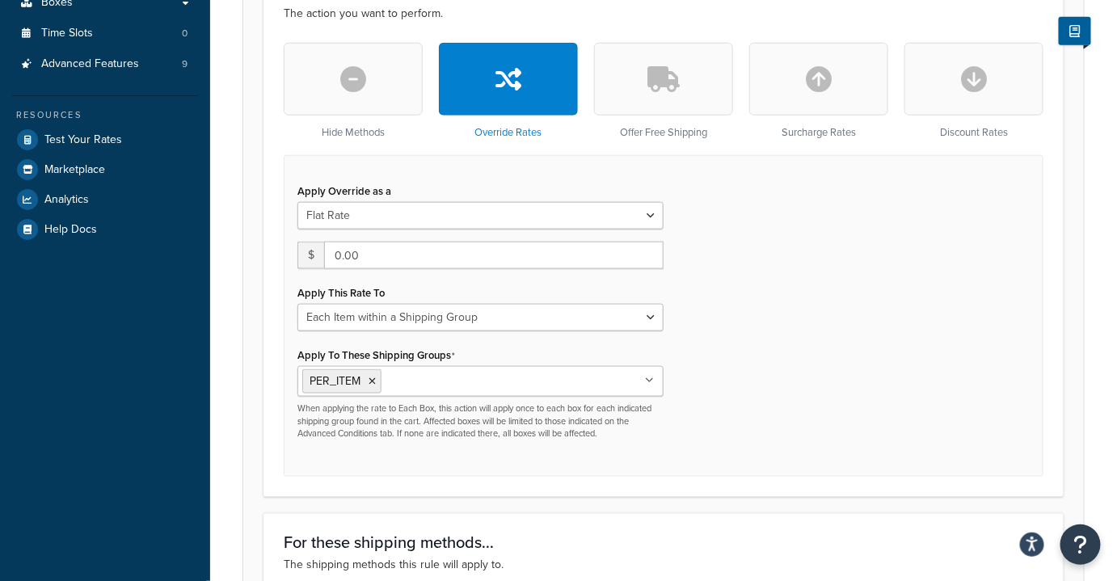
click at [416, 383] on input "Apply To These Shipping Groups" at bounding box center [457, 381] width 143 height 18
click at [712, 380] on div "Apply Override as a Flat Rate Percentage Flat Rate & Percentage $ 0.00 Apply Th…" at bounding box center [664, 315] width 760 height 321
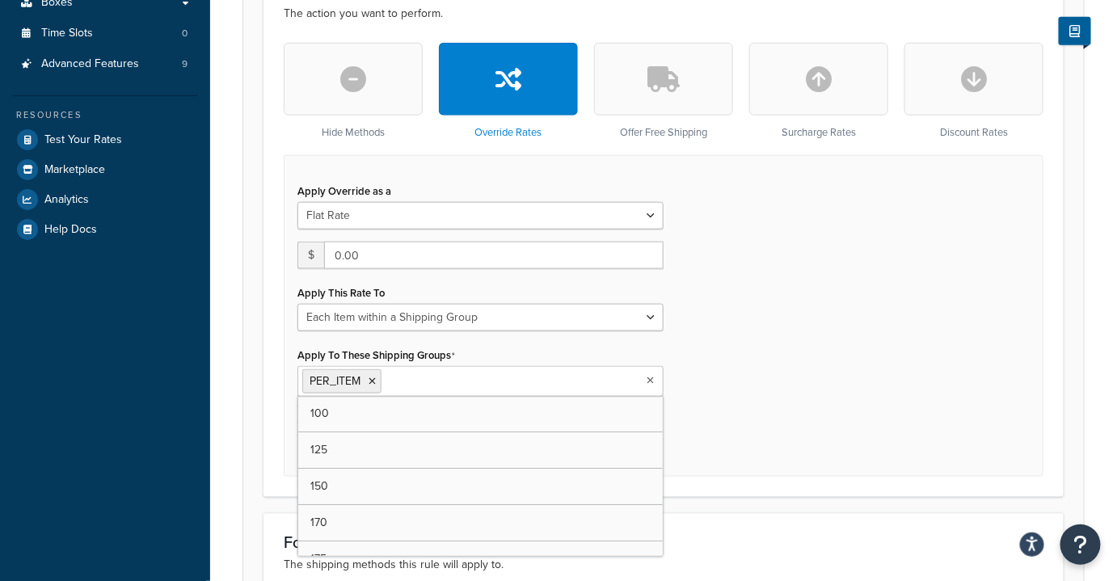
click at [631, 383] on ul "PER_ITEM" at bounding box center [481, 381] width 366 height 31
click at [733, 333] on div "Apply Override as a Flat Rate Percentage Flat Rate & Percentage $ 0.00 Apply Th…" at bounding box center [664, 315] width 760 height 321
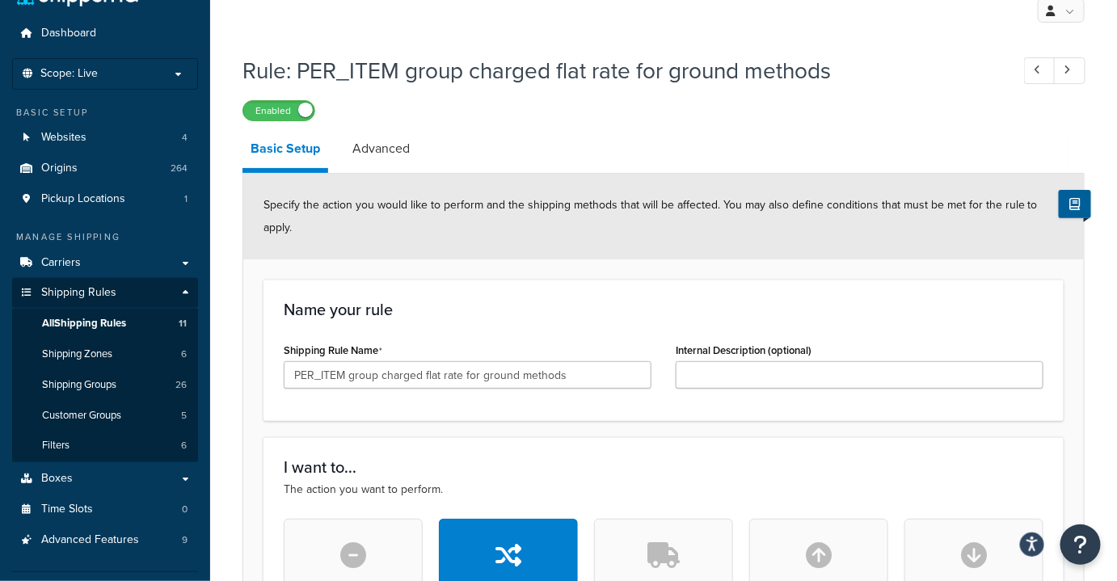
scroll to position [0, 0]
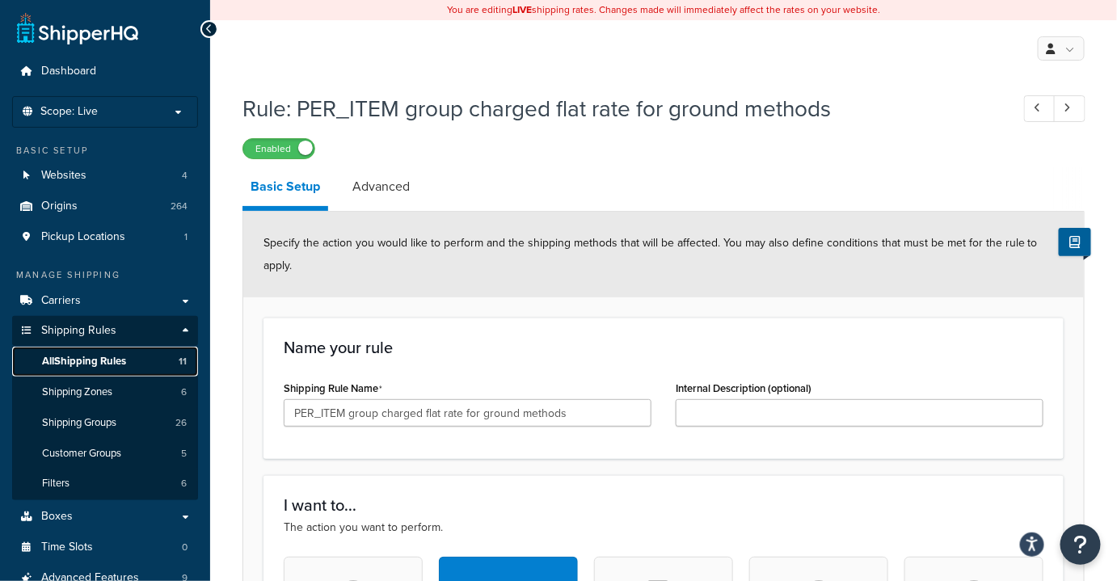
click at [82, 361] on span "All Shipping Rules" at bounding box center [84, 362] width 84 height 14
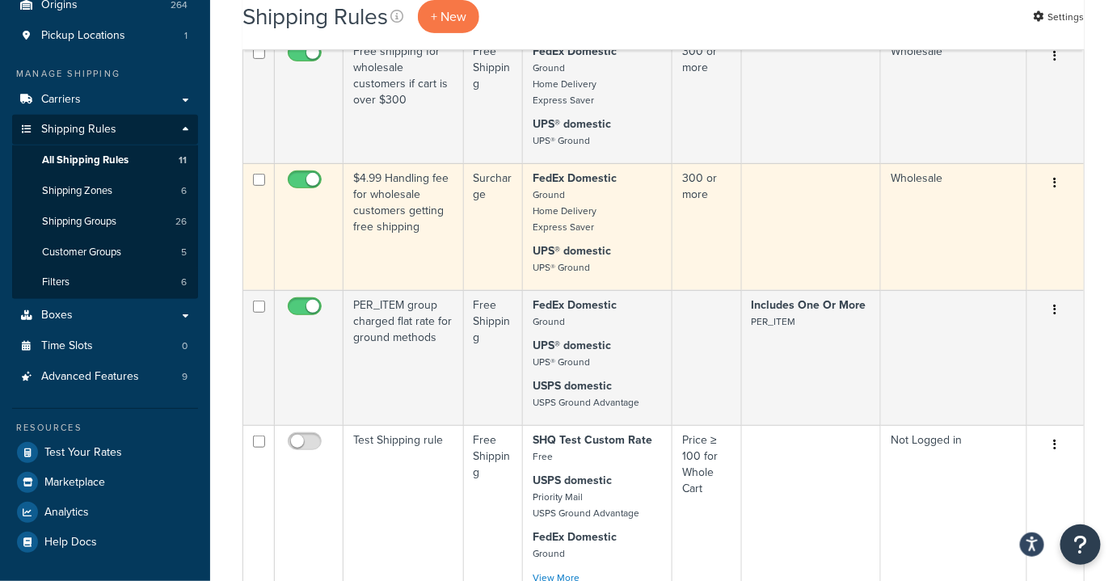
scroll to position [220, 0]
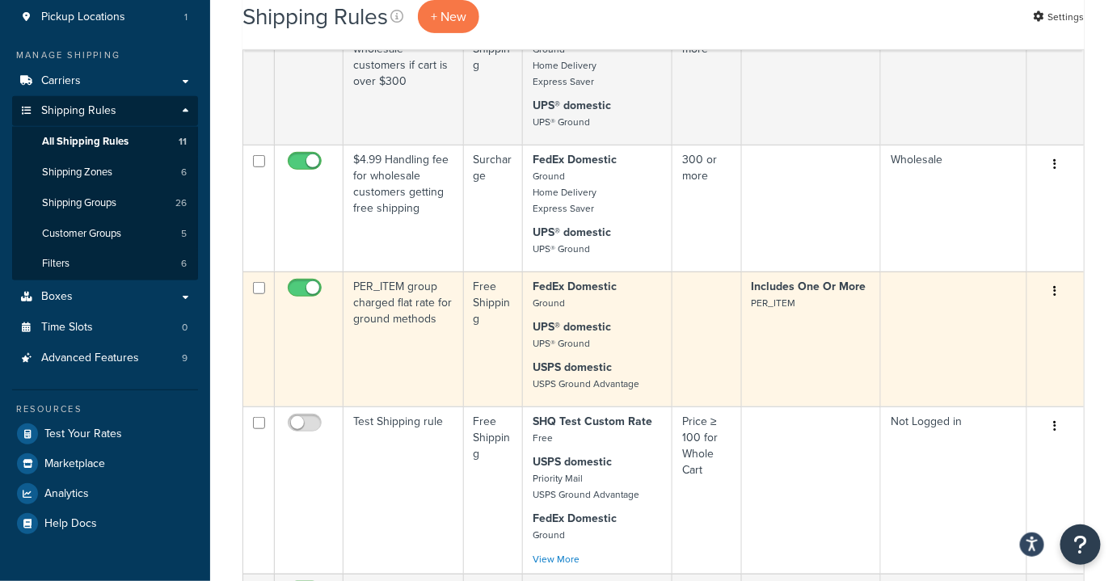
click at [309, 290] on input "checkbox" at bounding box center [307, 292] width 44 height 20
checkbox input "false"
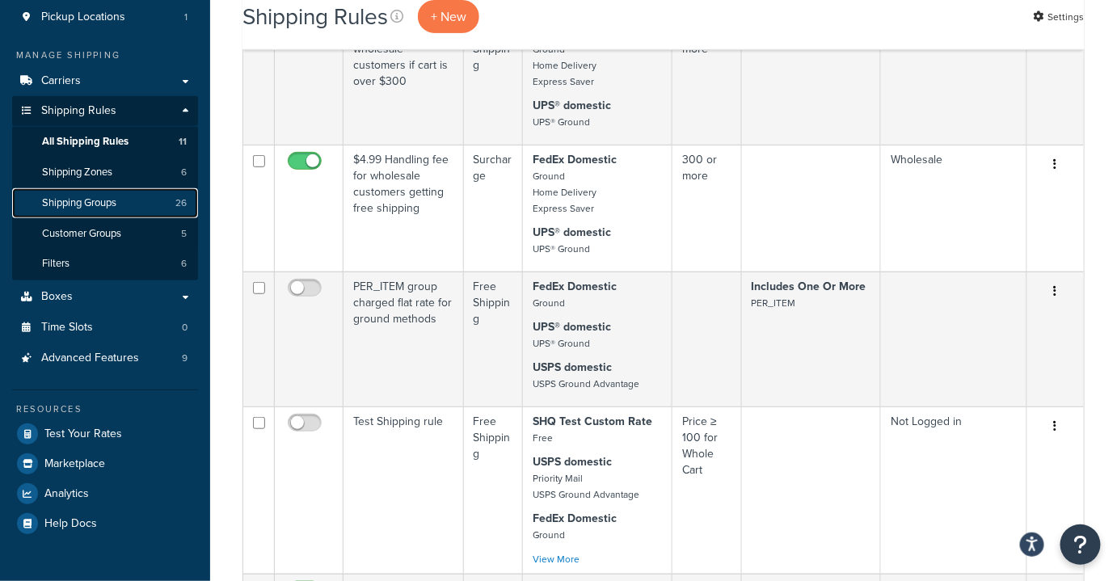
click at [112, 202] on span "Shipping Groups" at bounding box center [79, 203] width 74 height 14
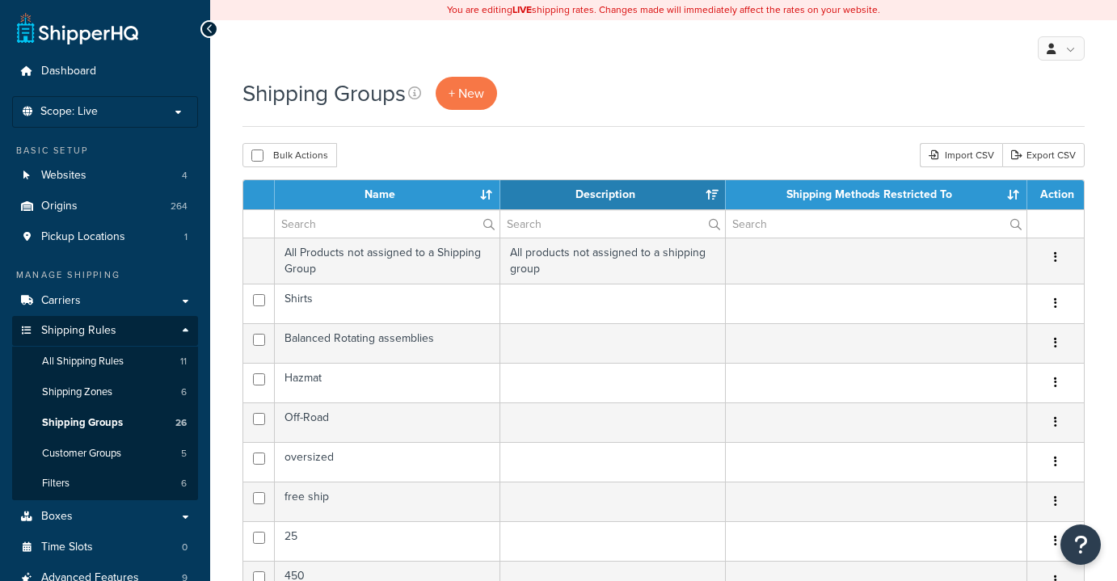
select select "15"
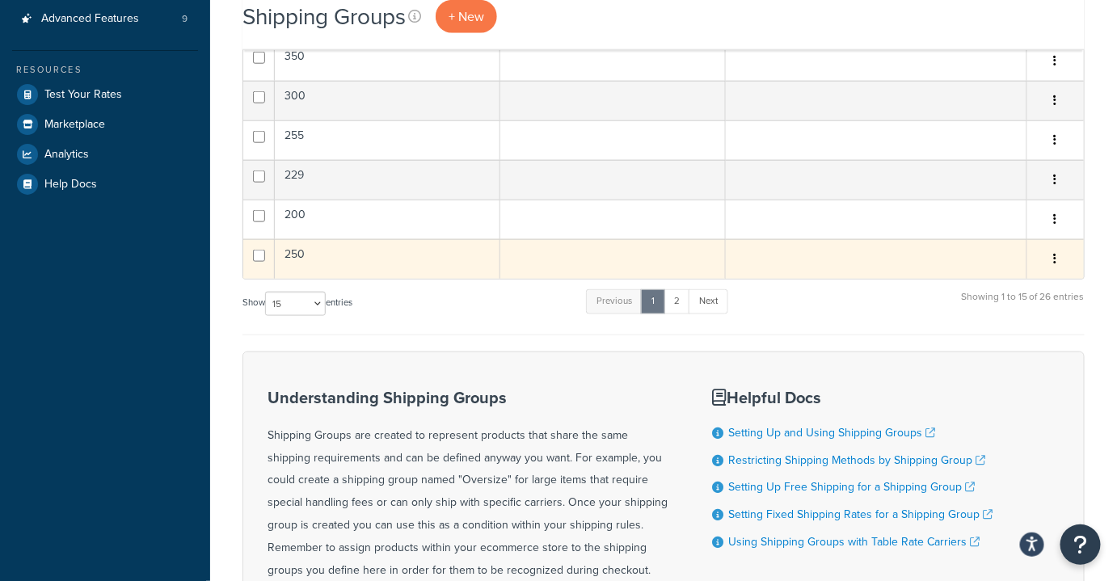
scroll to position [458, 0]
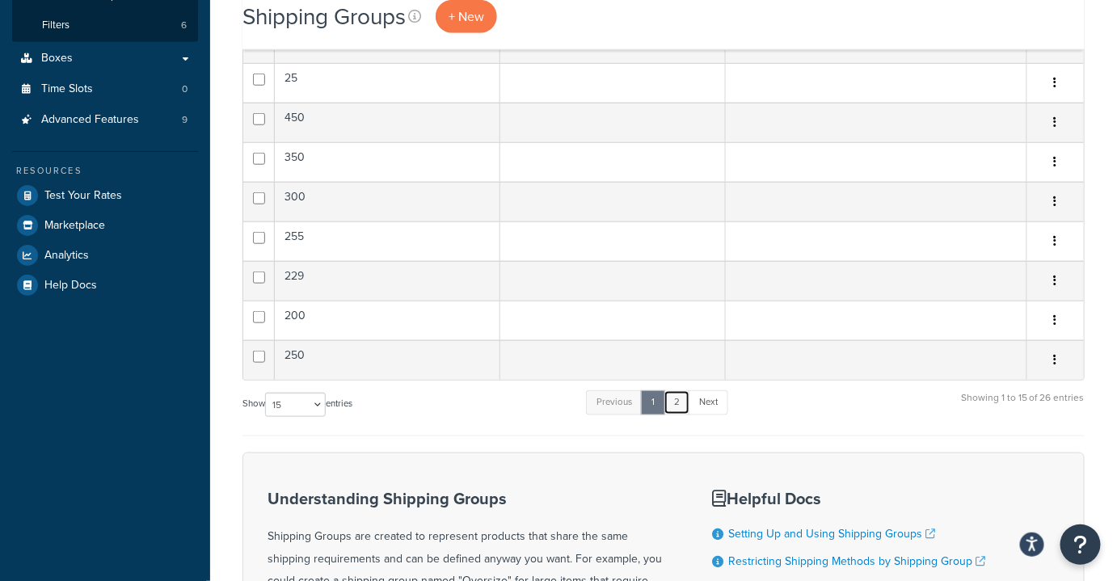
click at [681, 403] on link "2" at bounding box center [677, 403] width 27 height 24
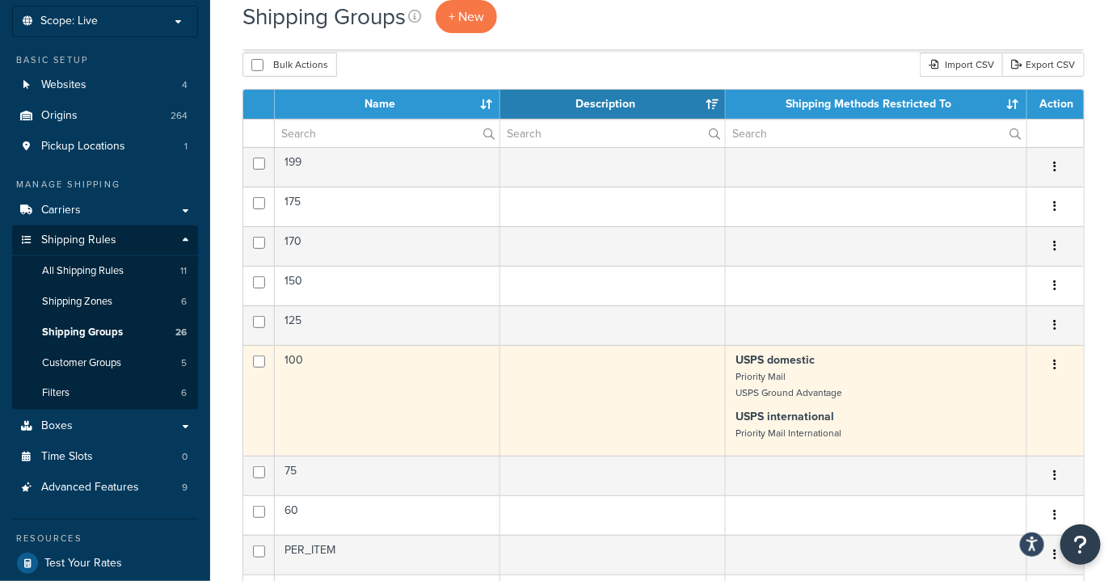
scroll to position [0, 0]
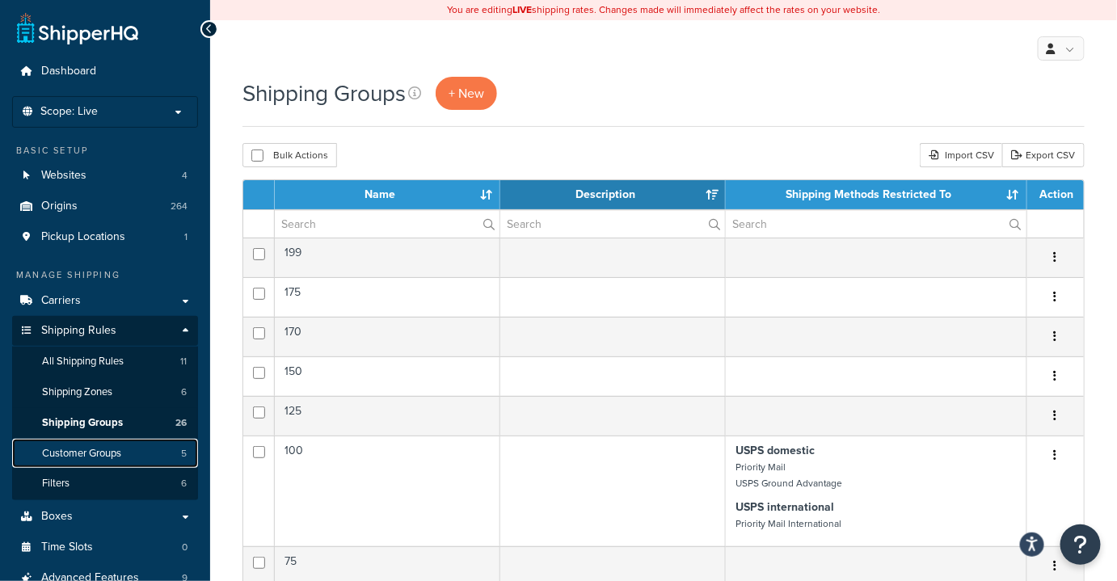
click at [96, 452] on span "Customer Groups" at bounding box center [81, 454] width 79 height 14
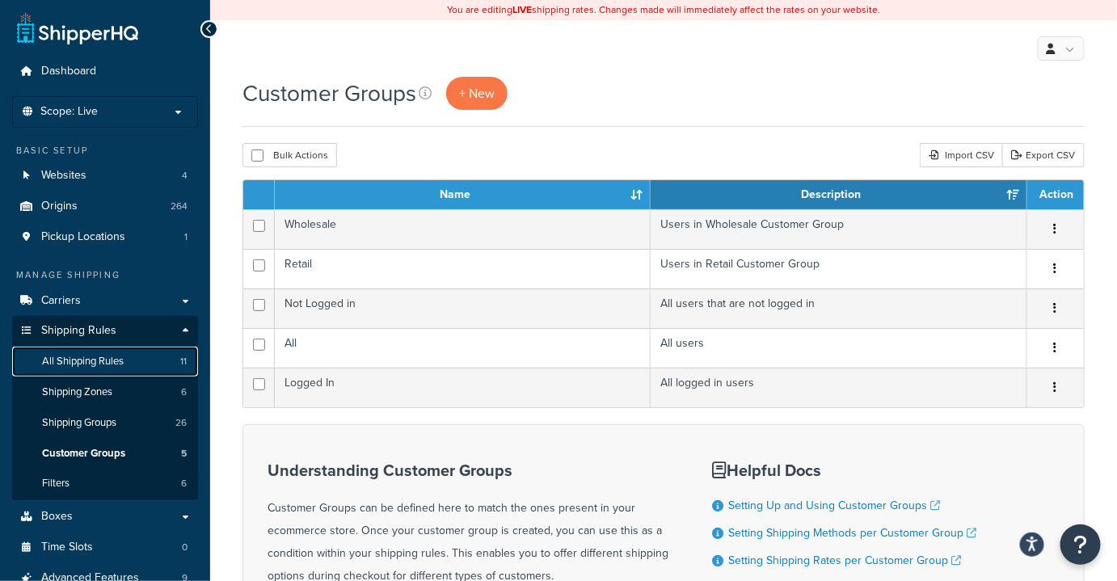
click at [103, 365] on span "All Shipping Rules" at bounding box center [83, 362] width 82 height 14
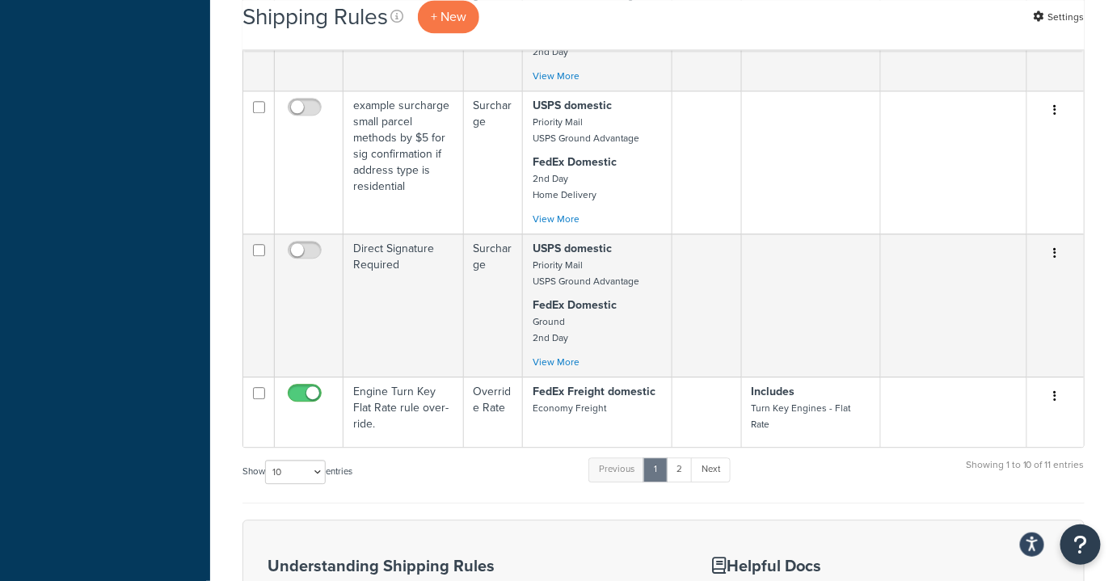
scroll to position [1323, 0]
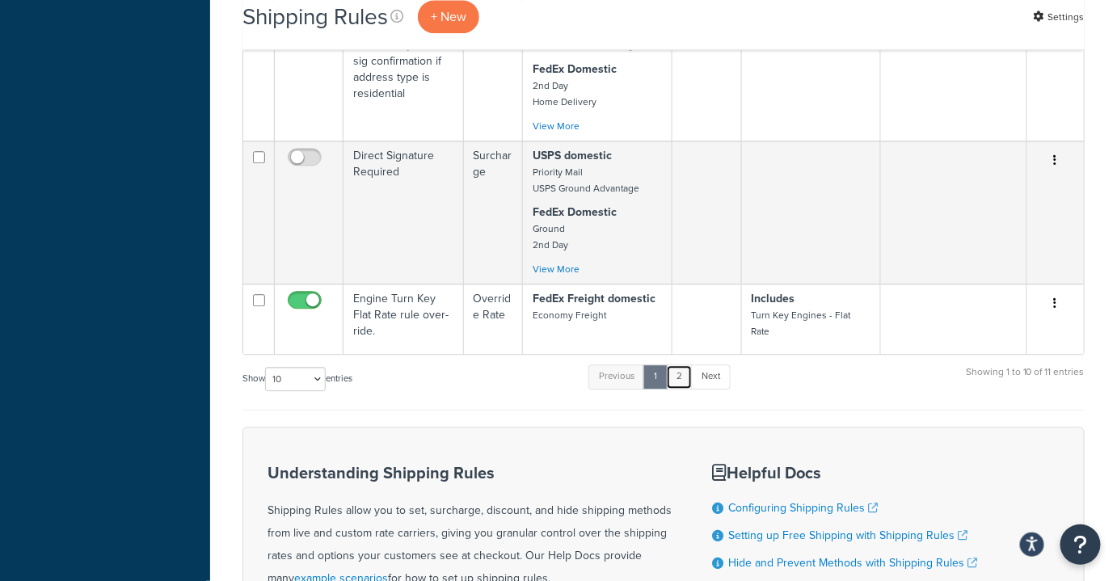
click at [683, 377] on link "2" at bounding box center [679, 377] width 27 height 24
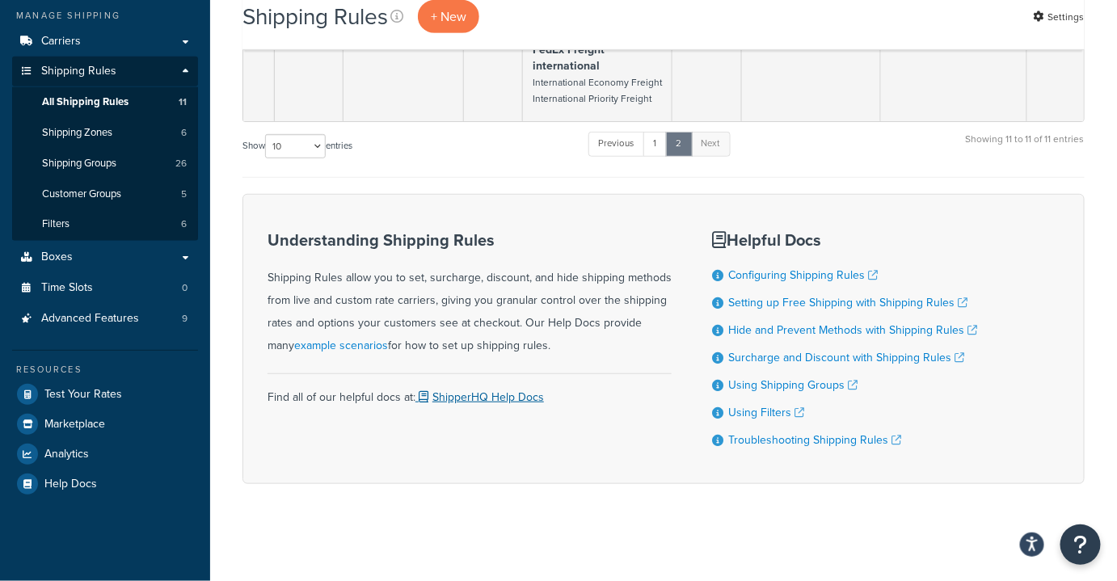
scroll to position [0, 0]
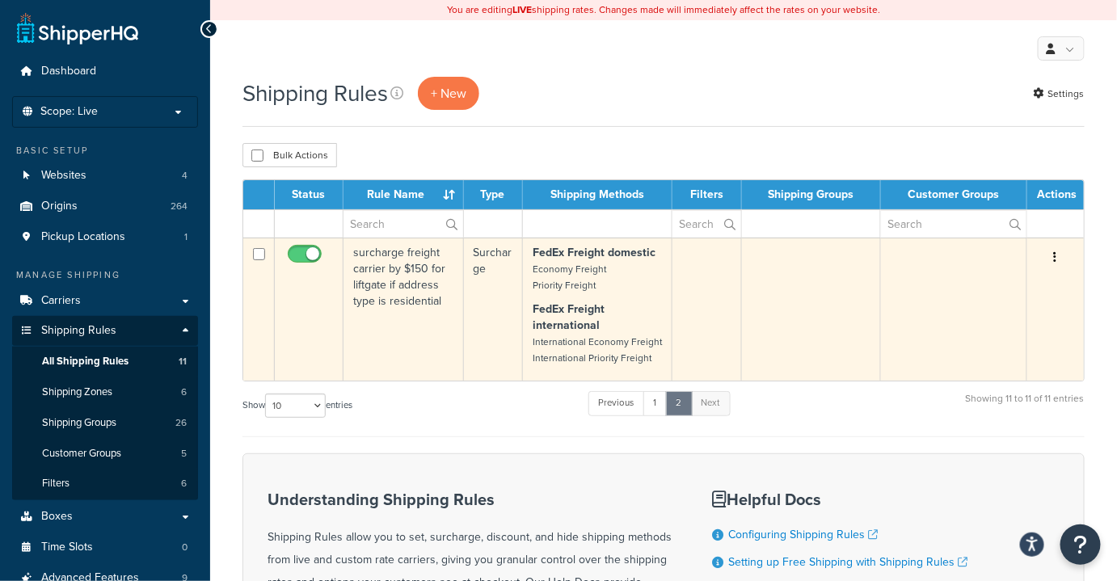
click at [416, 321] on td "surcharge freight carrier by $150 for liftgate if address type is residential" at bounding box center [404, 309] width 120 height 143
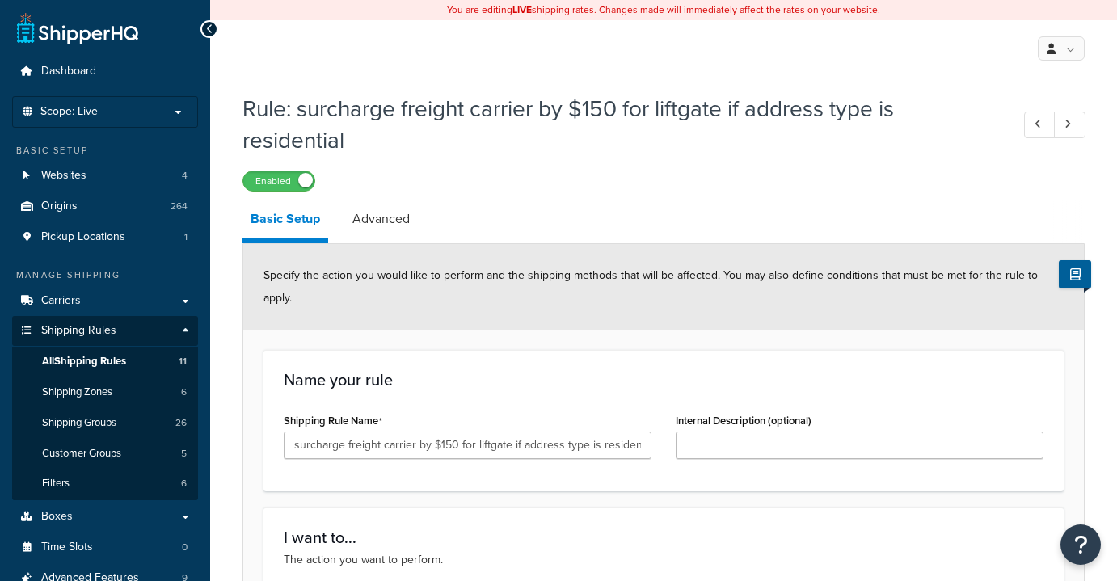
select select "CART"
click at [73, 364] on span "All Shipping Rules" at bounding box center [84, 362] width 84 height 14
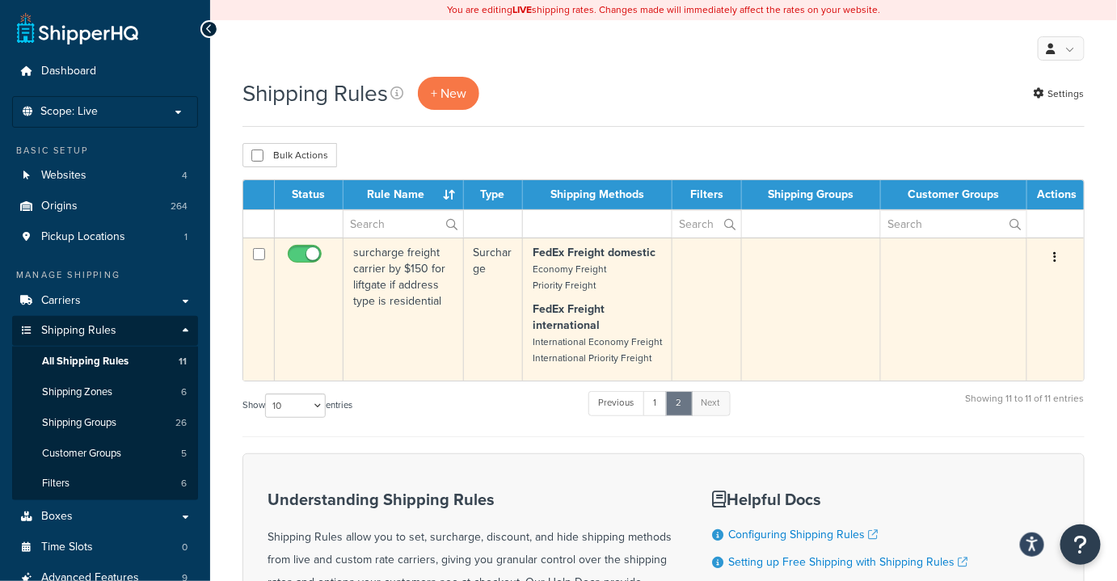
click at [312, 255] on input "checkbox" at bounding box center [307, 258] width 44 height 20
checkbox input "false"
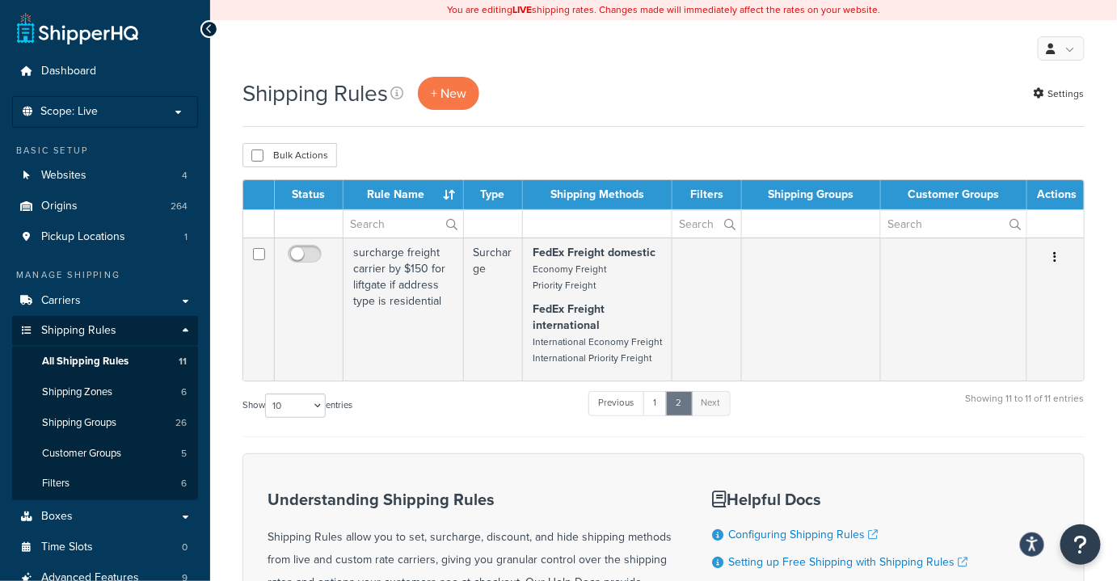
click at [599, 94] on div "Shipping Rules + New Settings" at bounding box center [664, 93] width 842 height 33
click at [659, 78] on div "Shipping Rules + New Settings" at bounding box center [664, 93] width 842 height 33
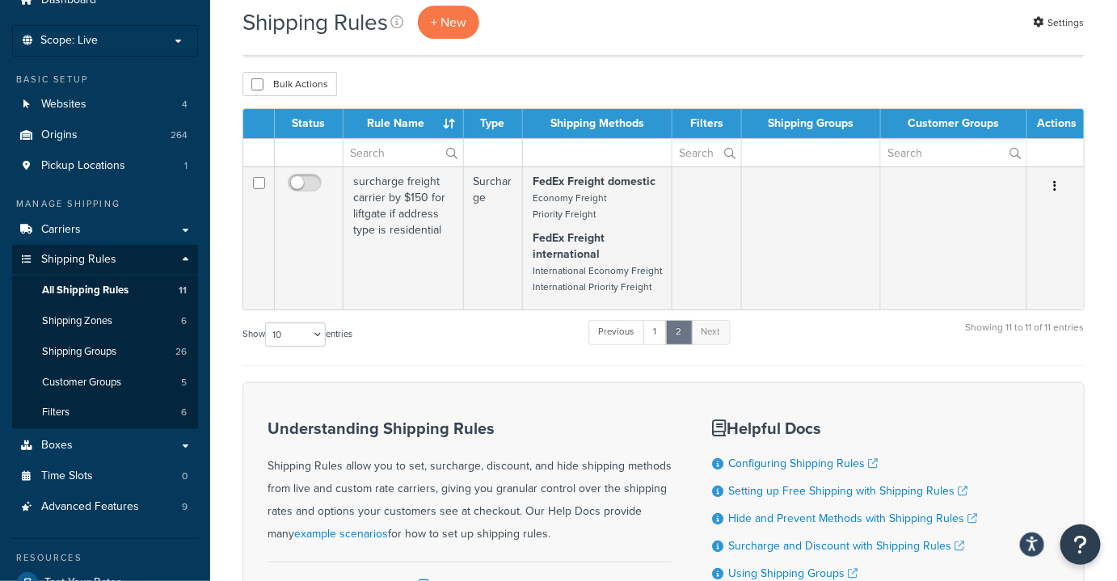
scroll to position [146, 0]
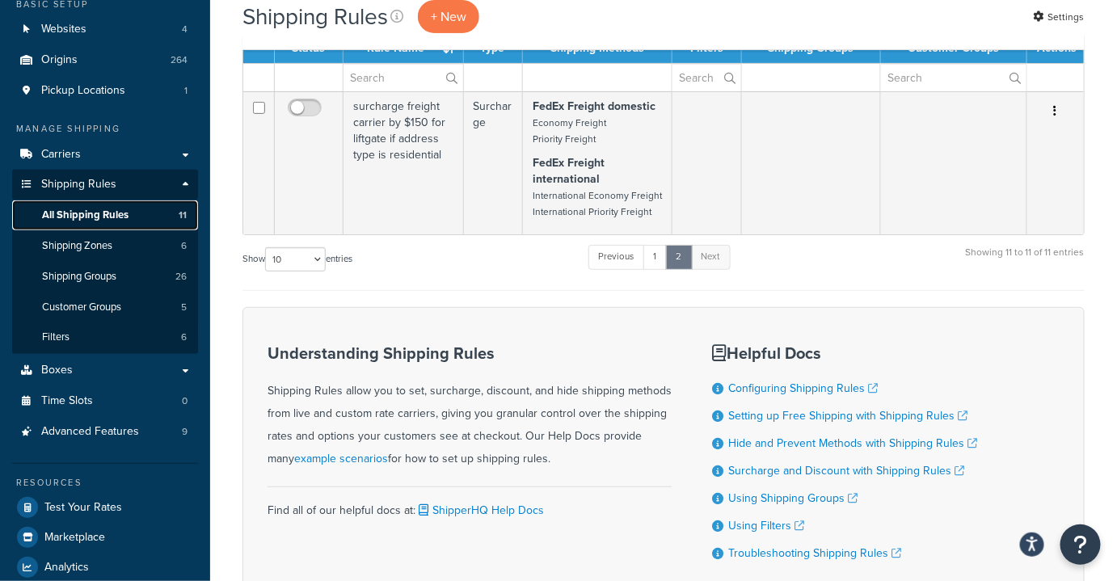
click at [79, 222] on span "All Shipping Rules" at bounding box center [85, 216] width 87 height 14
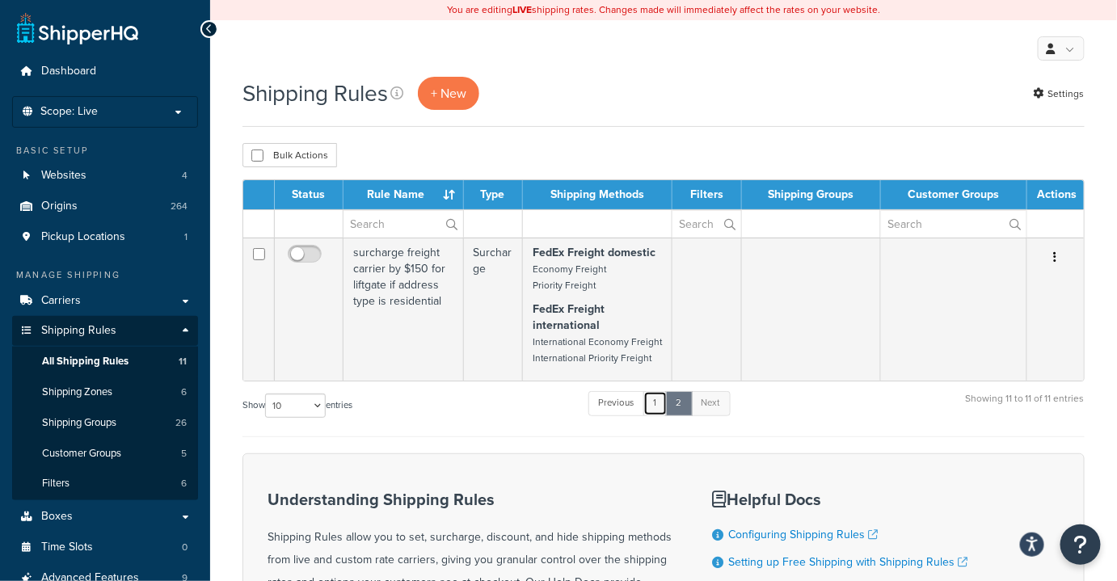
click at [663, 409] on link "1" at bounding box center [656, 403] width 24 height 24
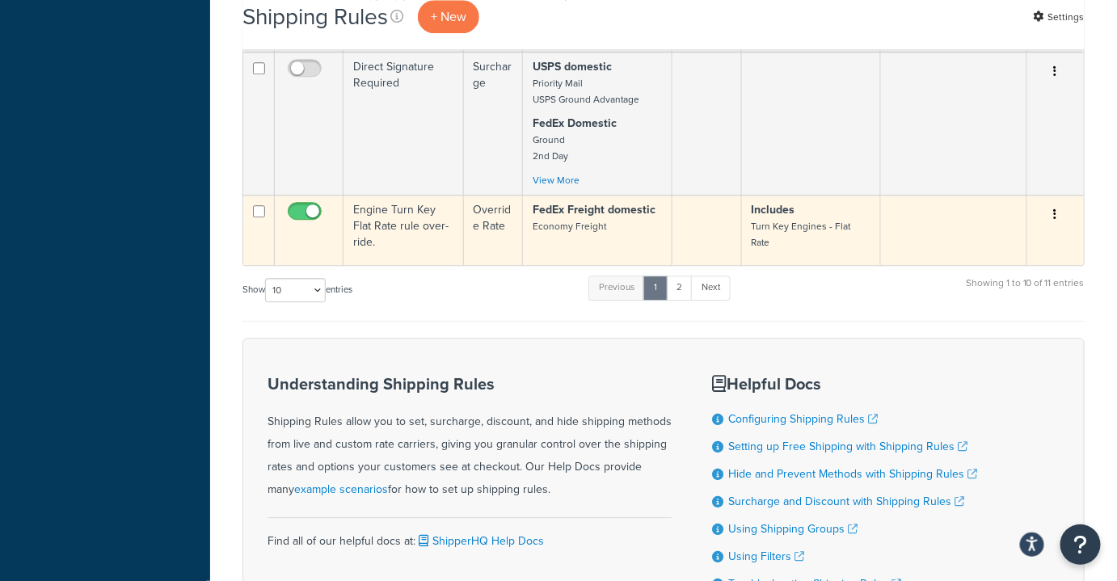
scroll to position [1265, 0]
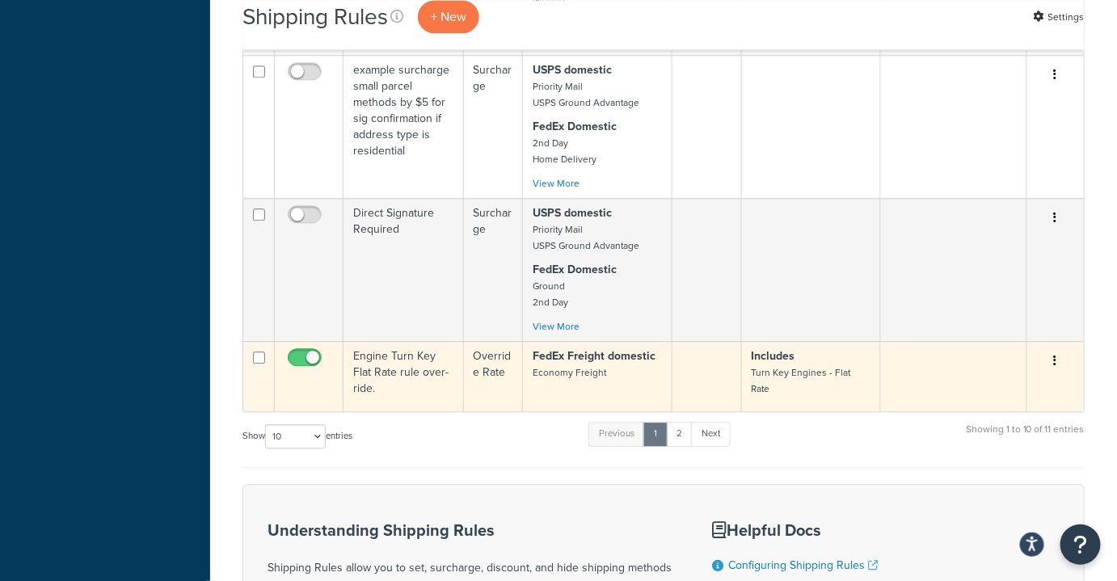
click at [412, 400] on td "Engine Turn Key Flat Rate rule over-ride." at bounding box center [404, 376] width 120 height 70
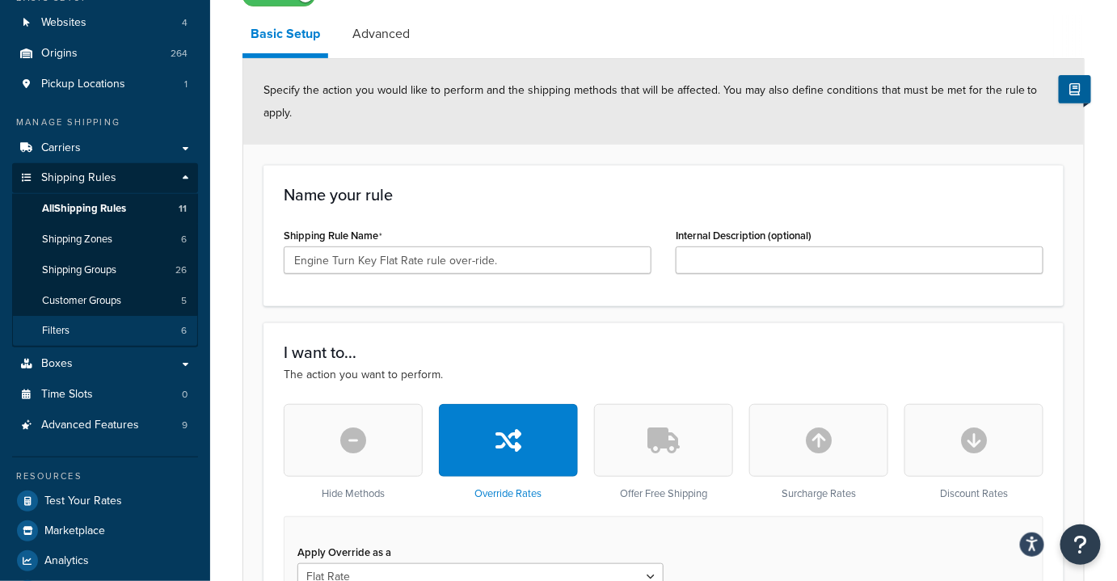
scroll to position [146, 0]
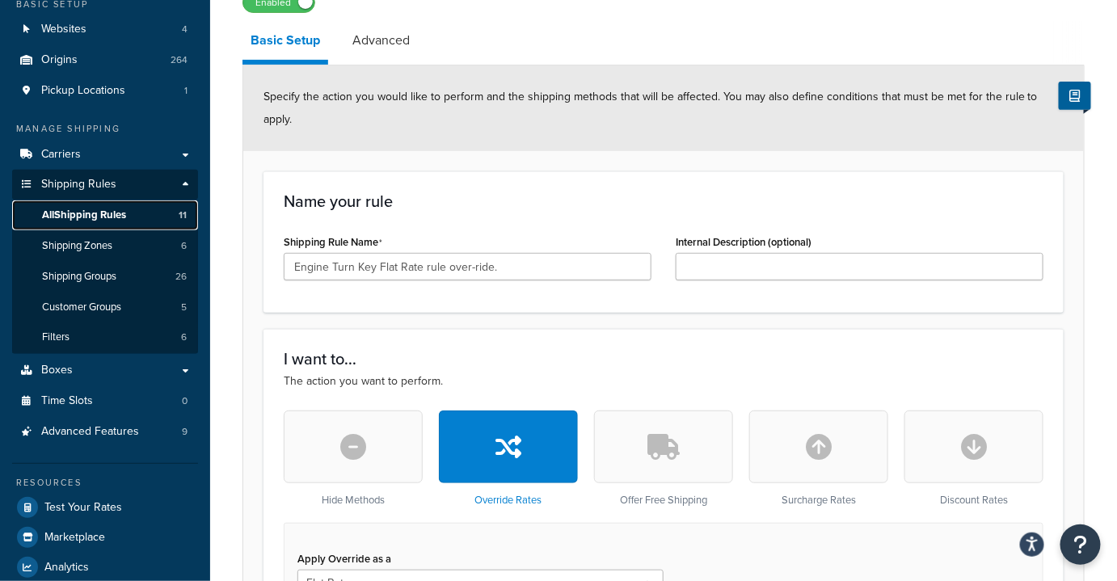
click at [96, 215] on span "All Shipping Rules" at bounding box center [84, 216] width 84 height 14
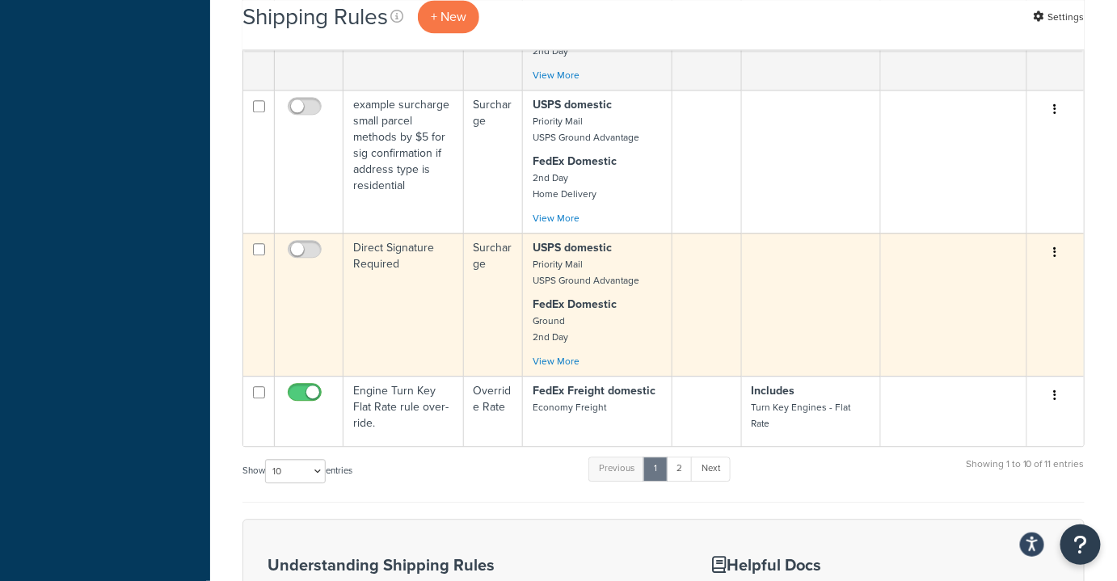
scroll to position [1323, 0]
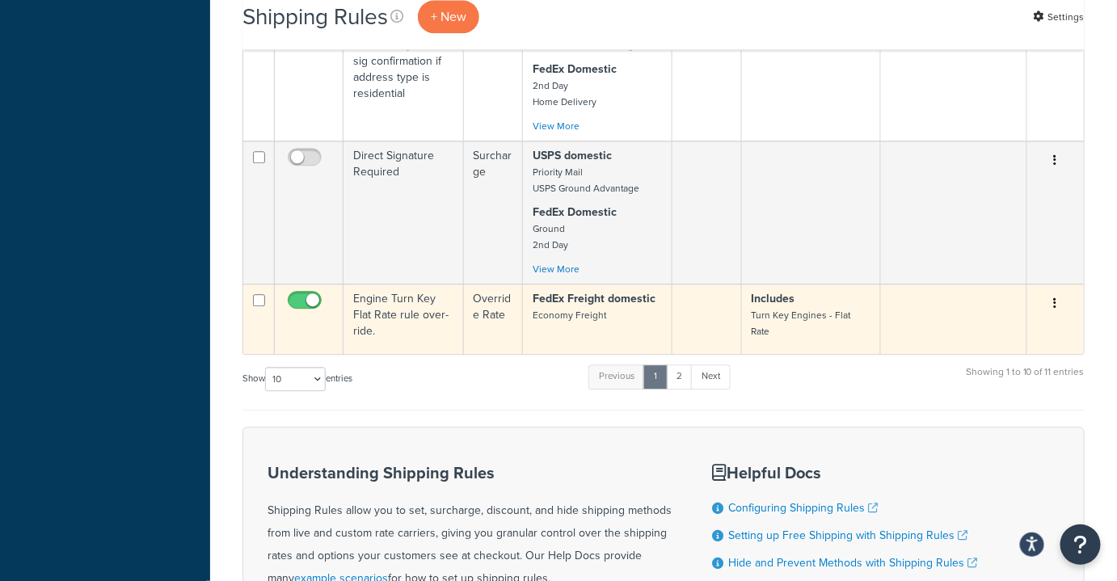
click at [315, 315] on input "checkbox" at bounding box center [307, 304] width 44 height 20
checkbox input "false"
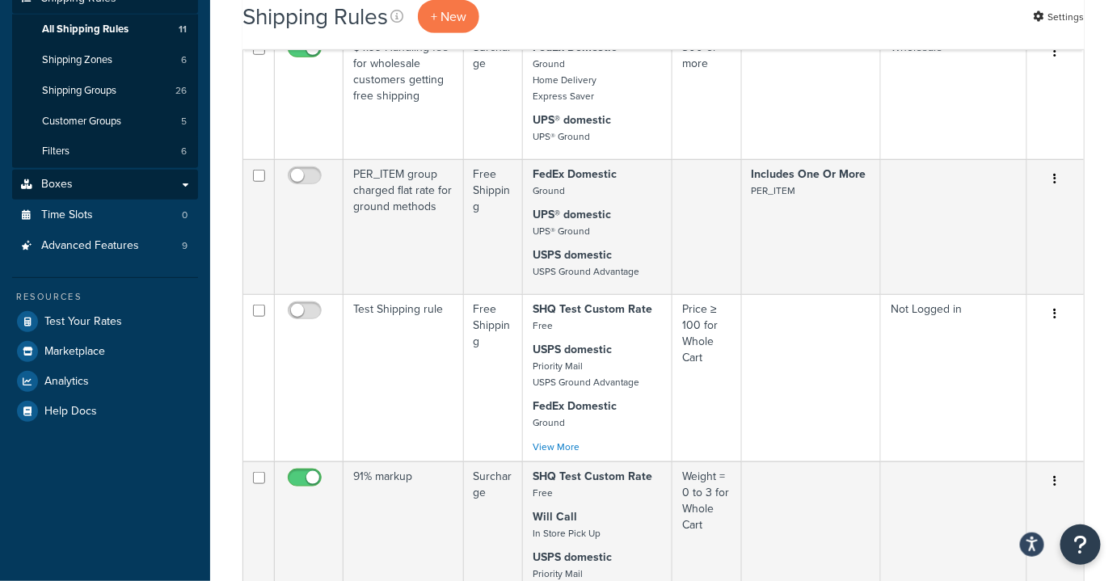
scroll to position [310, 0]
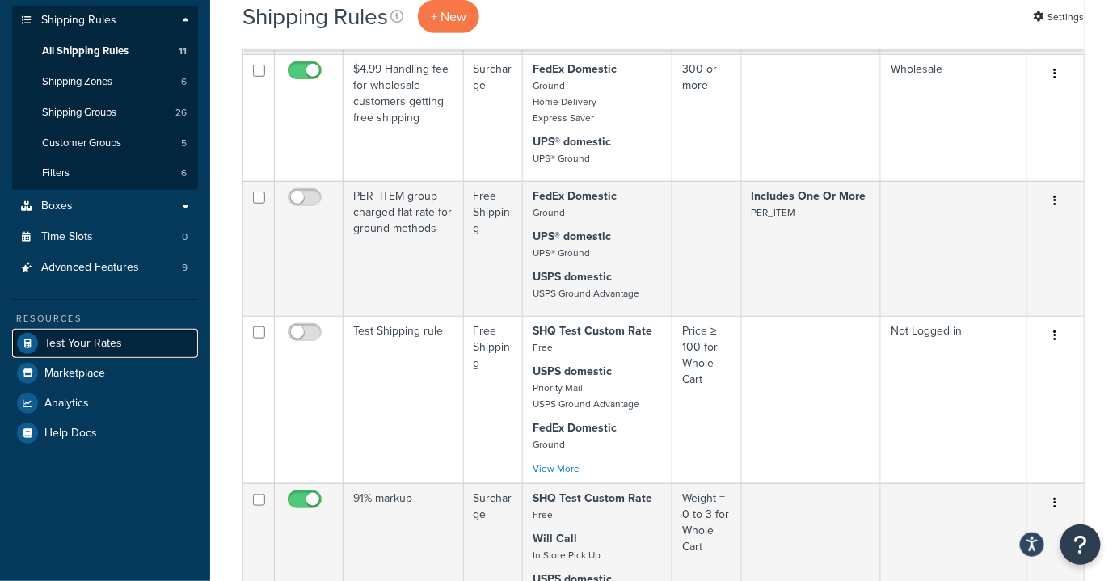
click at [103, 344] on span "Test Your Rates" at bounding box center [83, 344] width 78 height 14
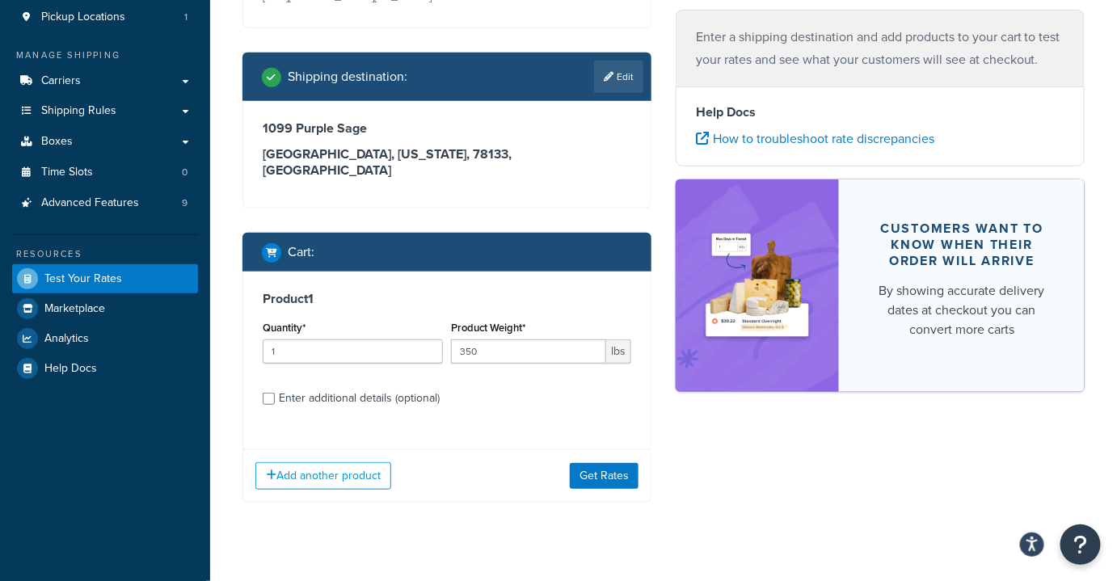
click at [276, 384] on div "Enter additional details (optional)" at bounding box center [447, 397] width 369 height 26
click at [268, 393] on input "Enter additional details (optional)" at bounding box center [269, 399] width 12 height 12
checkbox input "true"
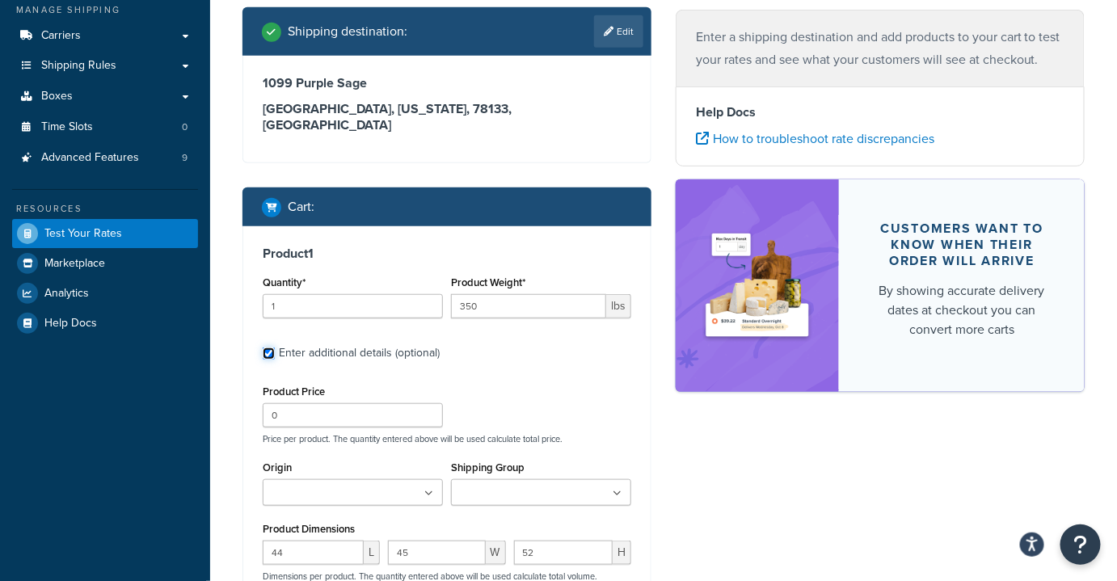
scroll to position [73, 0]
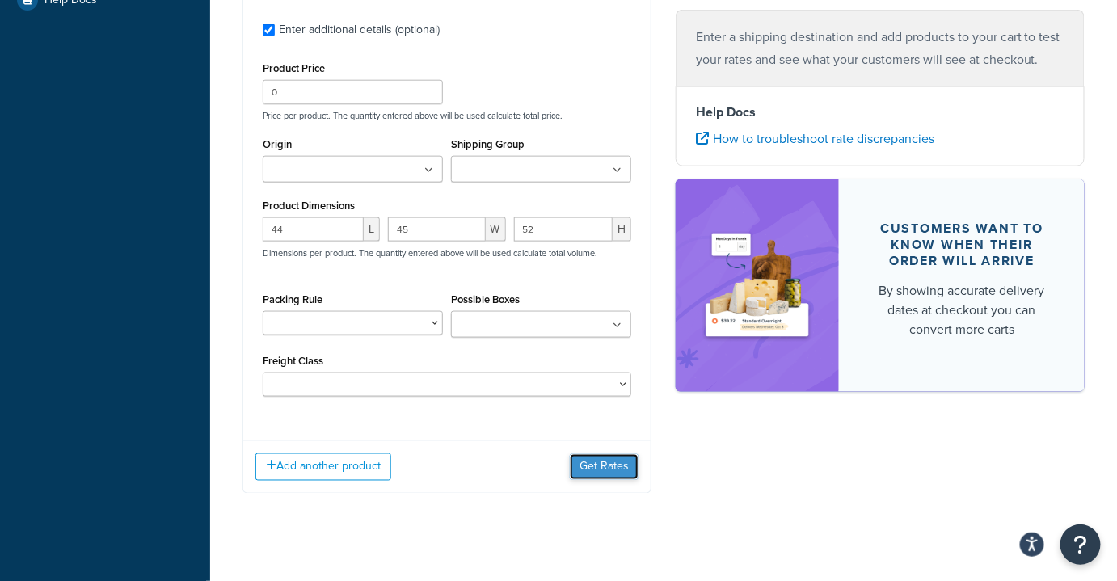
click at [602, 456] on button "Get Rates" at bounding box center [604, 467] width 69 height 26
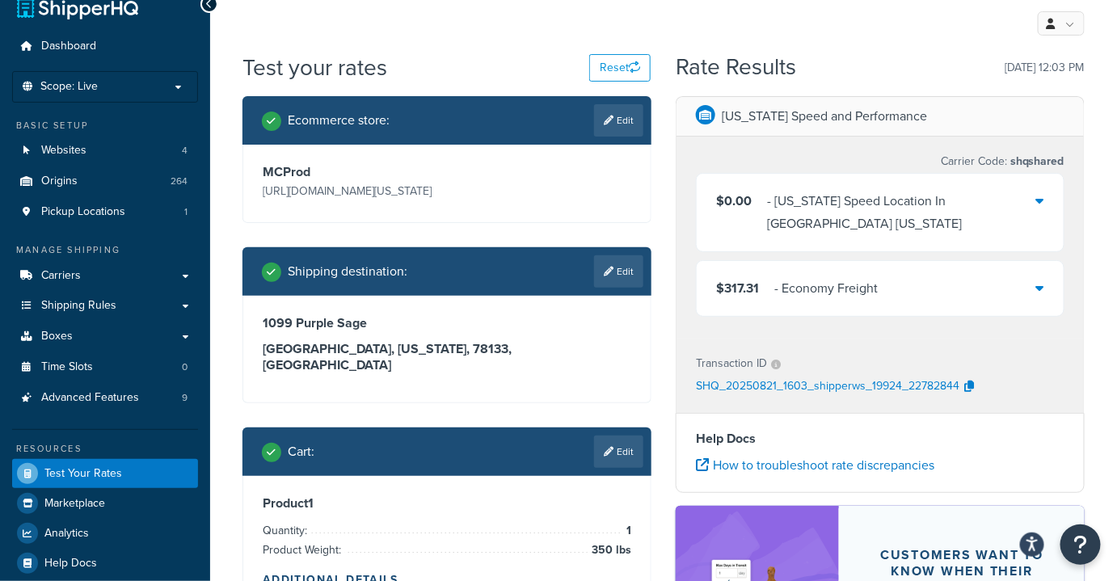
scroll to position [0, 0]
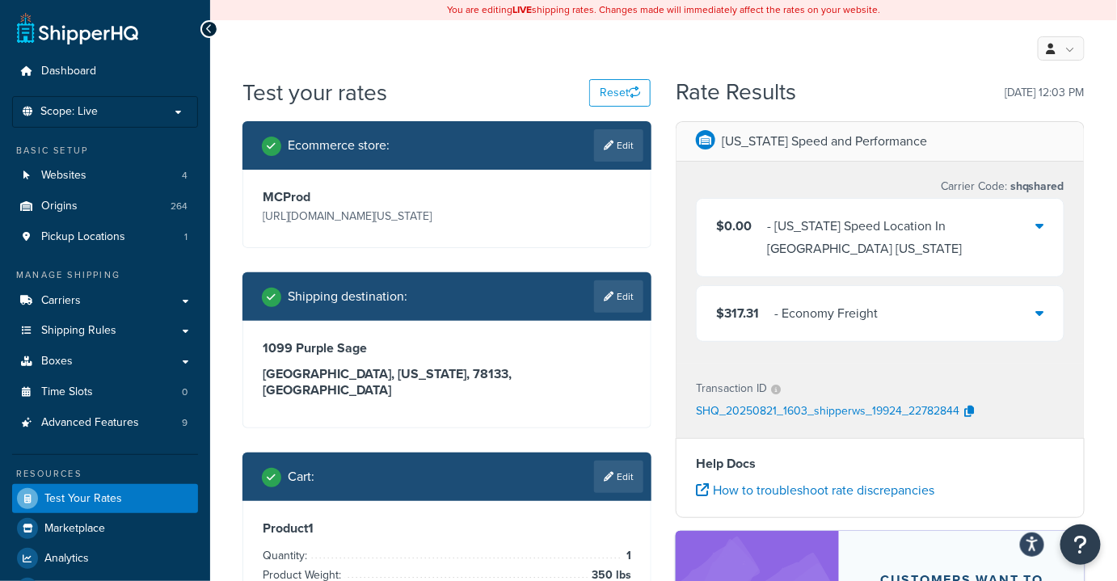
click at [1037, 292] on div "$317.31 - Economy Freight" at bounding box center [880, 313] width 367 height 55
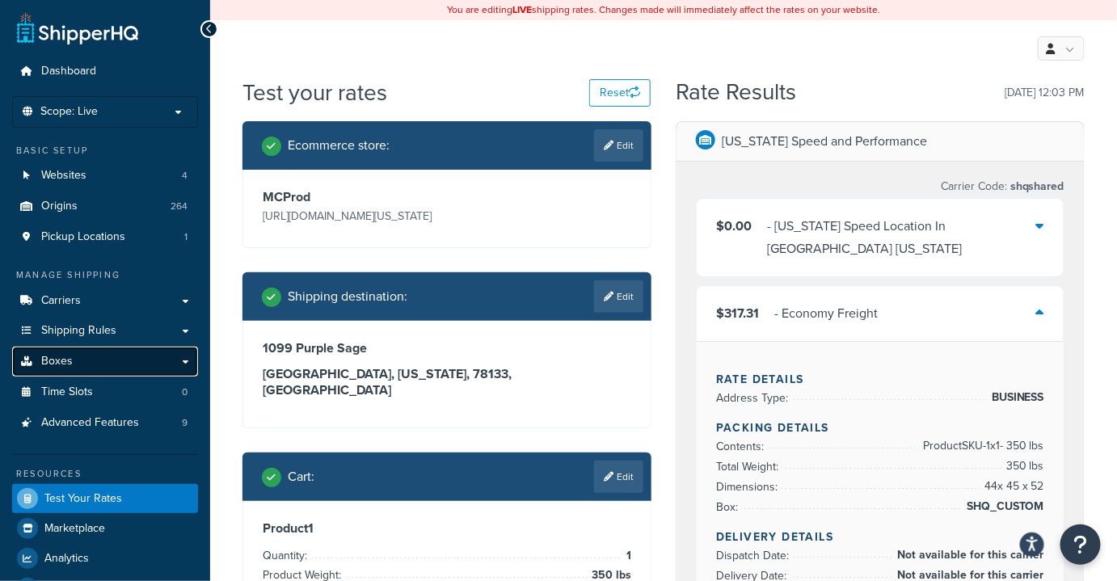
click at [62, 365] on span "Boxes" at bounding box center [57, 362] width 32 height 14
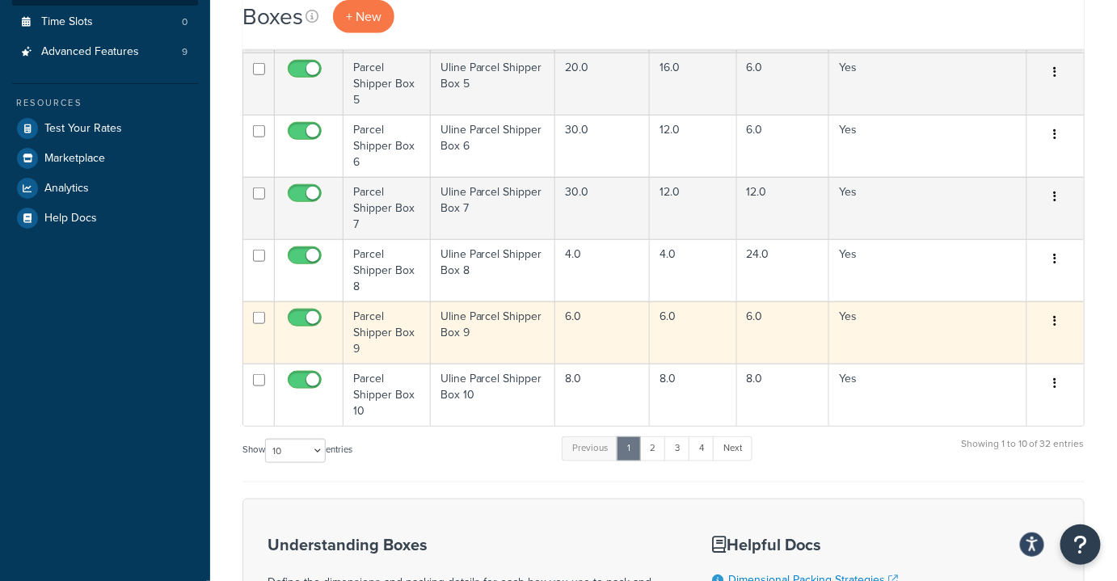
scroll to position [441, 0]
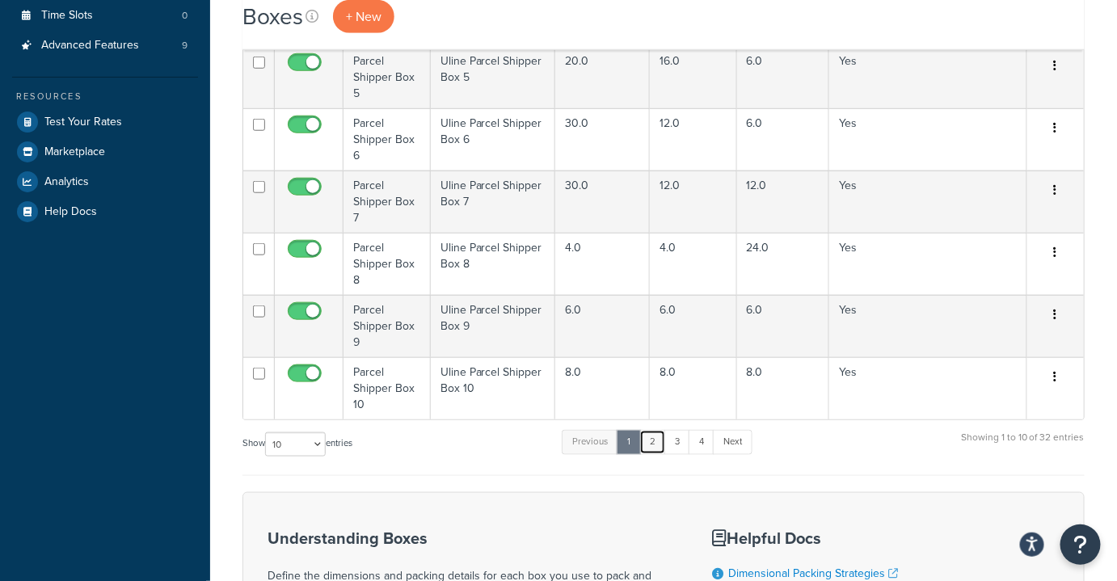
click at [653, 430] on link "2" at bounding box center [653, 442] width 27 height 24
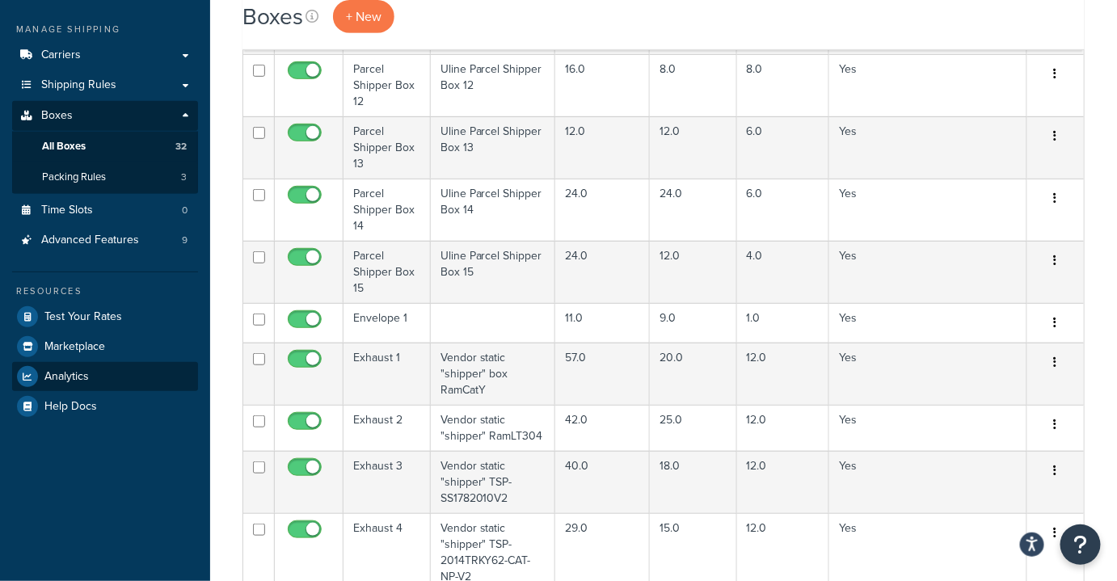
scroll to position [220, 0]
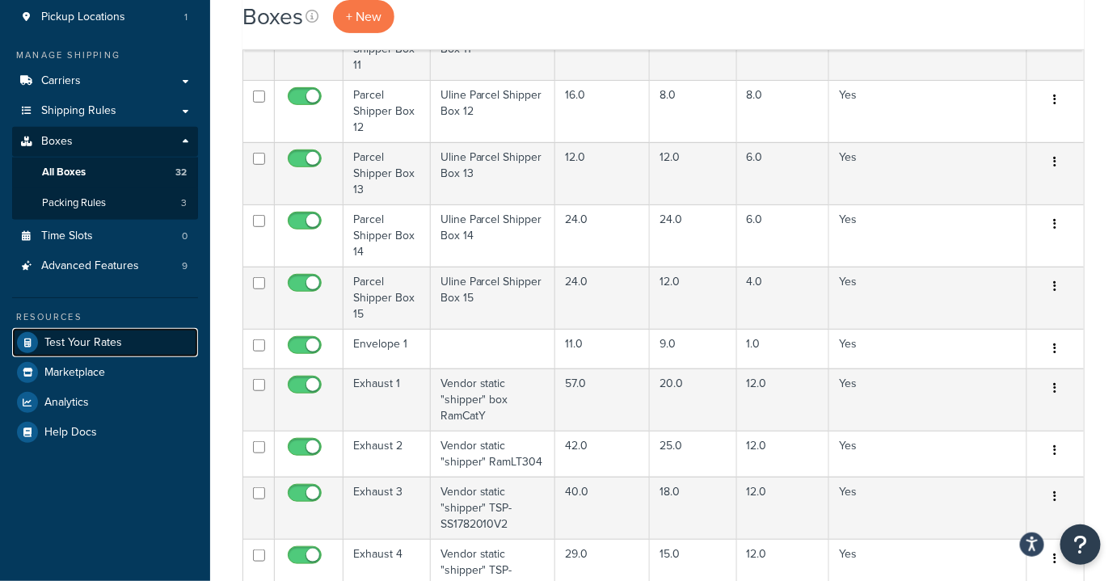
click at [91, 337] on span "Test Your Rates" at bounding box center [83, 343] width 78 height 14
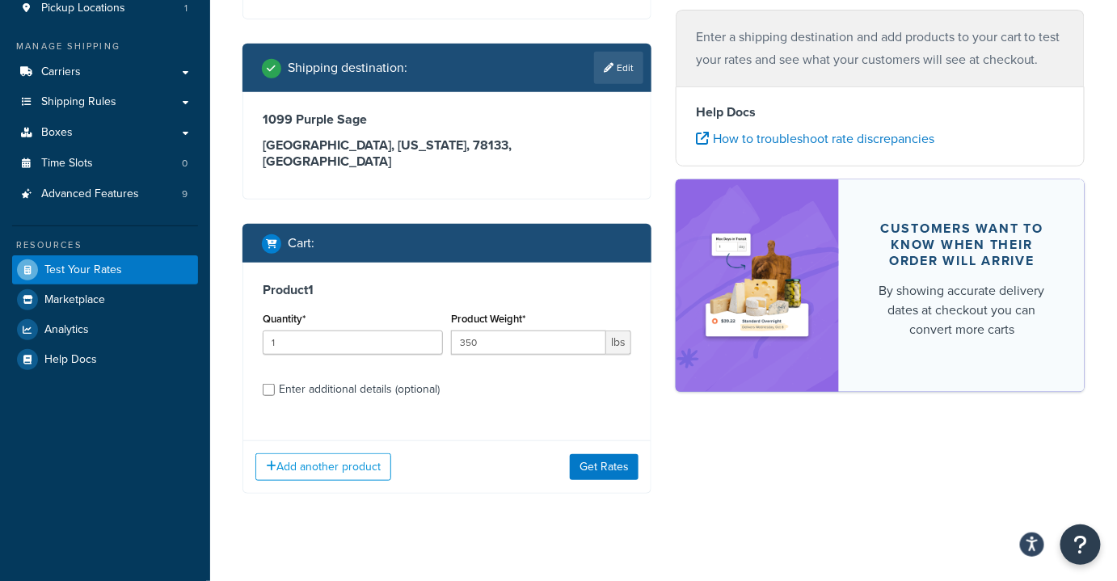
scroll to position [155, 0]
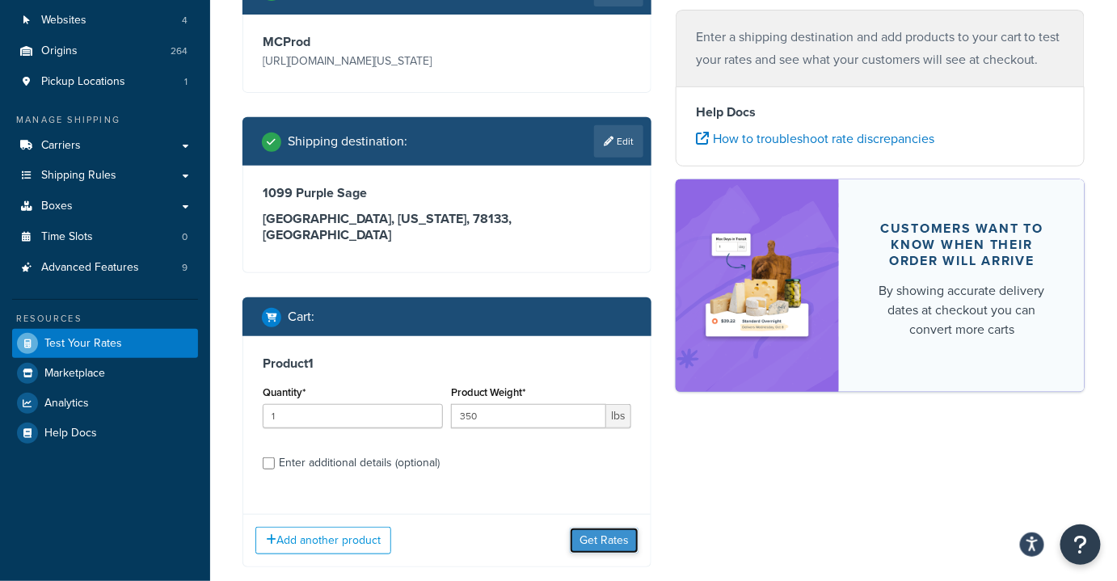
click at [589, 528] on button "Get Rates" at bounding box center [604, 541] width 69 height 26
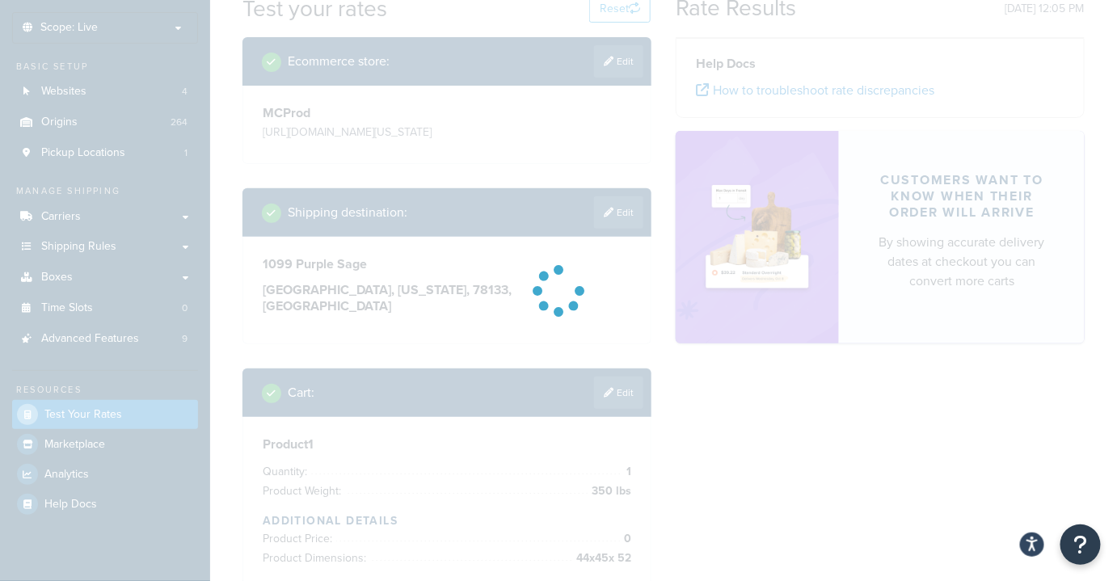
scroll to position [0, 0]
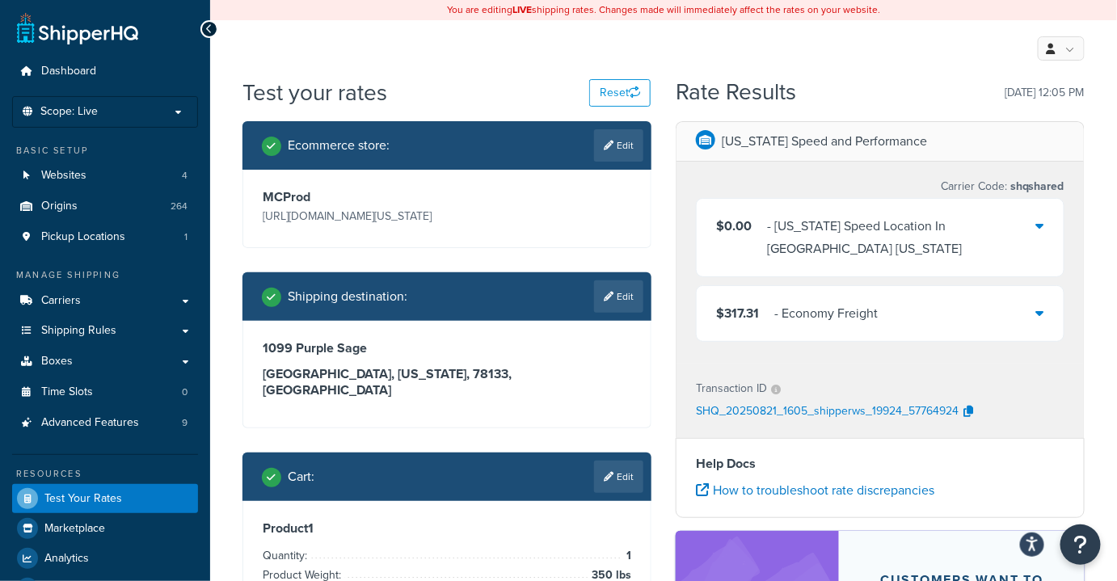
click at [905, 295] on div "$317.31 - Economy Freight" at bounding box center [880, 313] width 367 height 55
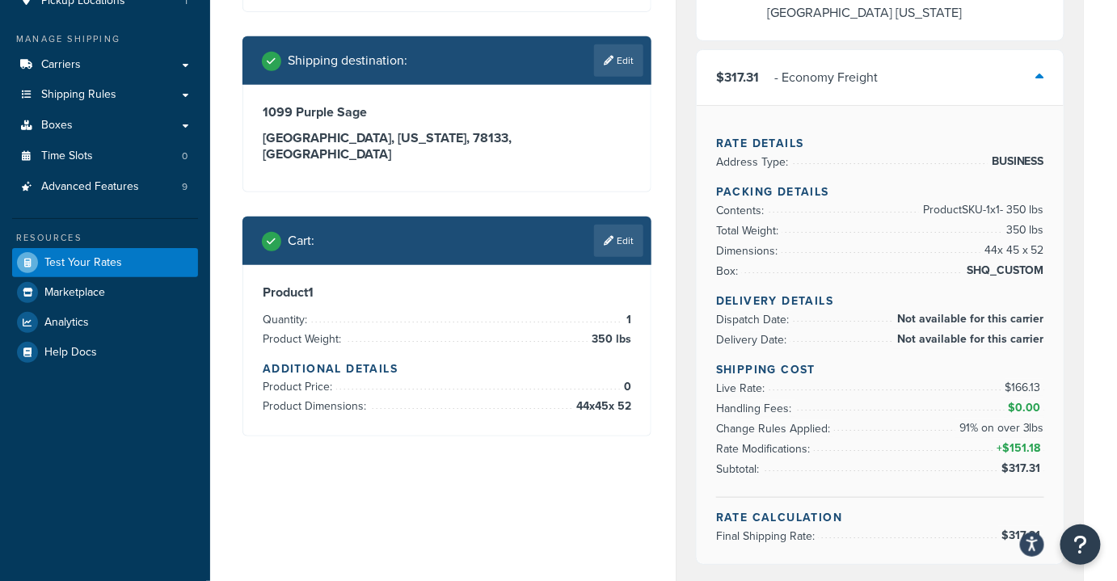
scroll to position [220, 0]
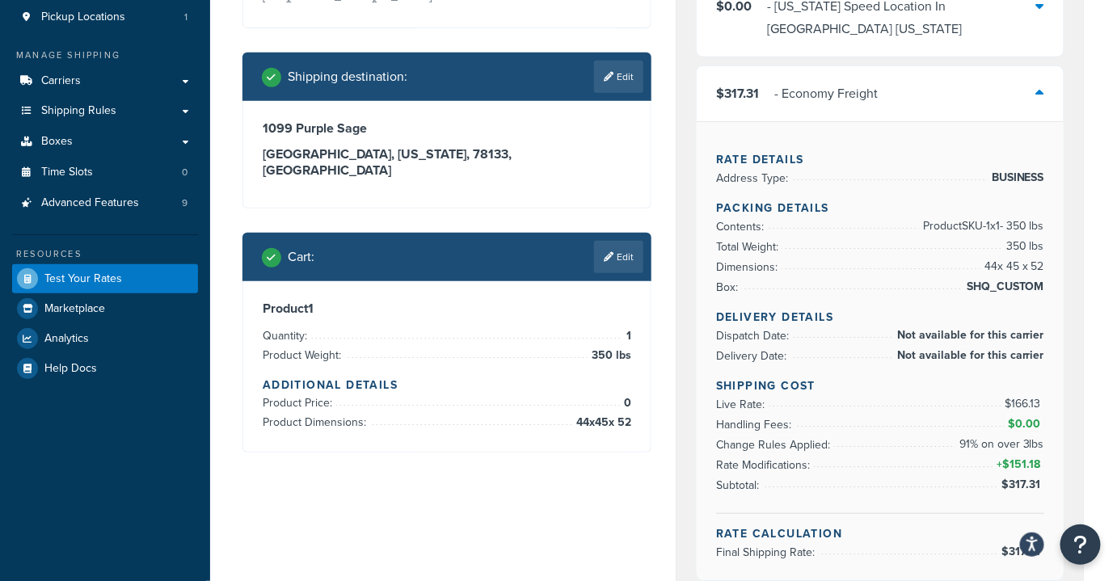
click at [619, 257] on div "Cart : Edit" at bounding box center [447, 257] width 409 height 49
click at [619, 246] on link "Edit" at bounding box center [618, 257] width 49 height 32
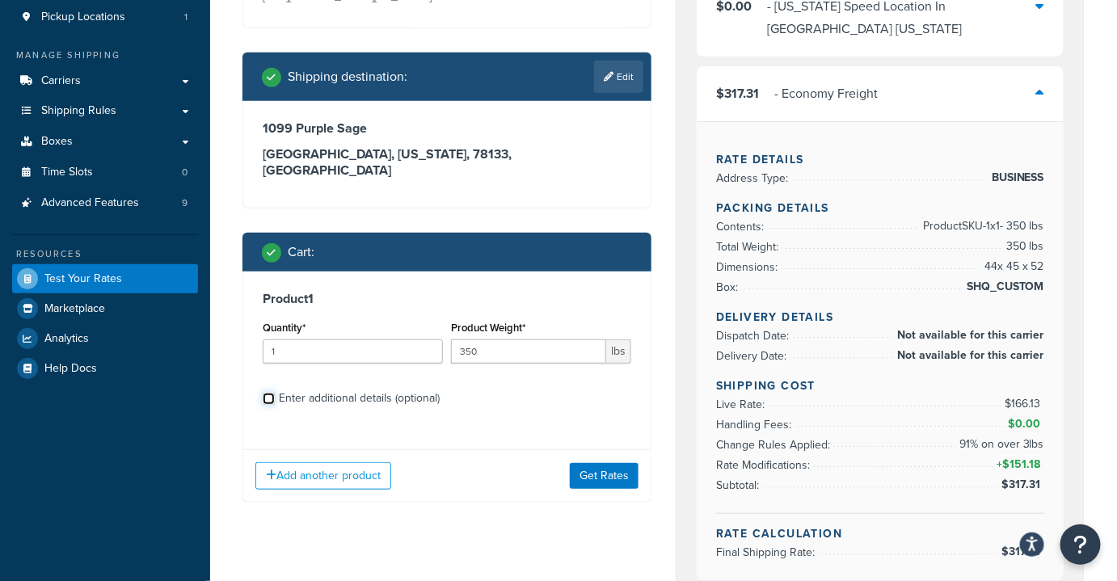
click at [264, 393] on input "Enter additional details (optional)" at bounding box center [269, 399] width 12 height 12
checkbox input "true"
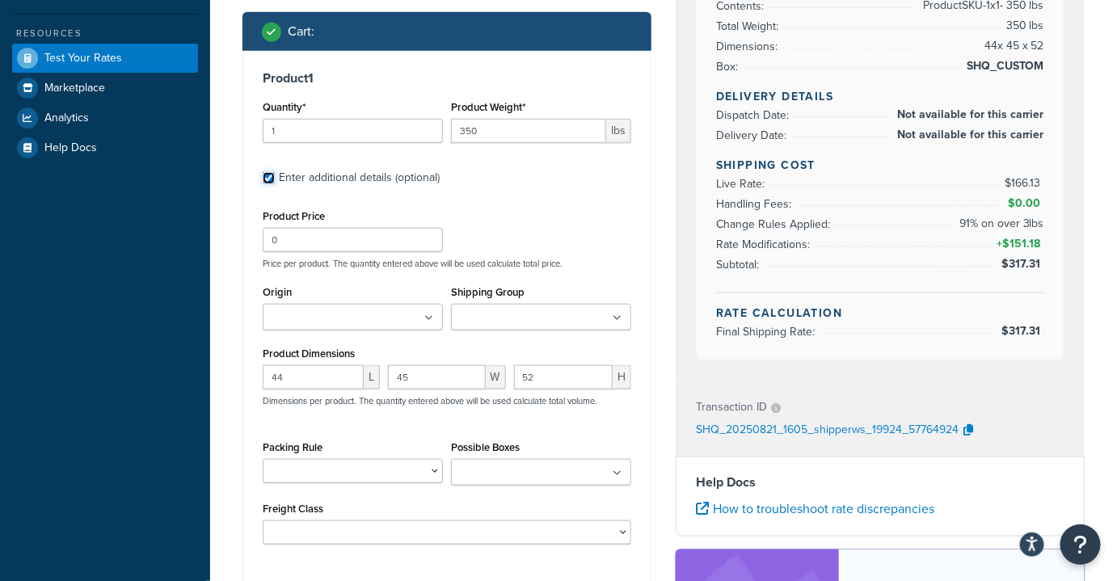
scroll to position [514, 0]
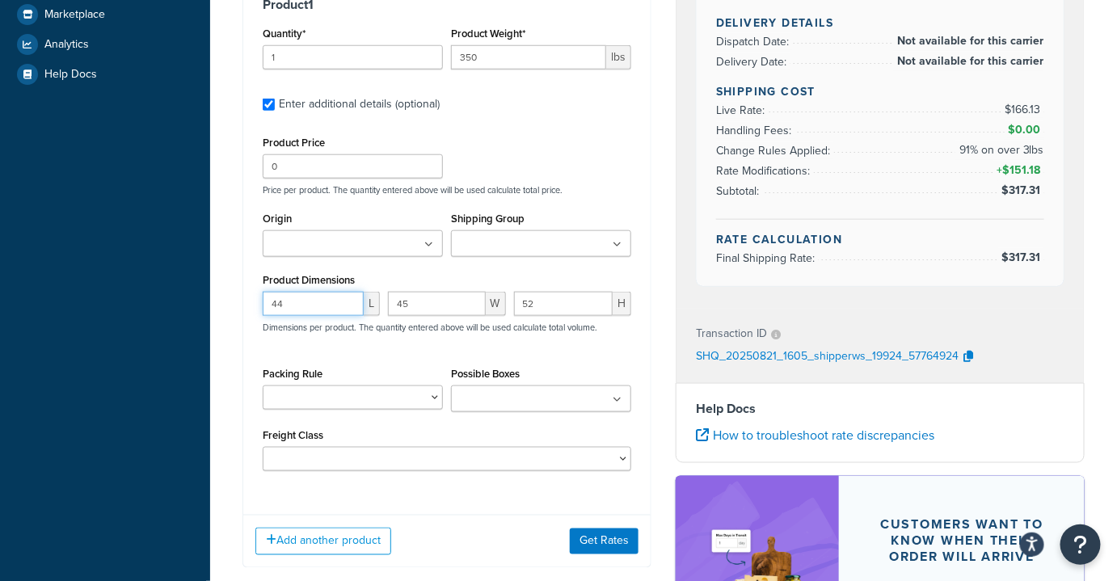
drag, startPoint x: 304, startPoint y: 289, endPoint x: 217, endPoint y: 289, distance: 87.3
click at [217, 289] on div "Test your rates Reset Rate Results 08/21/2025, 12:05 PM Ecommerce store : Edit …" at bounding box center [663, 154] width 907 height 1183
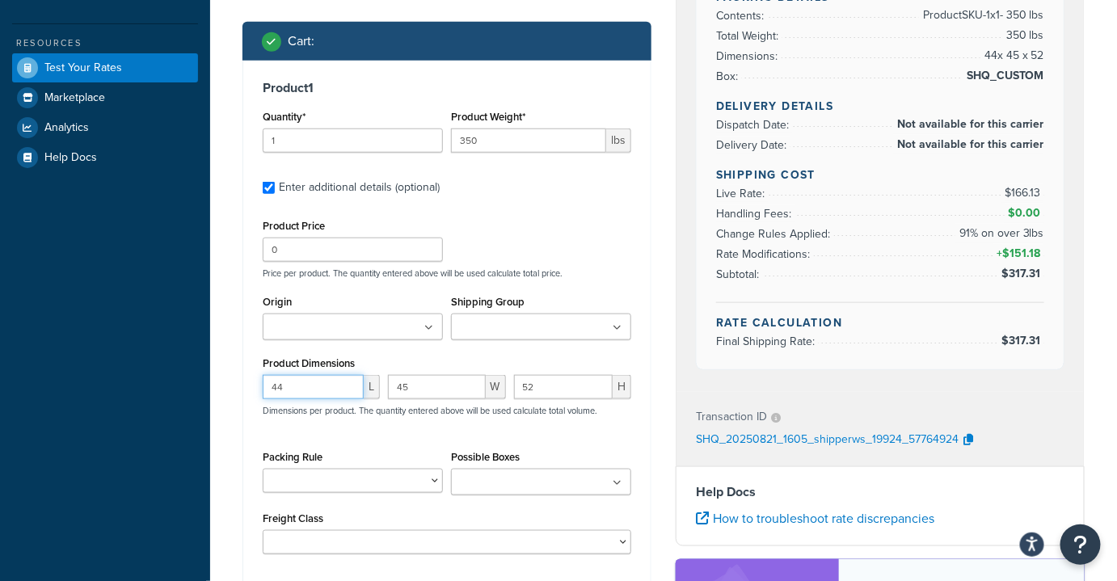
scroll to position [367, 0]
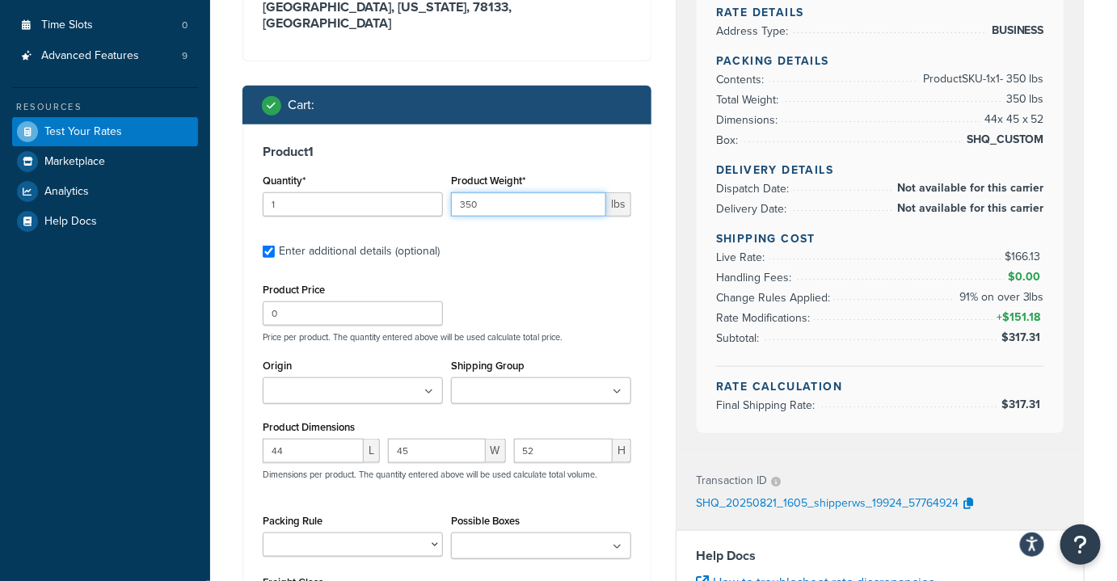
drag, startPoint x: 489, startPoint y: 184, endPoint x: 408, endPoint y: 180, distance: 81.0
click at [418, 180] on div "Quantity* 1 Product Weight* 350 lbs" at bounding box center [447, 199] width 377 height 59
type input "11"
click at [556, 279] on div "Product Price 0 Price per product. The quantity entered above will be used calc…" at bounding box center [447, 311] width 377 height 64
click at [312, 192] on input "1" at bounding box center [353, 204] width 180 height 24
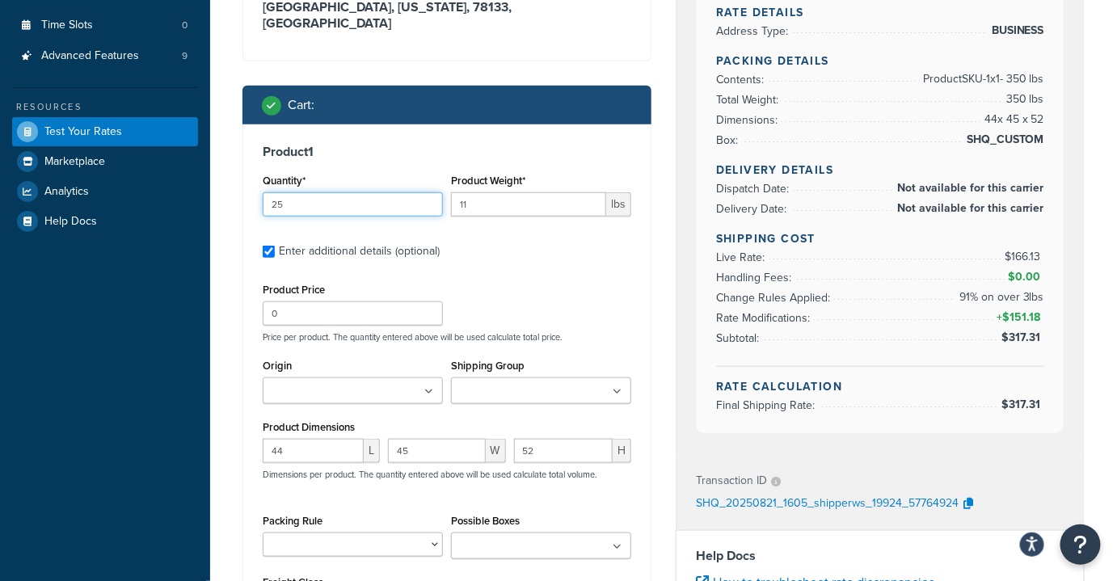
type input "25"
click at [525, 252] on div "Product 1 Quantity* 25 Product Weight* 11 lbs Enter additional details (optiona…" at bounding box center [447, 388] width 408 height 526
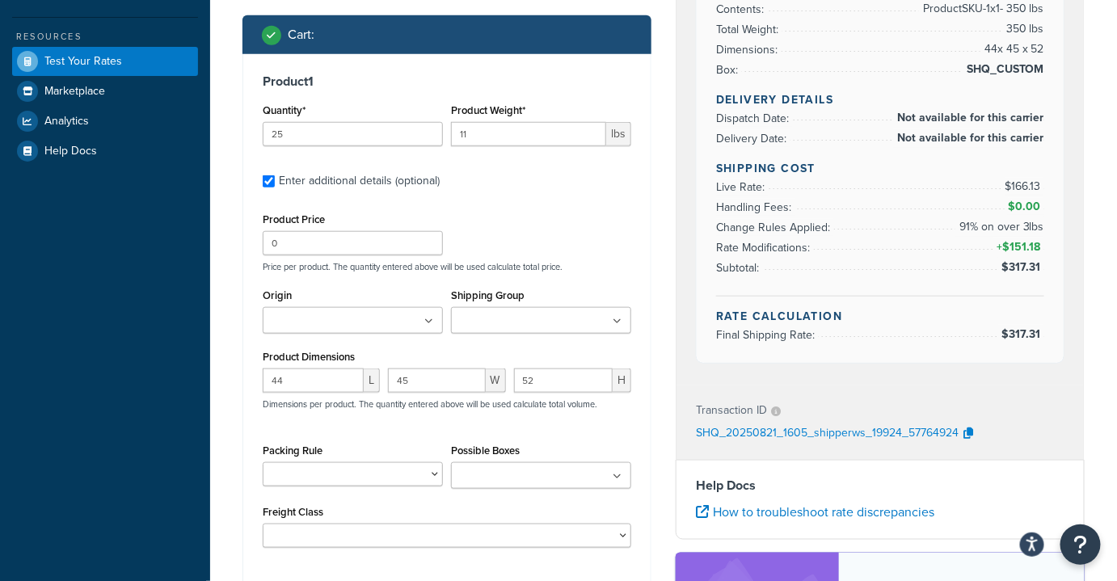
scroll to position [441, 0]
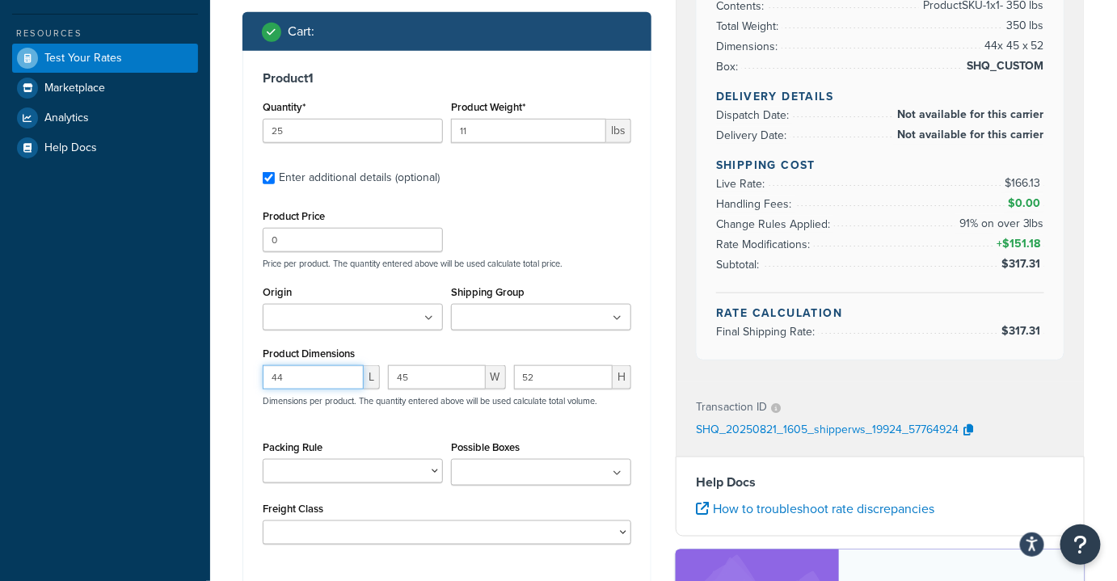
drag, startPoint x: 312, startPoint y: 361, endPoint x: 159, endPoint y: 343, distance: 153.9
click at [159, 343] on div "Dashboard Scope: Live Basic Setup Websites 4 Origins 264 Pickup Locations 1 Man…" at bounding box center [558, 209] width 1117 height 1300
type input "1"
type input "23"
type input "4"
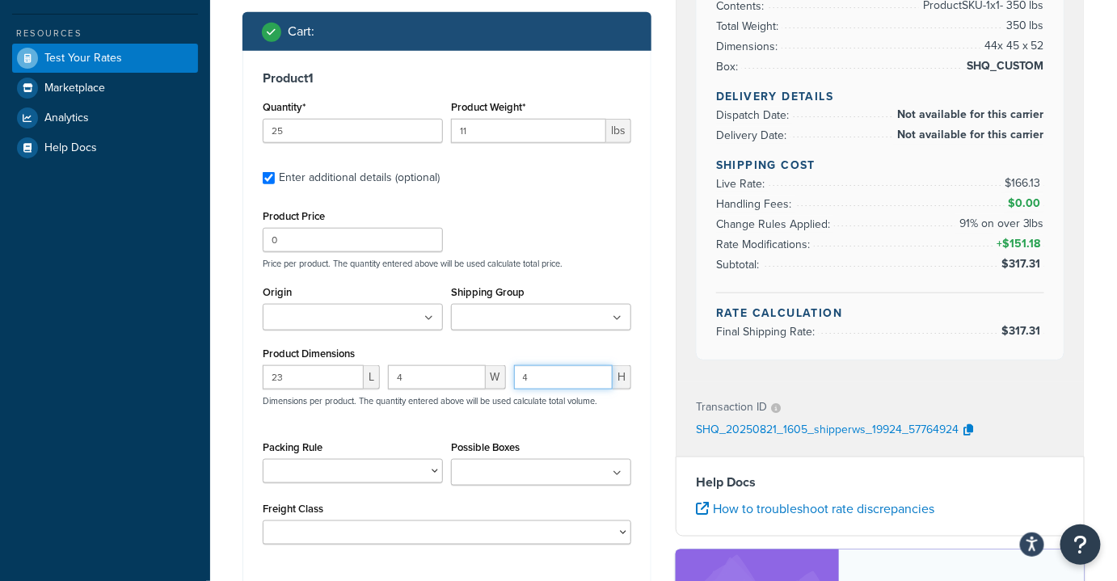
type input "4"
click at [490, 465] on input "Possible Boxes" at bounding box center [527, 474] width 143 height 18
click at [582, 258] on p "Price per product. The quantity entered above will be used calculate total pric…" at bounding box center [447, 263] width 377 height 11
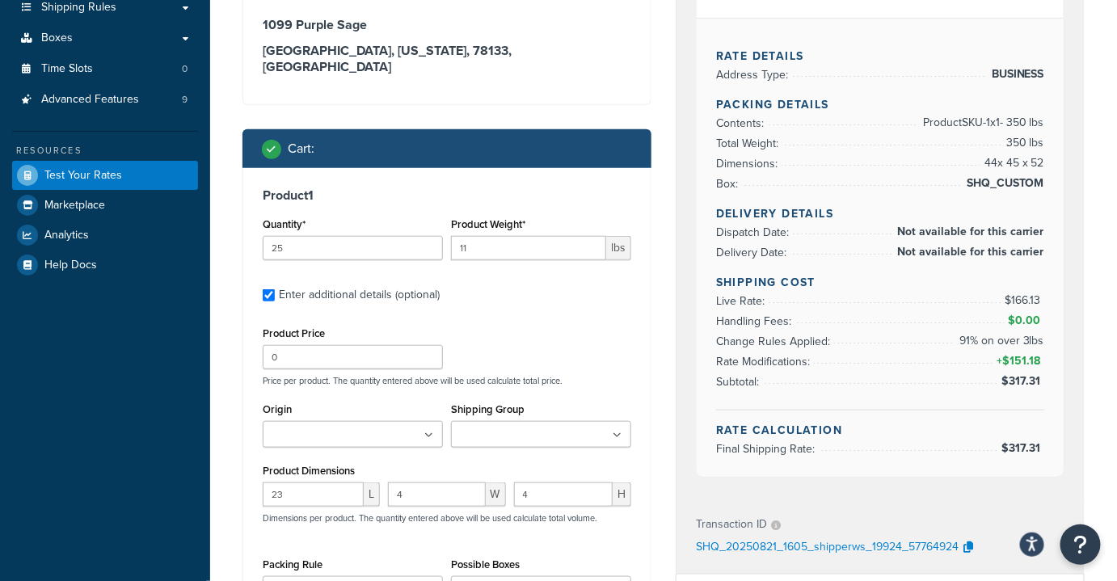
scroll to position [294, 0]
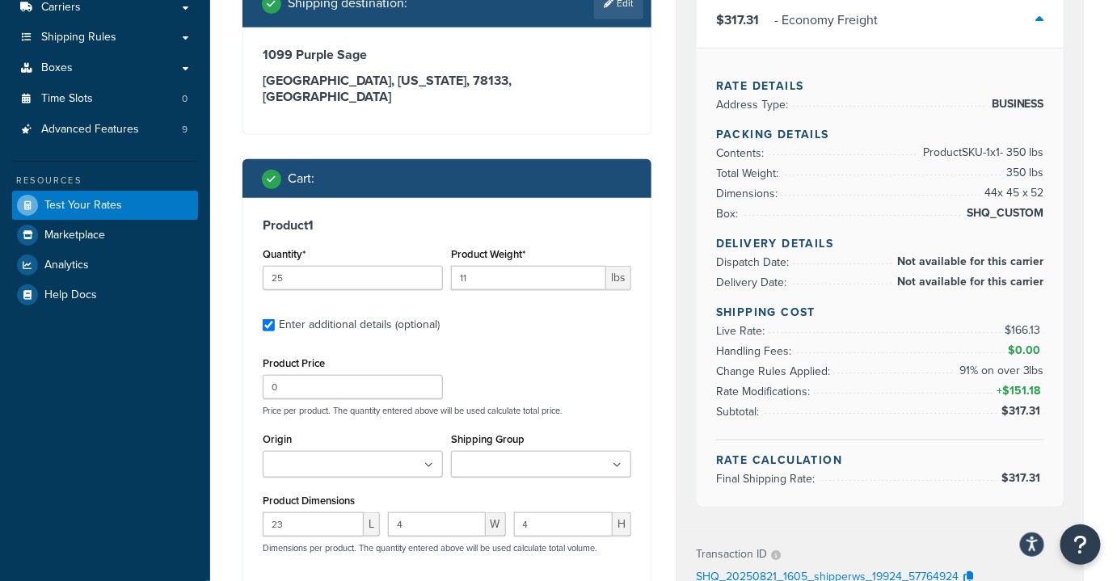
click at [532, 319] on label "Enter additional details (optional)" at bounding box center [455, 323] width 353 height 26
click at [275, 319] on input "Enter additional details (optional)" at bounding box center [269, 325] width 12 height 12
checkbox input "false"
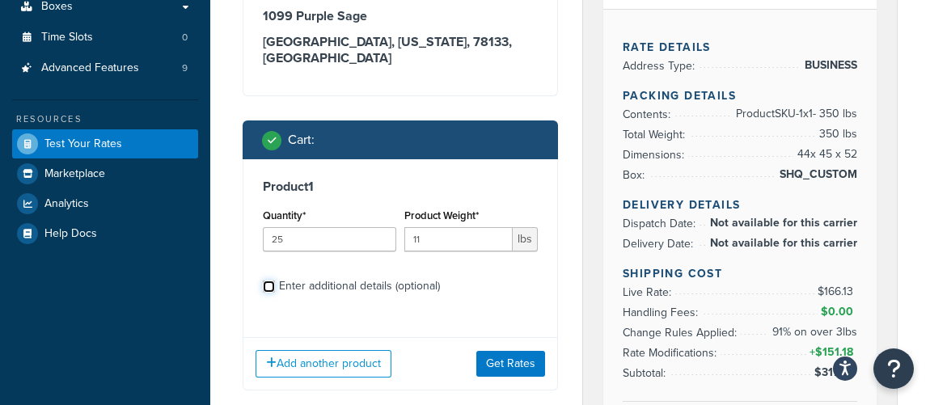
scroll to position [367, 0]
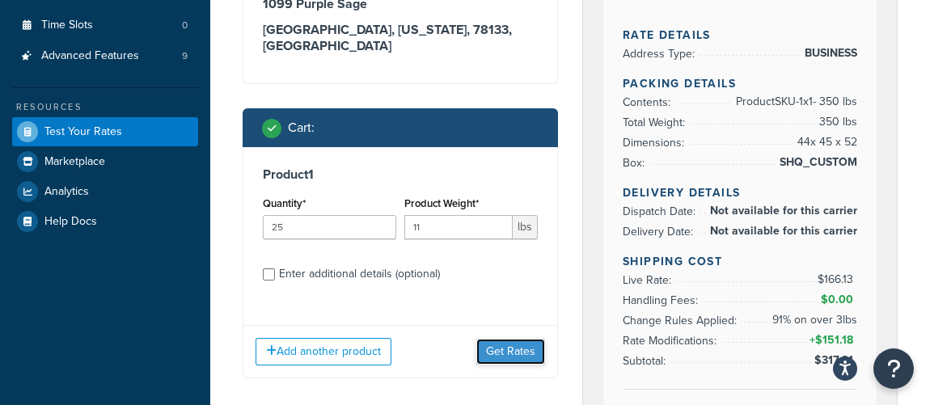
click at [501, 339] on button "Get Rates" at bounding box center [510, 352] width 69 height 26
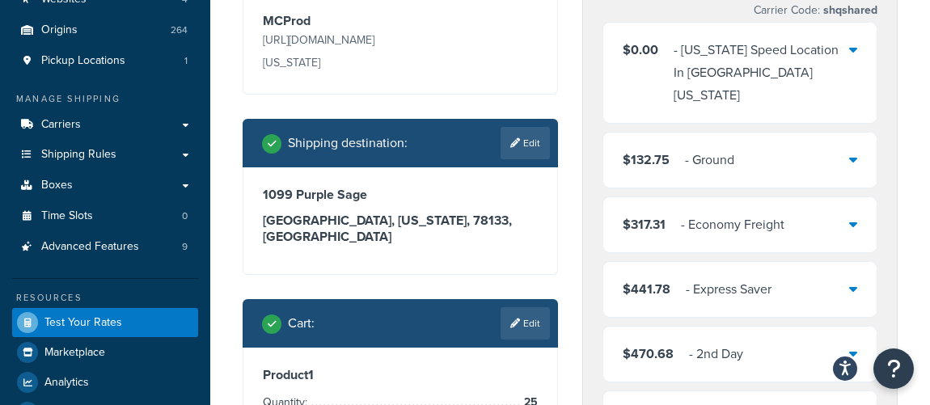
scroll to position [146, 0]
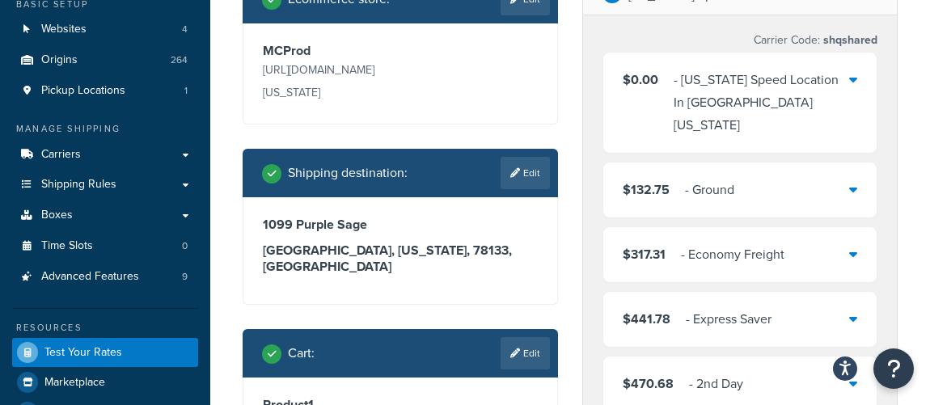
click at [779, 243] on div "- Economy Freight" at bounding box center [732, 254] width 103 height 23
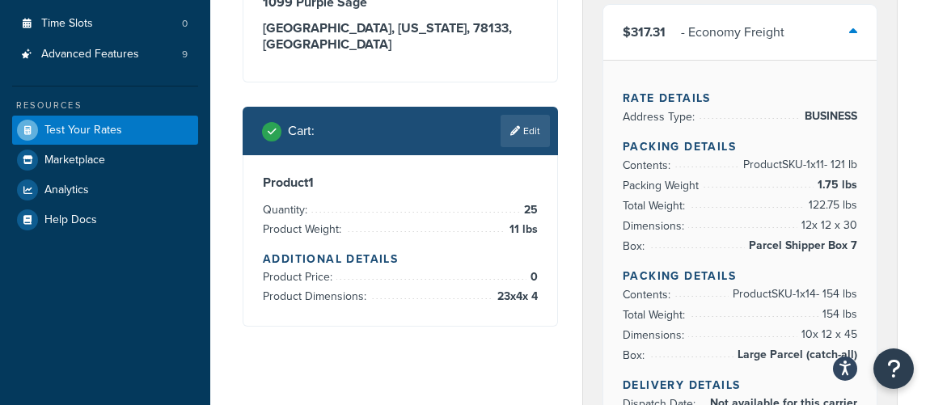
scroll to position [367, 0]
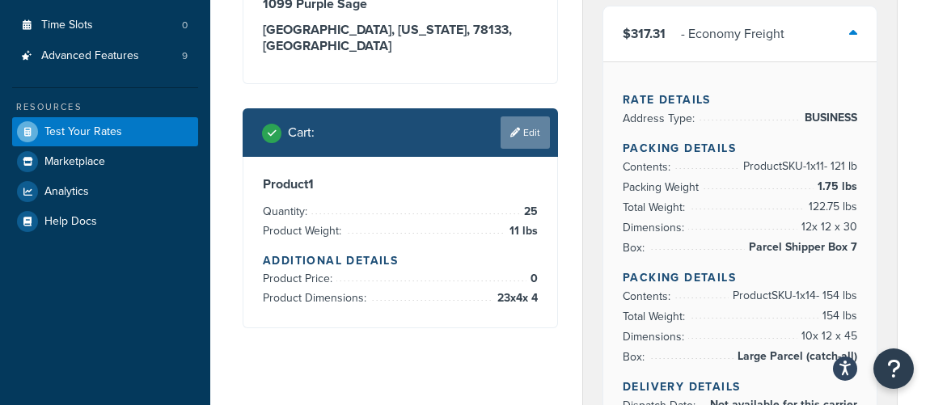
click at [517, 129] on link "Edit" at bounding box center [524, 132] width 49 height 32
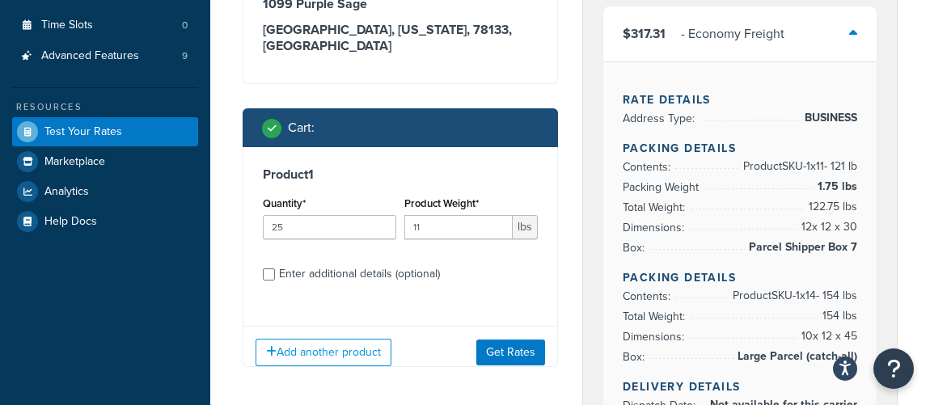
scroll to position [441, 0]
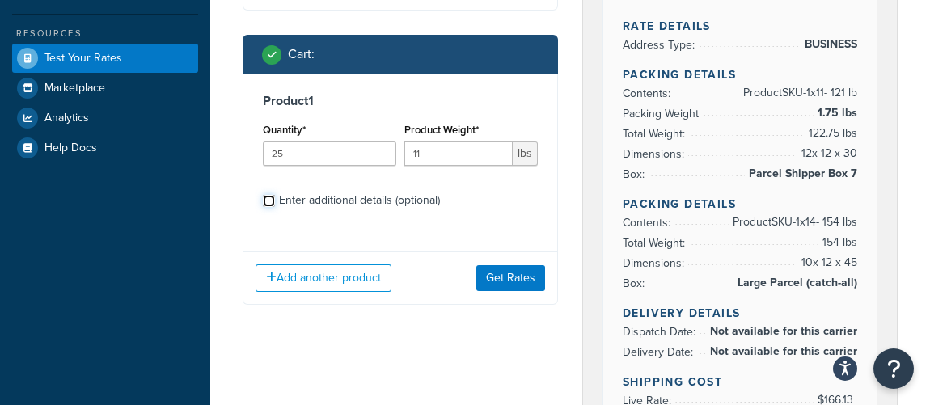
click at [272, 195] on input "Enter additional details (optional)" at bounding box center [269, 201] width 12 height 12
checkbox input "true"
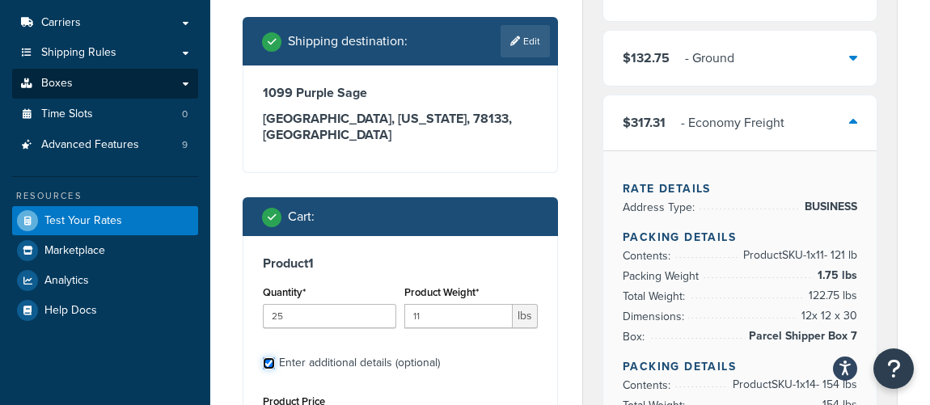
scroll to position [220, 0]
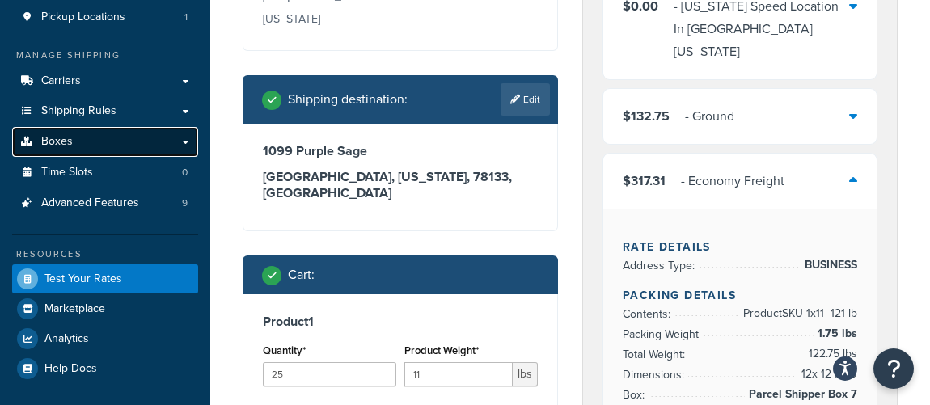
click at [82, 150] on link "Boxes" at bounding box center [105, 142] width 186 height 30
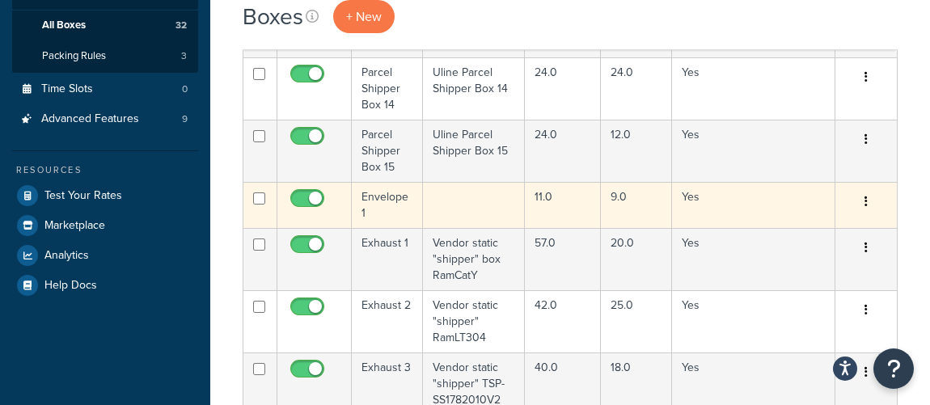
scroll to position [514, 0]
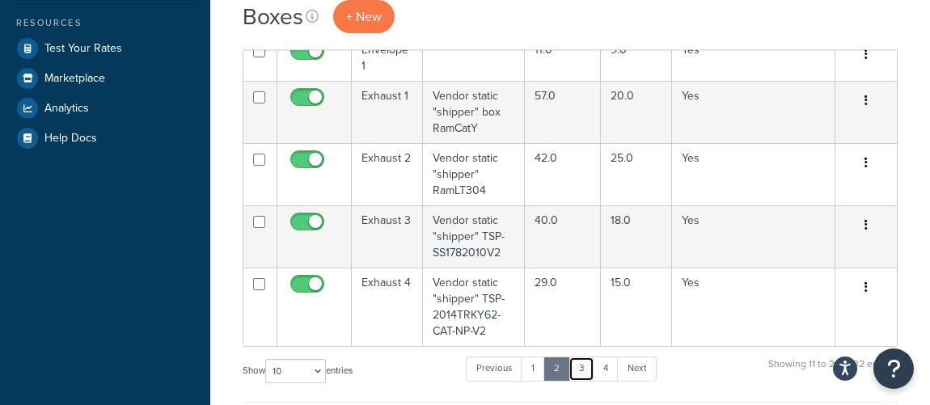
click at [589, 369] on link "3" at bounding box center [581, 369] width 26 height 24
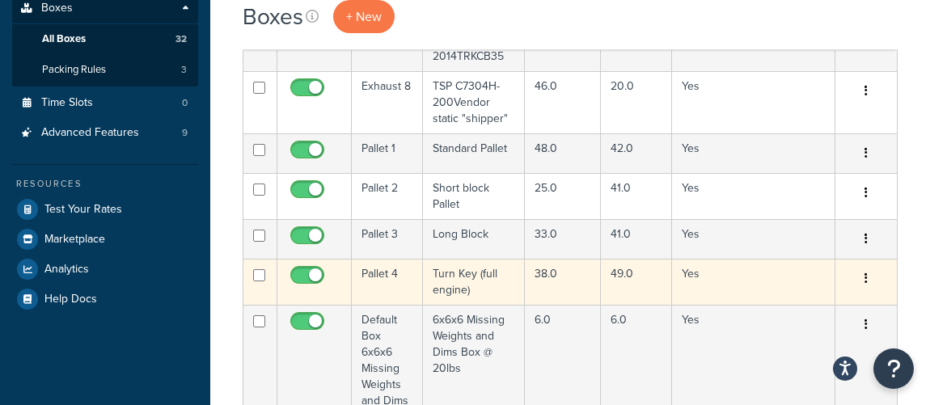
scroll to position [367, 0]
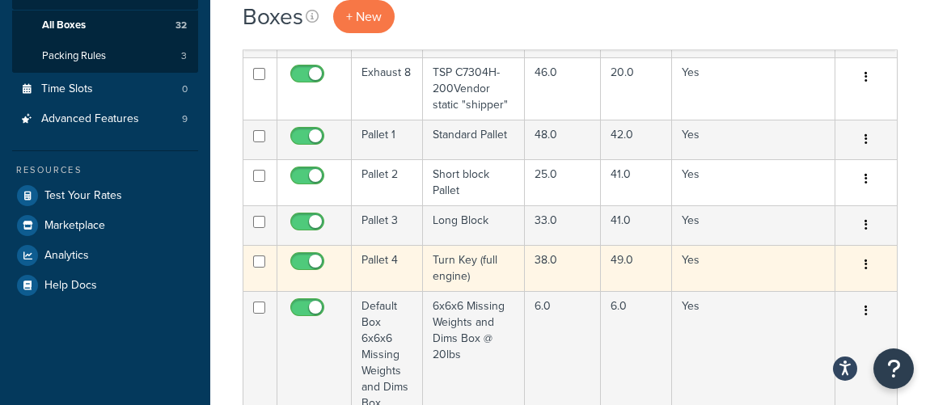
click at [319, 257] on input "checkbox" at bounding box center [309, 265] width 44 height 20
checkbox input "false"
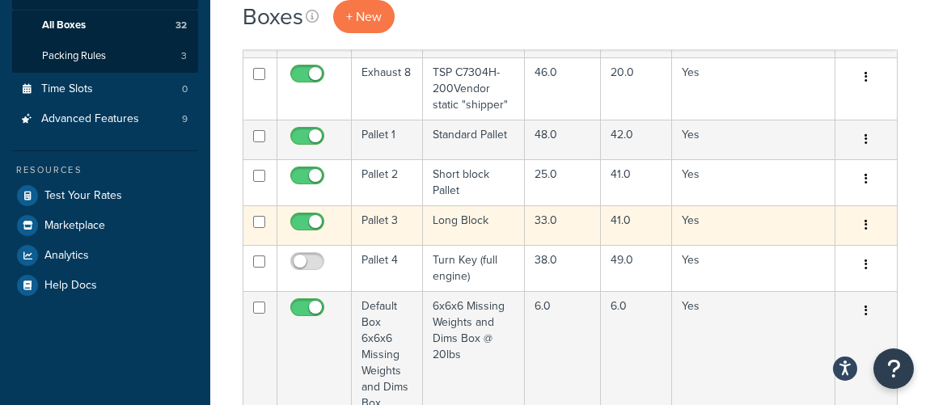
click at [315, 224] on input "checkbox" at bounding box center [309, 226] width 44 height 20
checkbox input "false"
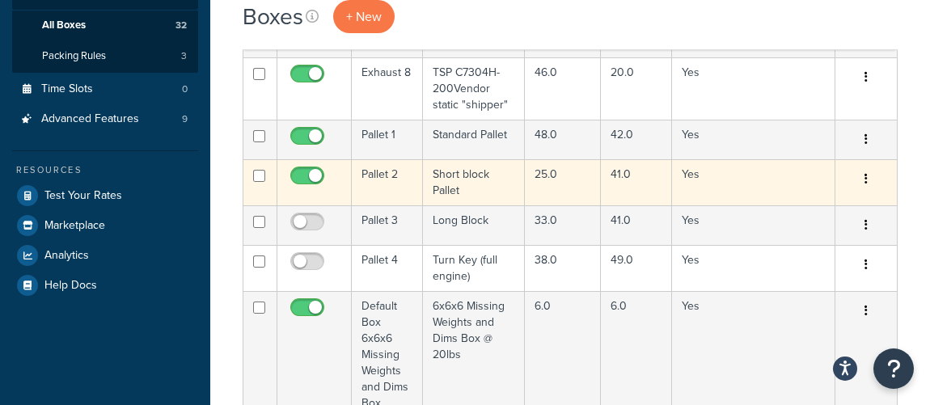
click at [311, 175] on input "checkbox" at bounding box center [309, 180] width 44 height 20
checkbox input "false"
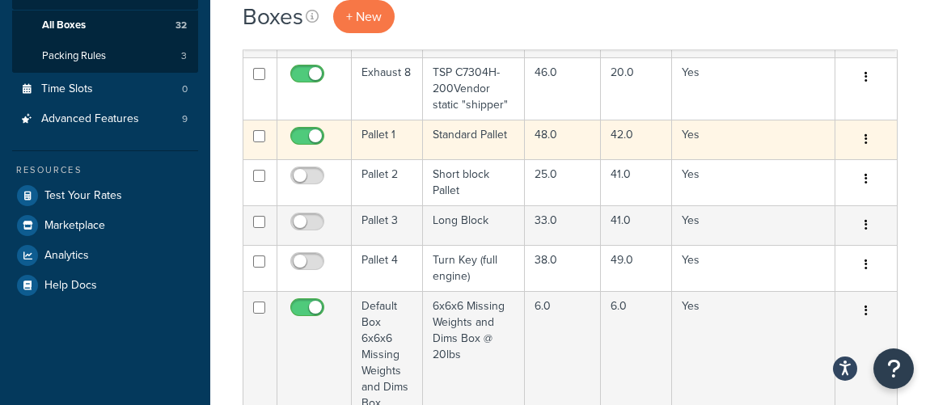
click at [314, 132] on input "checkbox" at bounding box center [309, 140] width 44 height 20
checkbox input "false"
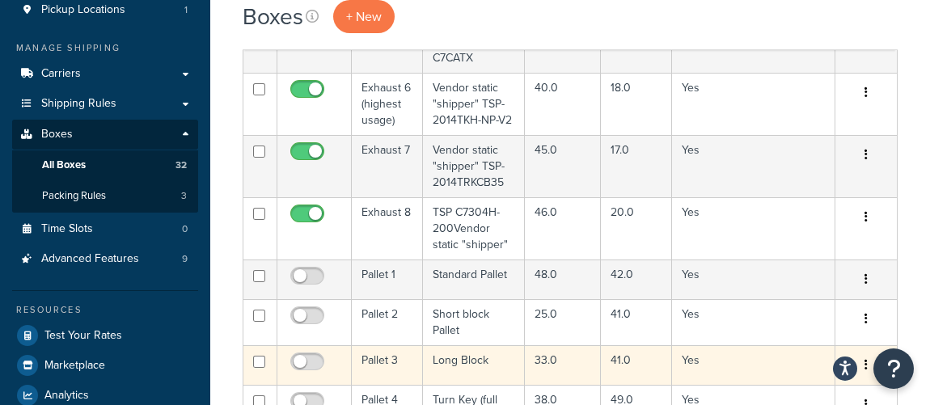
scroll to position [220, 0]
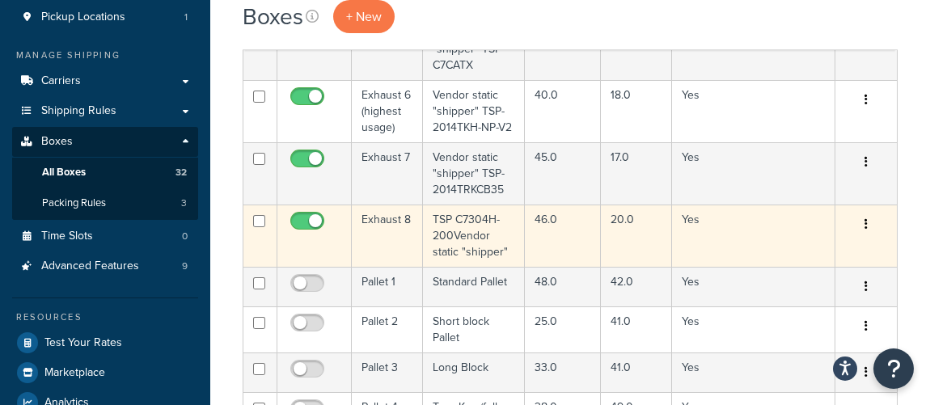
click at [316, 222] on input "checkbox" at bounding box center [309, 225] width 44 height 20
checkbox input "false"
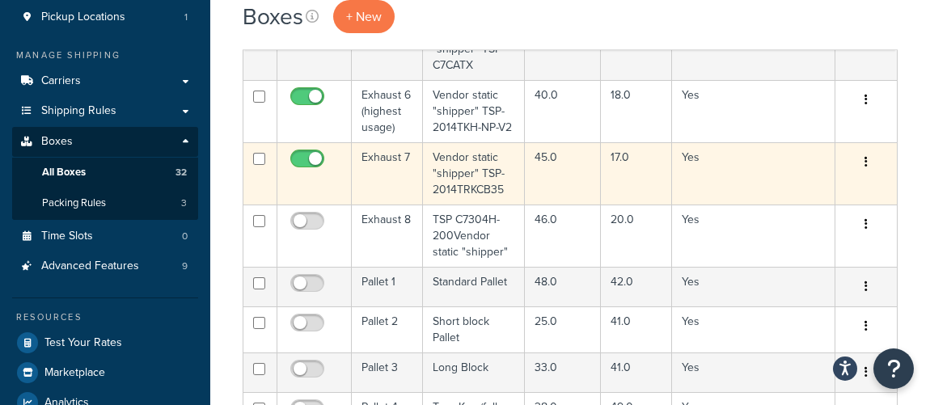
click at [314, 158] on input "checkbox" at bounding box center [309, 163] width 44 height 20
checkbox input "false"
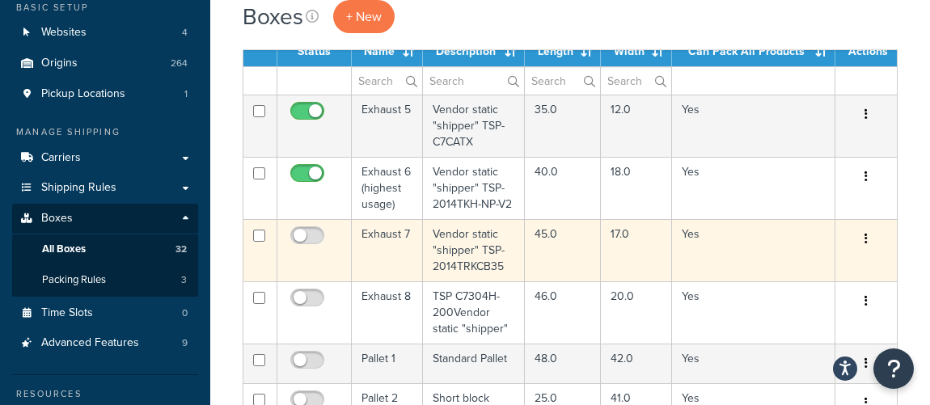
scroll to position [146, 0]
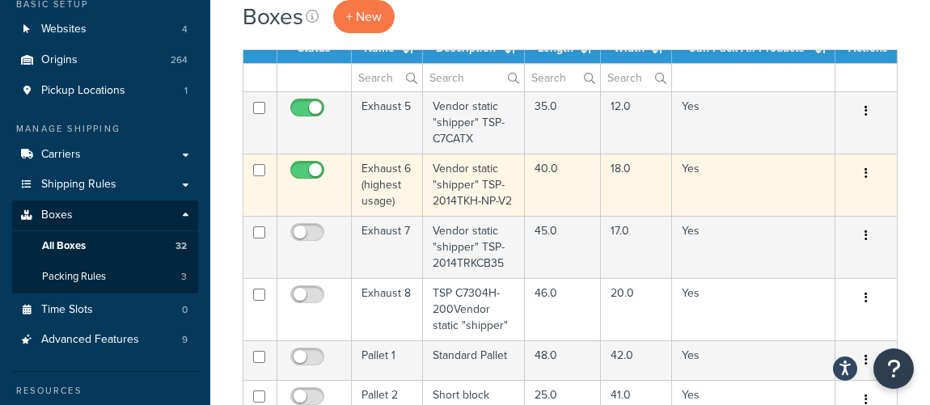
click at [313, 170] on input "checkbox" at bounding box center [309, 174] width 44 height 20
checkbox input "false"
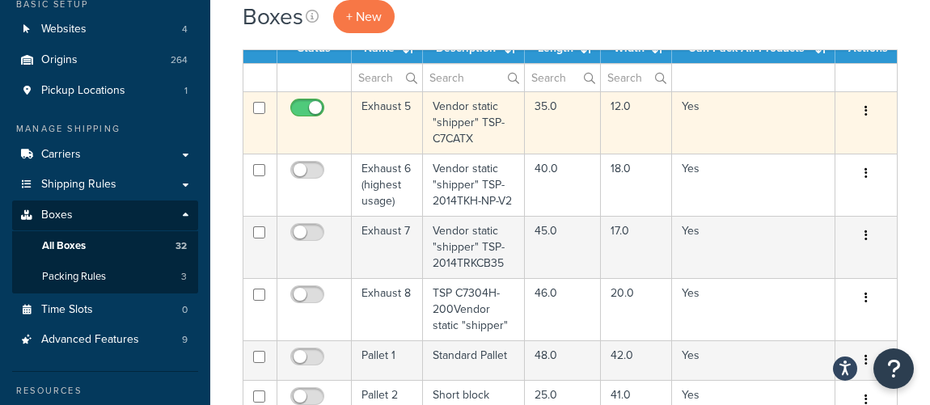
click at [315, 103] on input "checkbox" at bounding box center [309, 112] width 44 height 20
checkbox input "false"
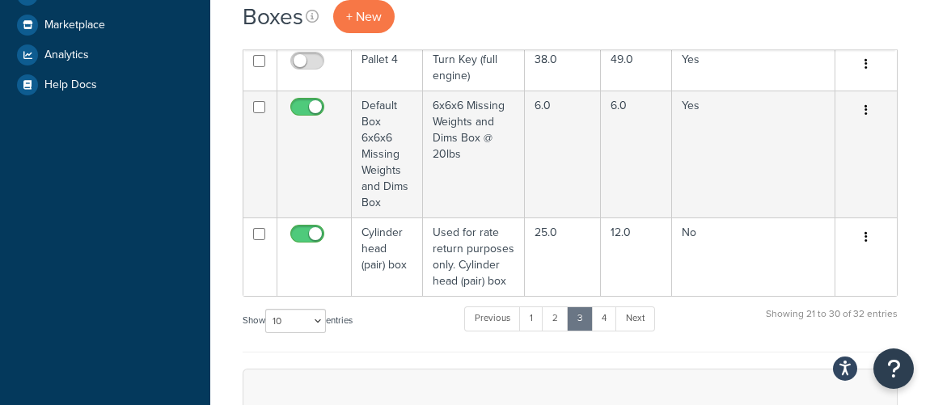
scroll to position [588, 0]
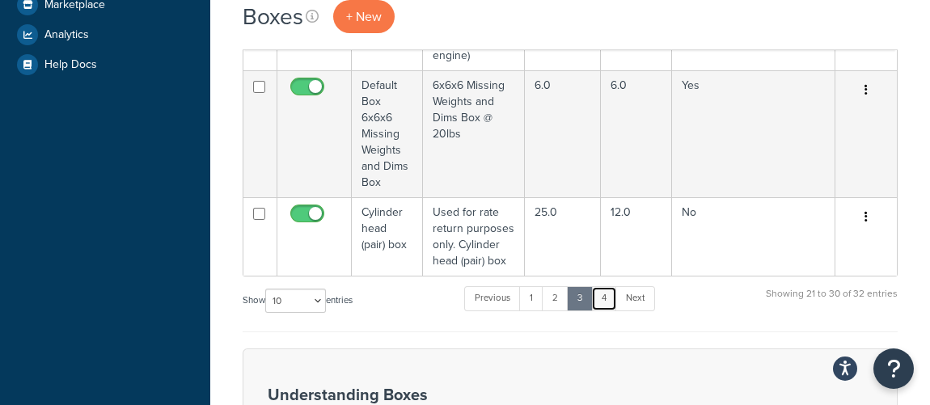
click at [610, 299] on link "4" at bounding box center [604, 298] width 26 height 24
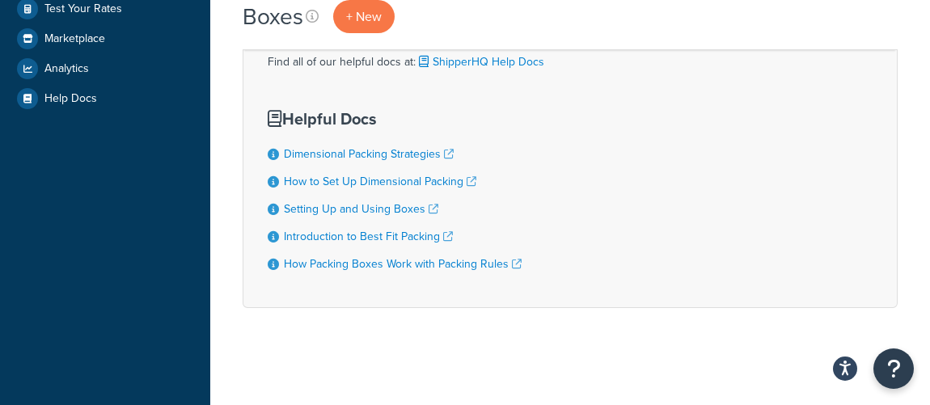
scroll to position [183, 0]
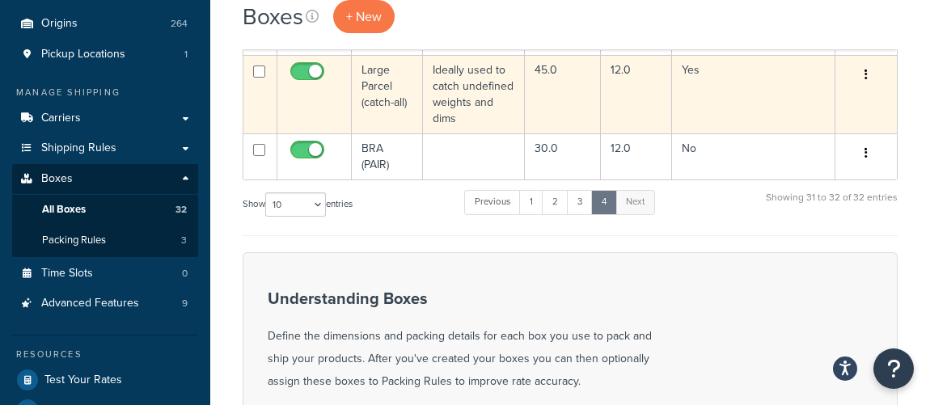
click at [319, 72] on input "checkbox" at bounding box center [309, 75] width 44 height 20
checkbox input "false"
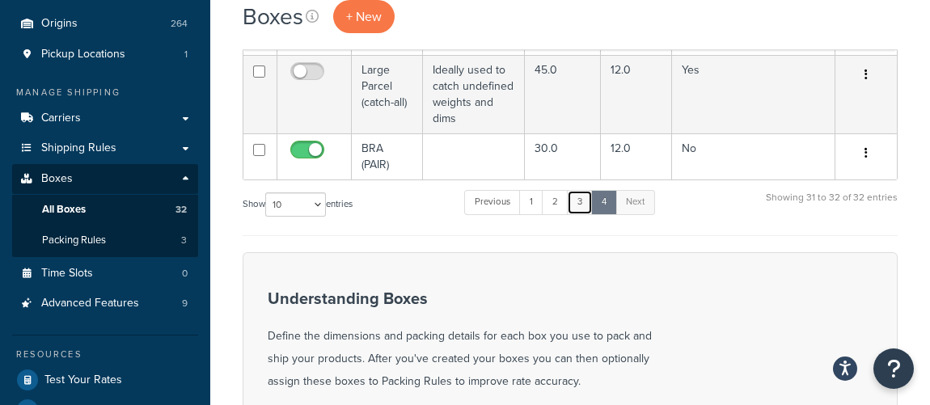
click at [582, 204] on link "3" at bounding box center [580, 202] width 26 height 24
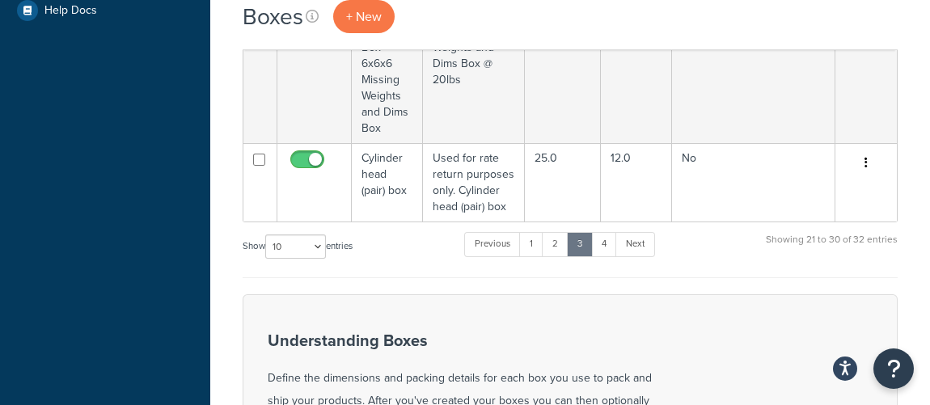
scroll to position [683, 0]
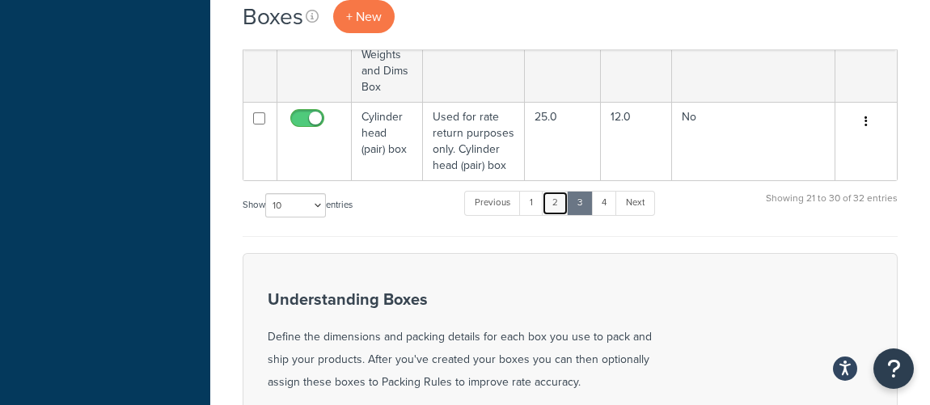
click at [560, 205] on link "2" at bounding box center [555, 203] width 27 height 24
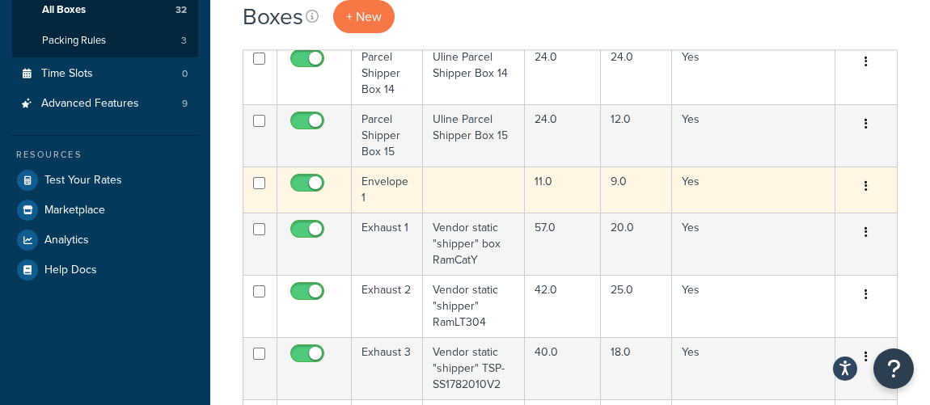
scroll to position [390, 0]
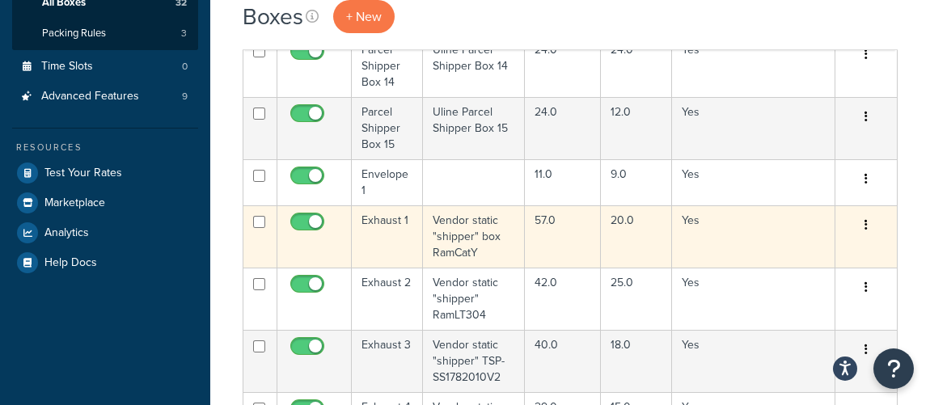
click at [314, 227] on input "checkbox" at bounding box center [309, 226] width 44 height 20
checkbox input "false"
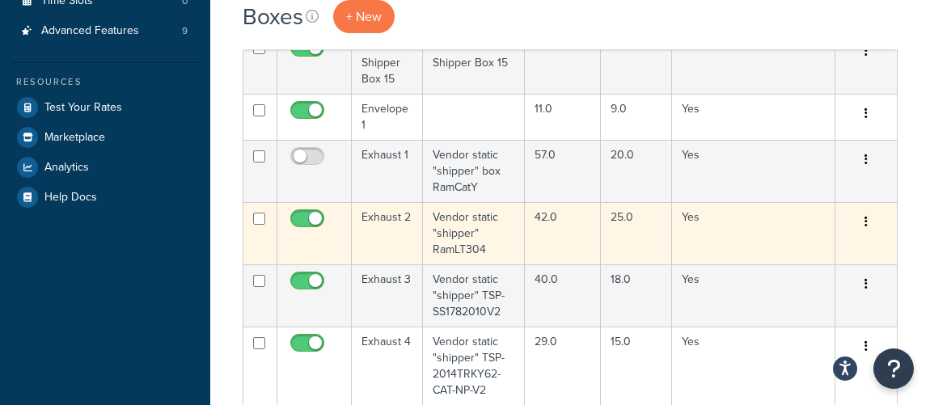
scroll to position [463, 0]
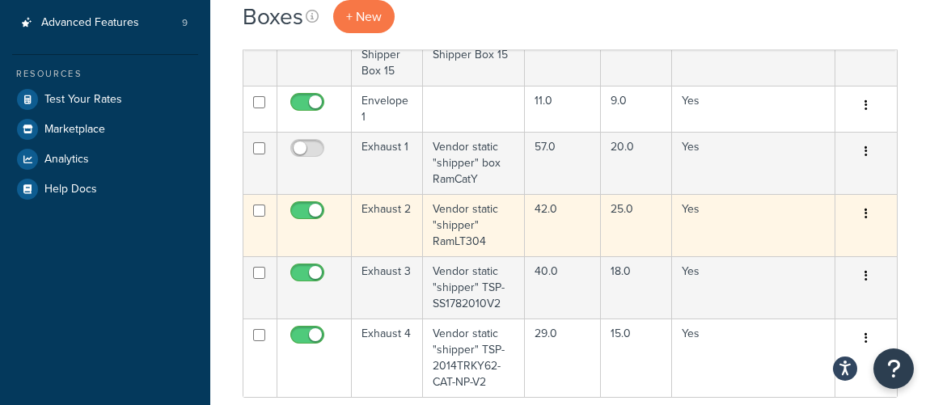
click at [315, 205] on input "checkbox" at bounding box center [309, 215] width 44 height 20
checkbox input "false"
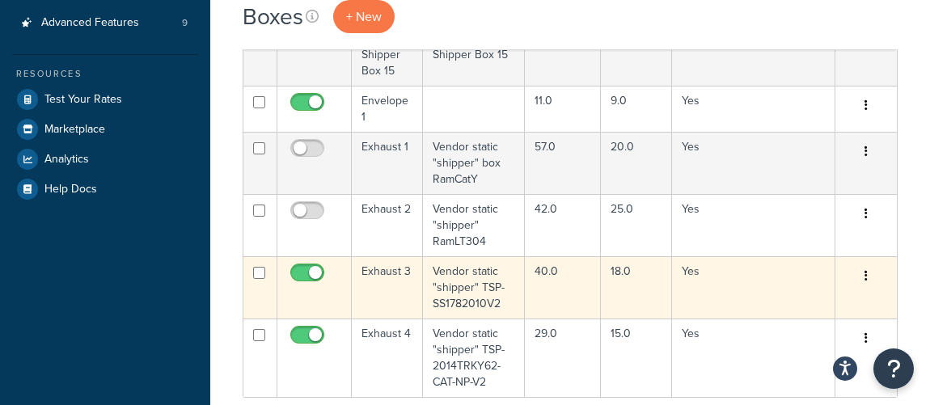
click at [318, 272] on input "checkbox" at bounding box center [309, 277] width 44 height 20
checkbox input "false"
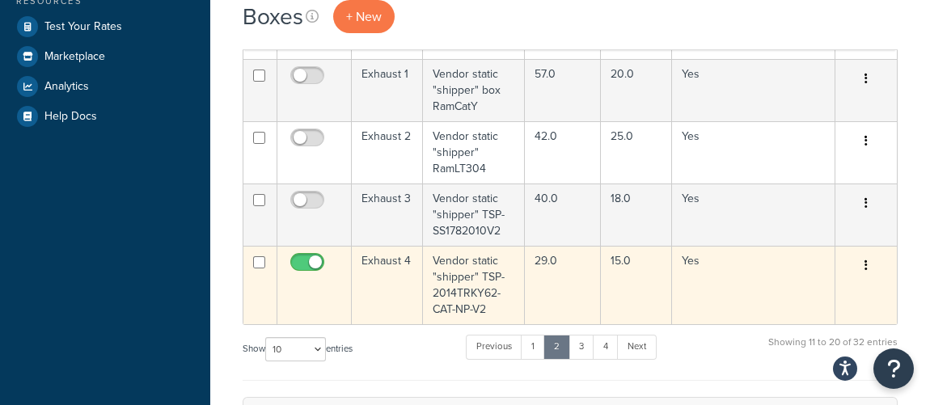
click at [317, 265] on input "checkbox" at bounding box center [309, 266] width 44 height 20
checkbox input "false"
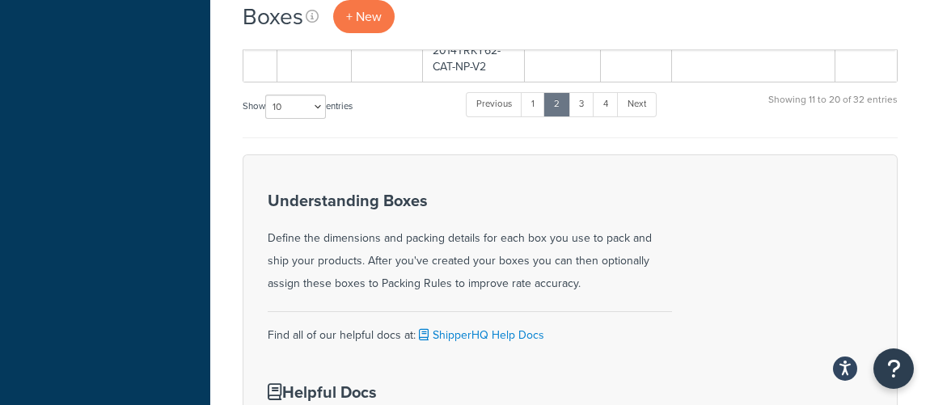
scroll to position [588, 0]
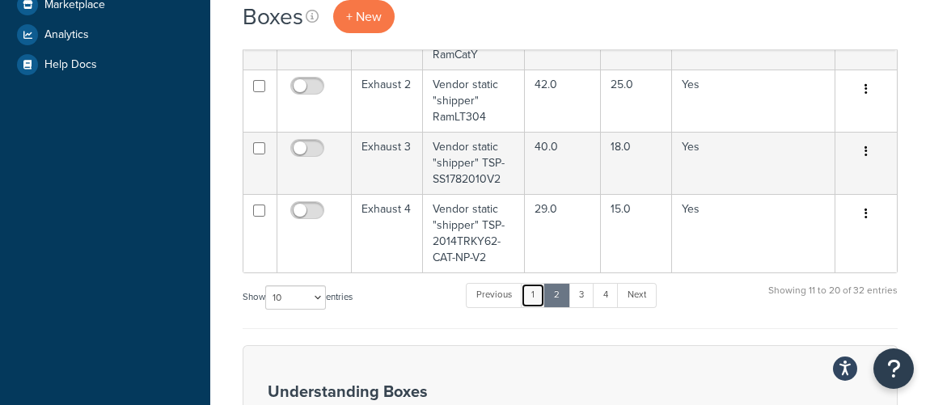
click at [539, 293] on link "1" at bounding box center [533, 295] width 24 height 24
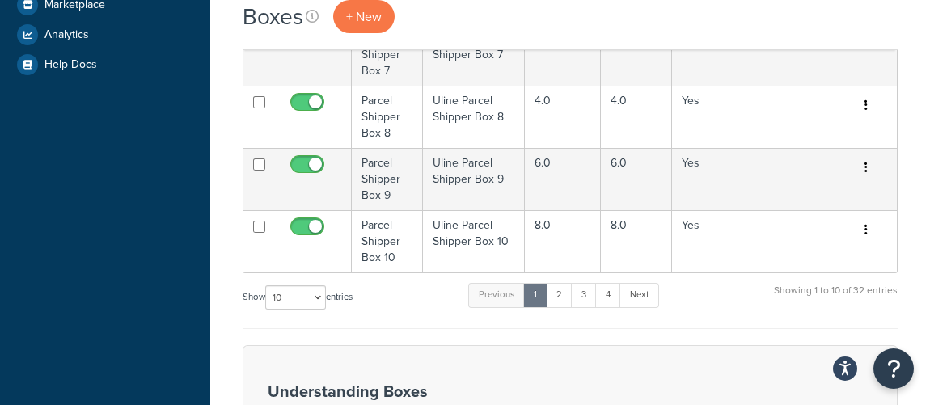
click at [420, 314] on div "Show 10 15 25 50 100 1000 entries Previous 1 2 3 4 Next Showing 1 to 10 of 32 e…" at bounding box center [570, 305] width 655 height 48
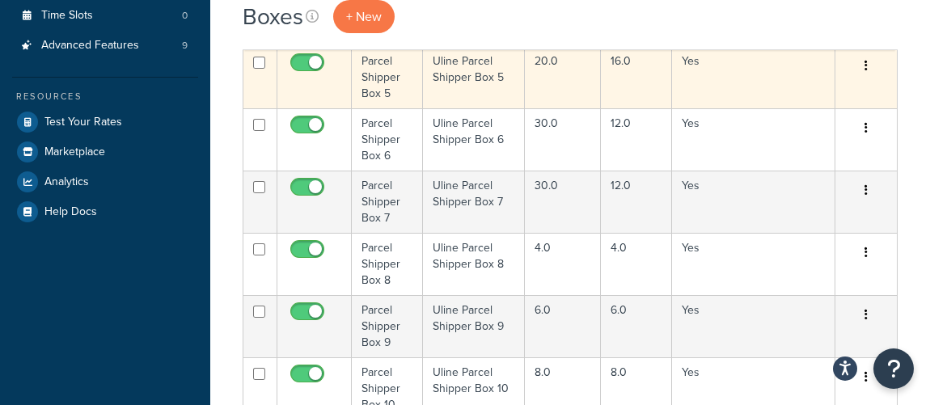
scroll to position [294, 0]
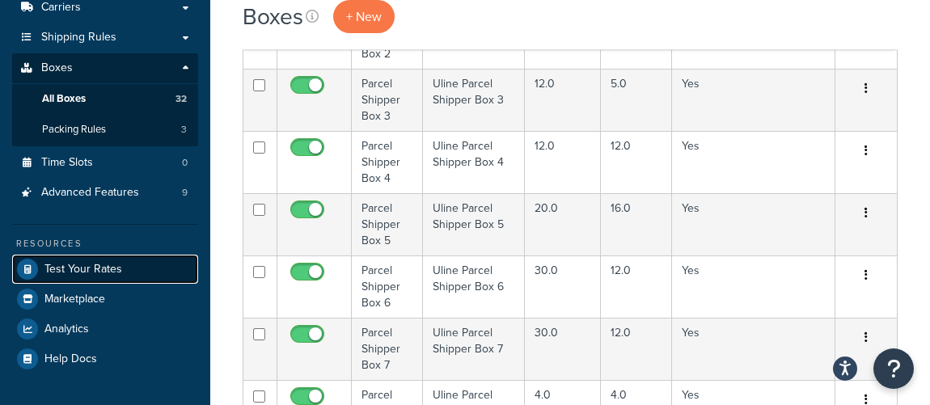
click at [136, 264] on link "Test Your Rates" at bounding box center [105, 269] width 186 height 29
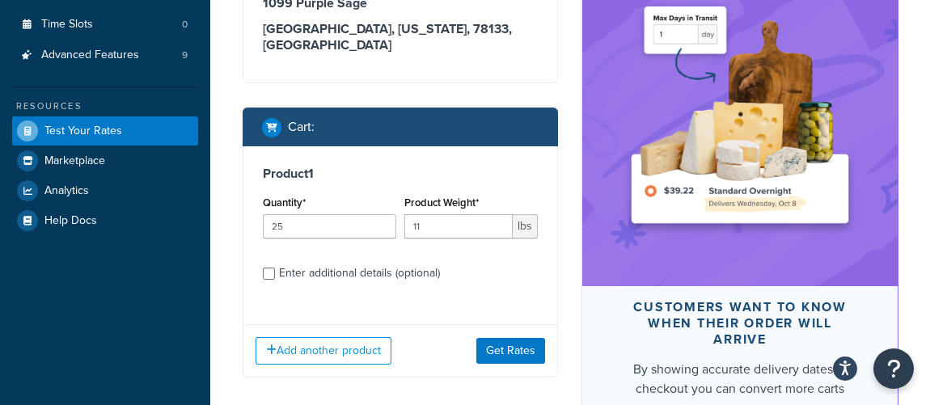
scroll to position [483, 0]
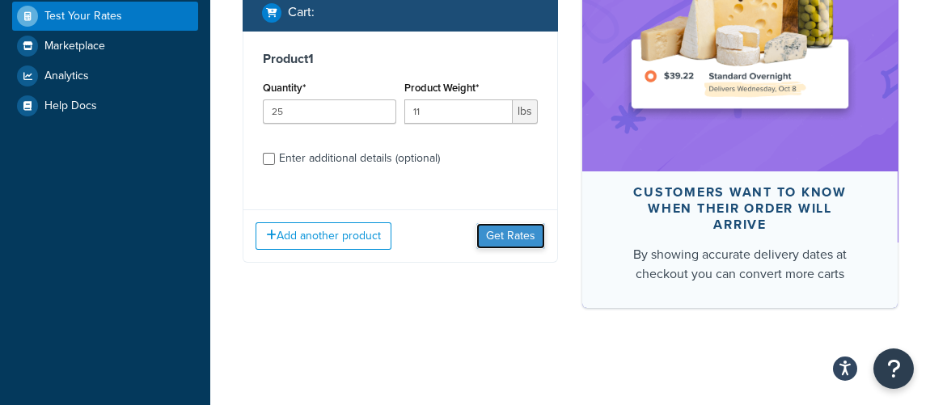
click at [501, 223] on button "Get Rates" at bounding box center [510, 236] width 69 height 26
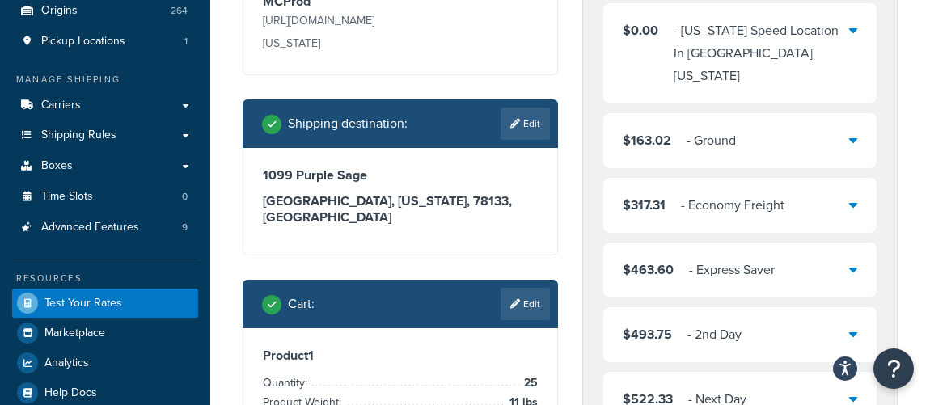
scroll to position [188, 0]
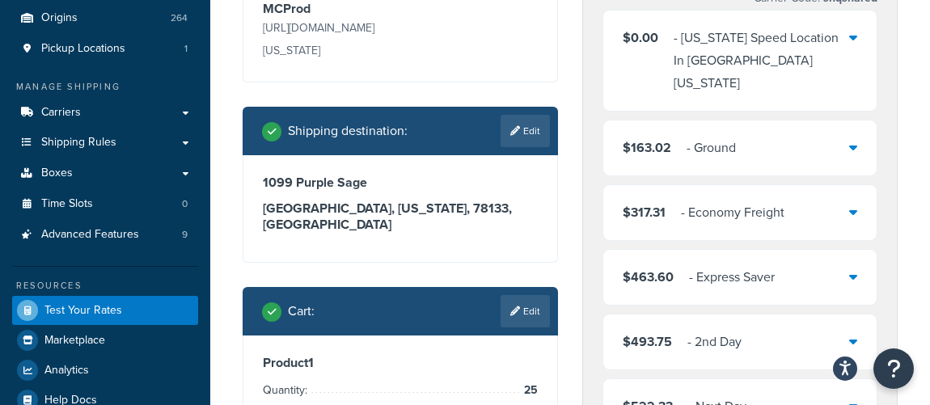
click at [787, 129] on div "$163.02 - Ground" at bounding box center [739, 147] width 273 height 55
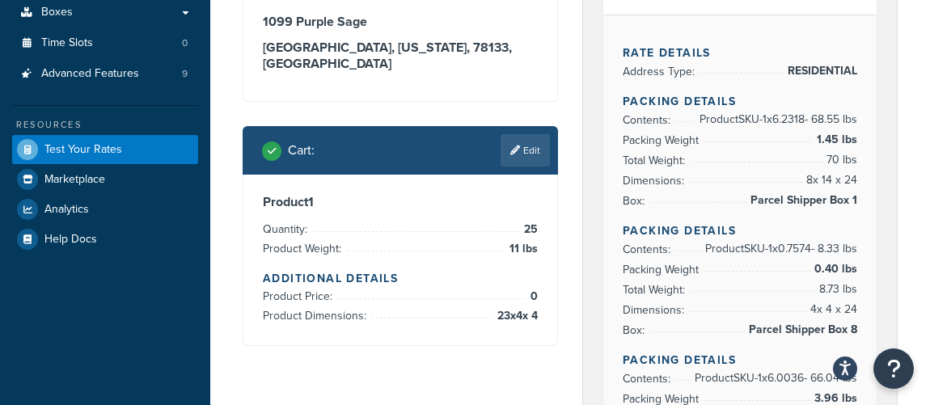
scroll to position [336, 0]
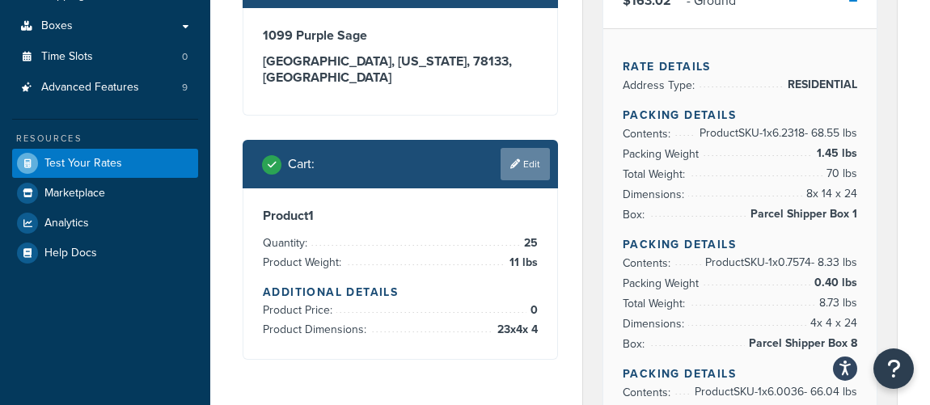
click at [512, 158] on link "Edit" at bounding box center [524, 164] width 49 height 32
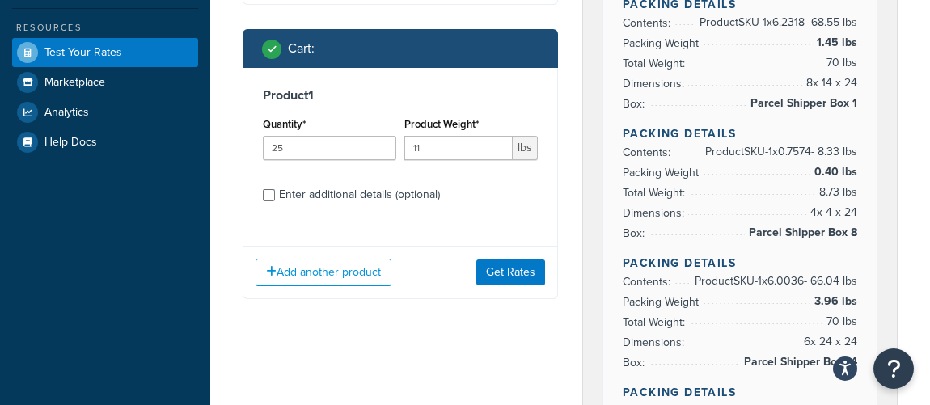
scroll to position [409, 0]
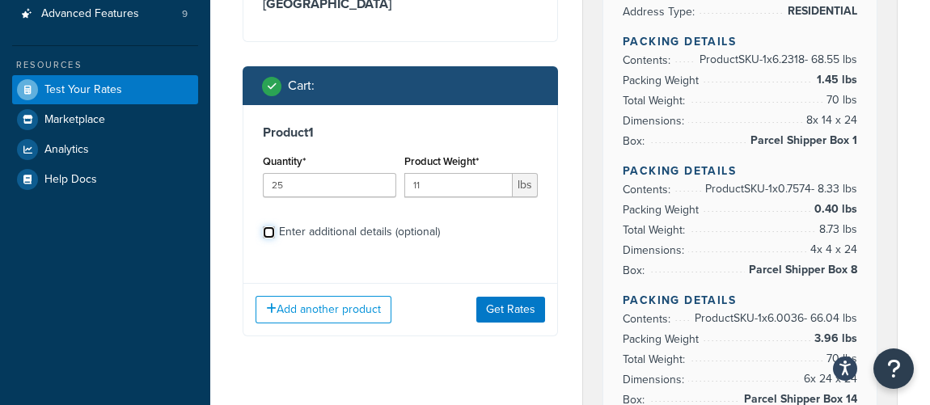
click at [268, 226] on input "Enter additional details (optional)" at bounding box center [269, 232] width 12 height 12
checkbox input "true"
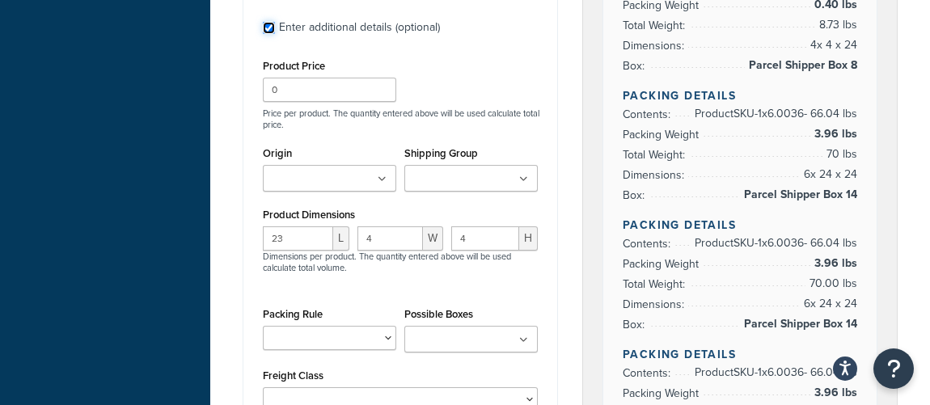
scroll to position [630, 0]
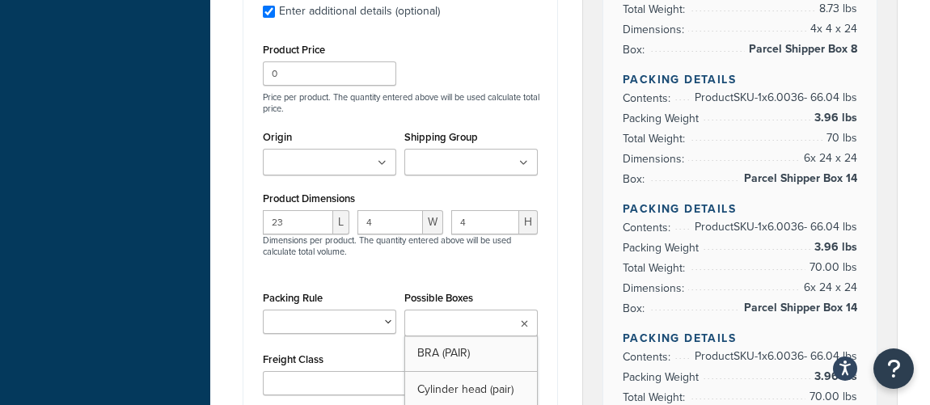
click at [443, 315] on input "Possible Boxes" at bounding box center [480, 324] width 143 height 18
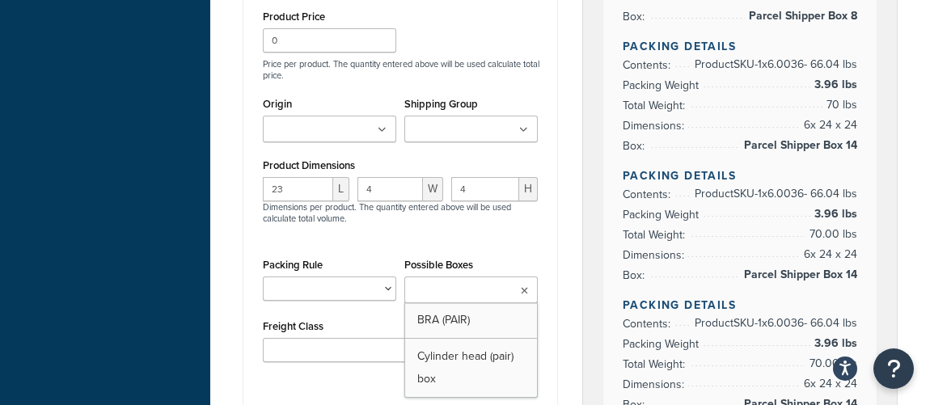
scroll to position [703, 0]
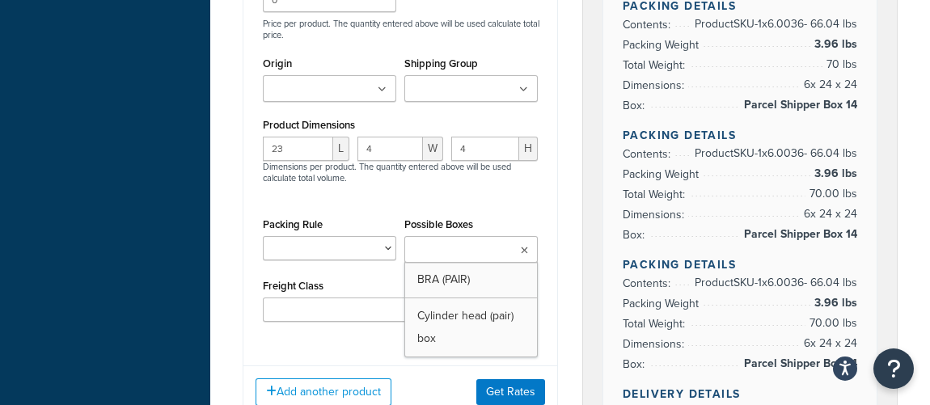
click at [438, 178] on div "23 L 4 W 4 H Dimensions per product. The quantity entered above will be used ca…" at bounding box center [400, 169] width 283 height 65
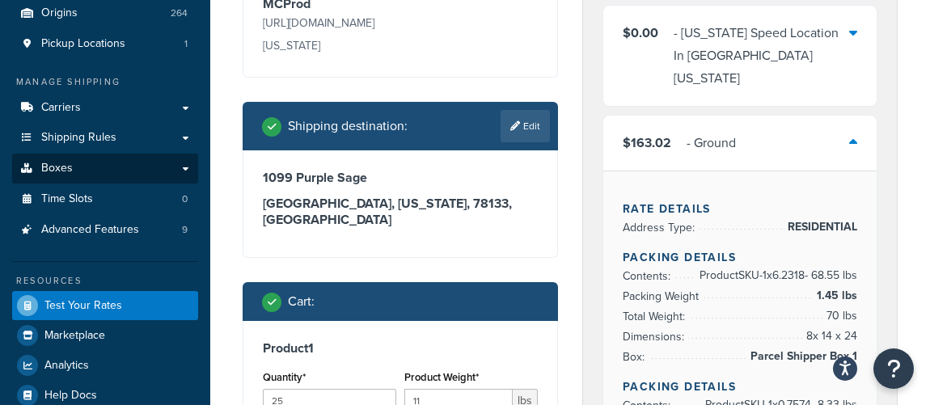
scroll to position [188, 0]
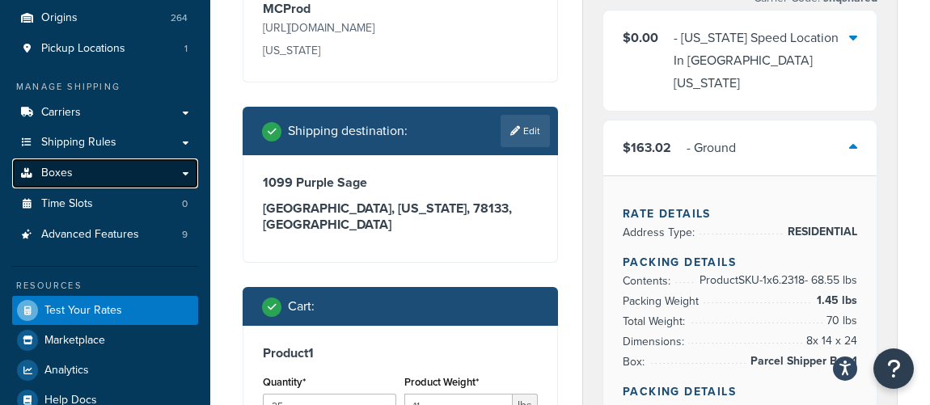
click at [86, 175] on link "Boxes" at bounding box center [105, 173] width 186 height 30
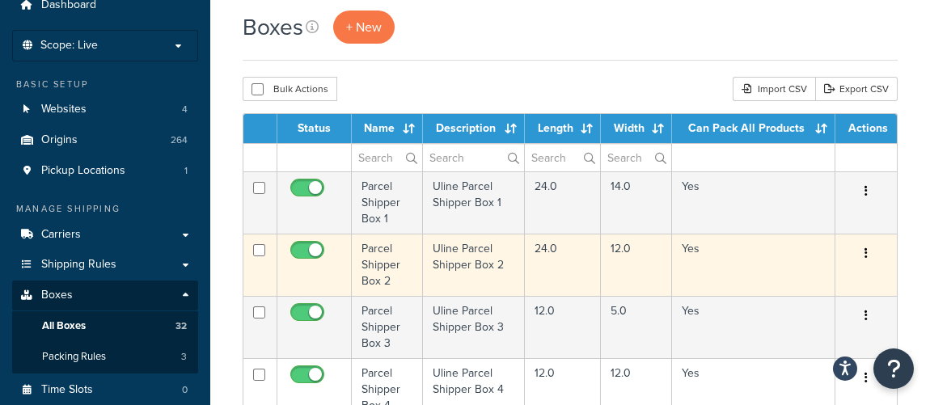
scroll to position [73, 0]
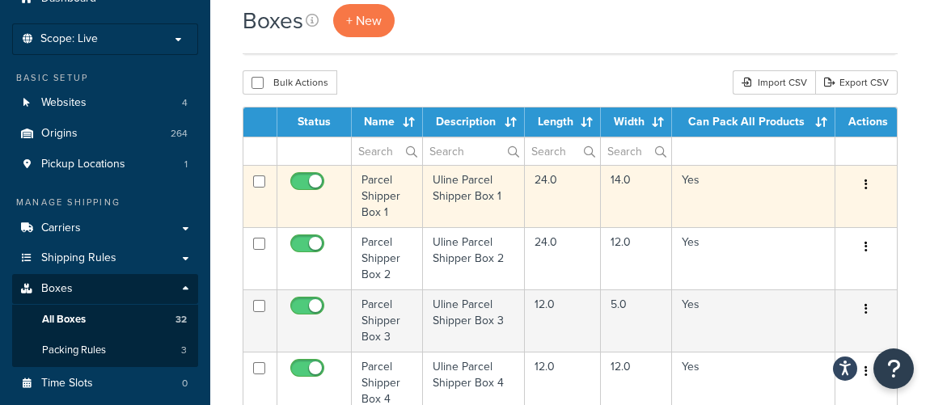
click at [334, 205] on td at bounding box center [314, 196] width 74 height 62
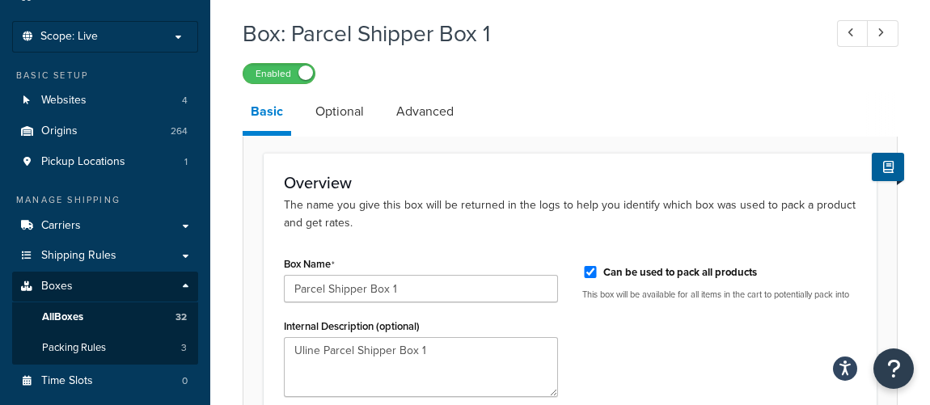
scroll to position [73, 0]
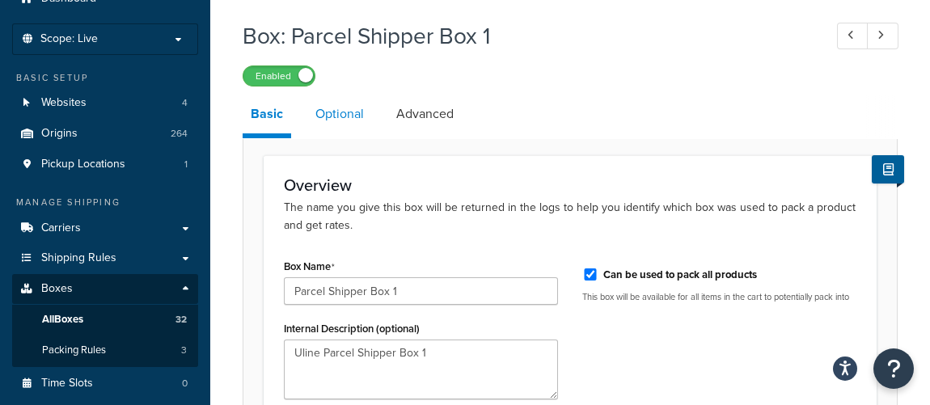
click at [323, 120] on link "Optional" at bounding box center [339, 114] width 65 height 39
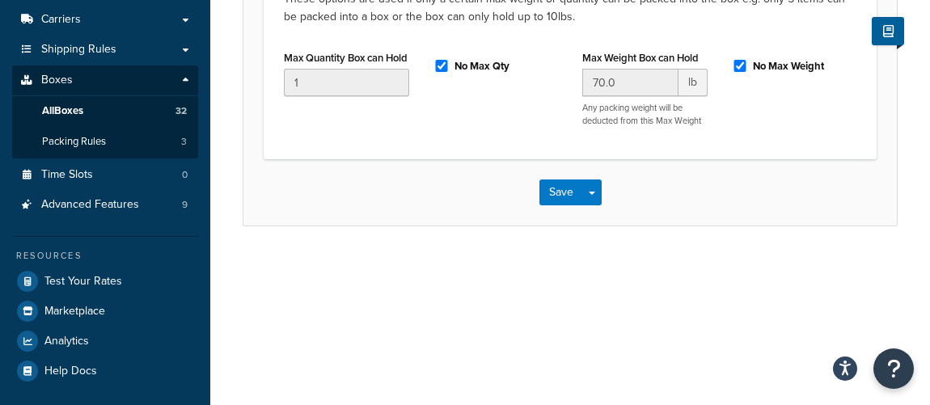
scroll to position [61, 0]
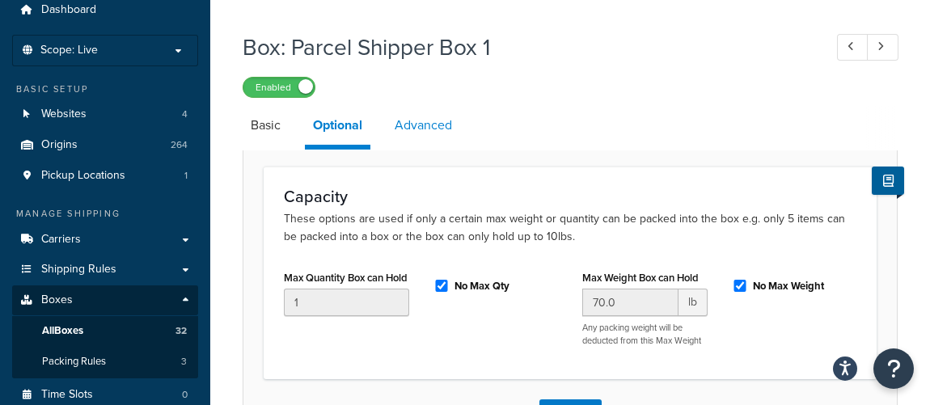
click at [423, 126] on link "Advanced" at bounding box center [423, 125] width 74 height 39
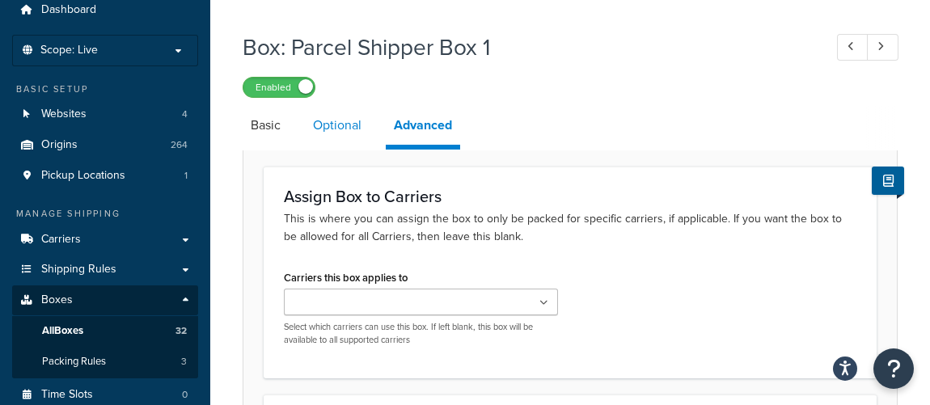
click at [347, 130] on link "Optional" at bounding box center [337, 125] width 65 height 39
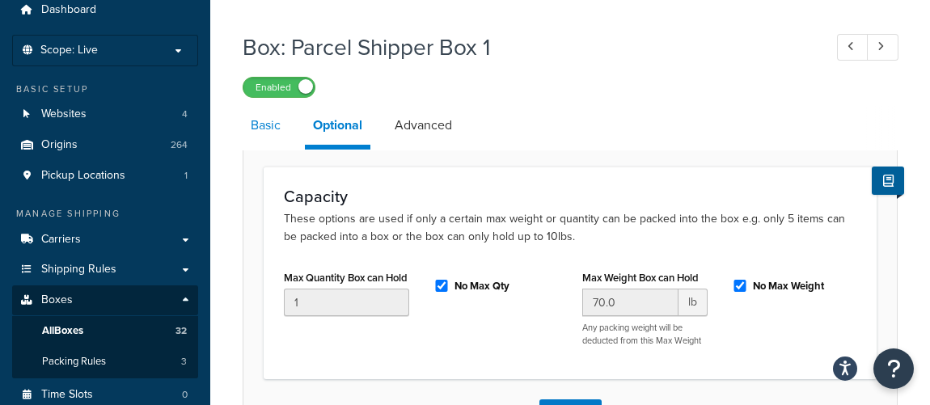
click at [263, 128] on link "Basic" at bounding box center [266, 125] width 46 height 39
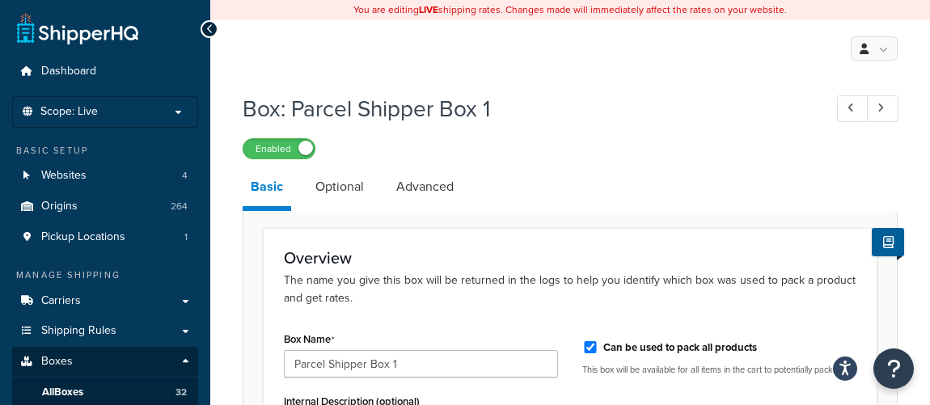
click at [585, 156] on div "Enabled" at bounding box center [570, 148] width 655 height 23
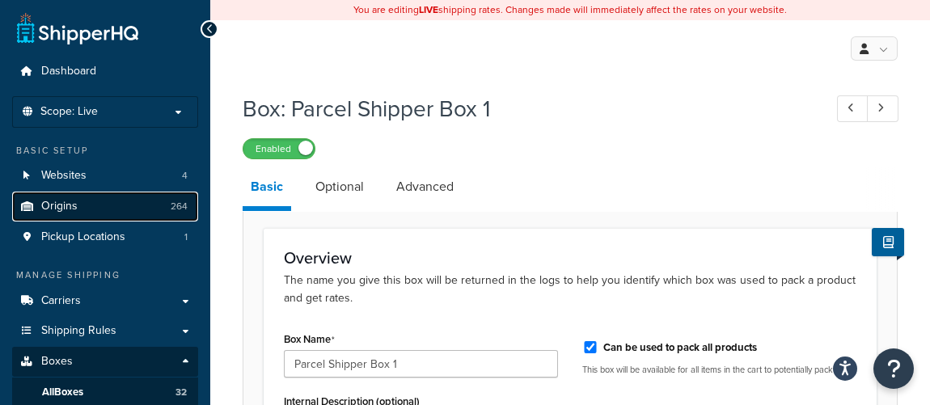
click at [98, 214] on link "Origins 264" at bounding box center [105, 207] width 186 height 30
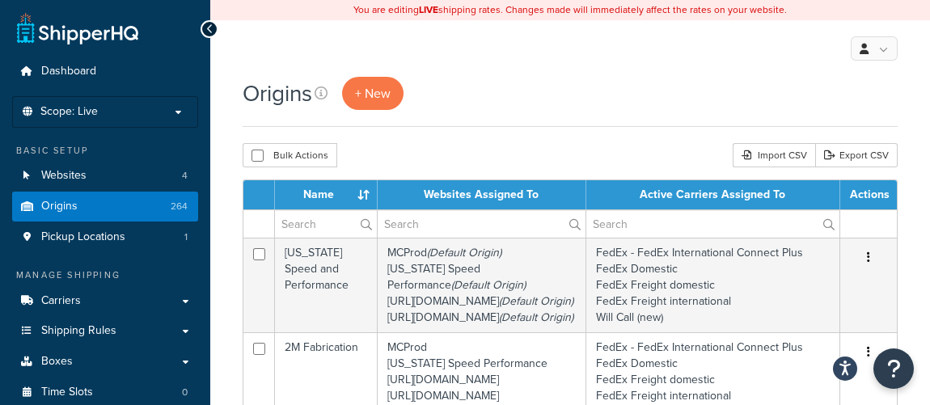
click at [525, 89] on div "Origins + New" at bounding box center [570, 93] width 655 height 33
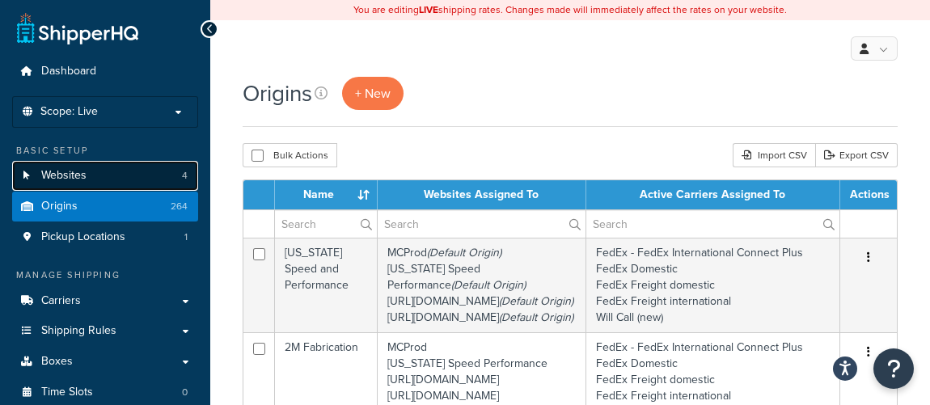
click at [65, 174] on span "Websites" at bounding box center [63, 176] width 45 height 14
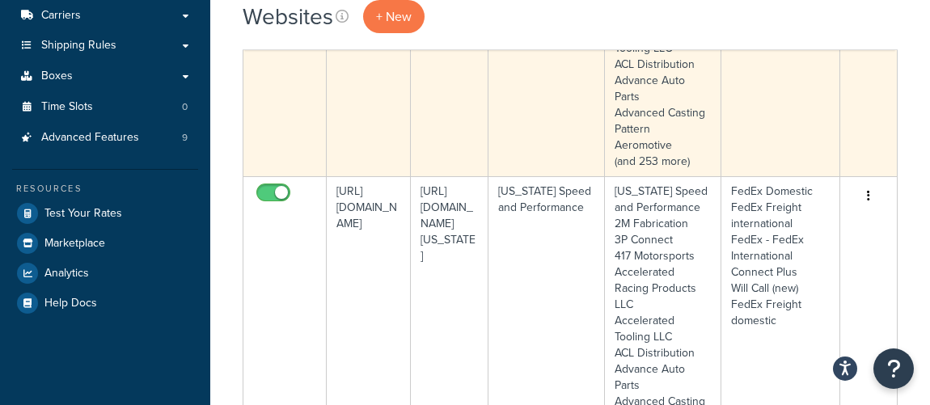
scroll to position [220, 0]
